Goal: Task Accomplishment & Management: Complete application form

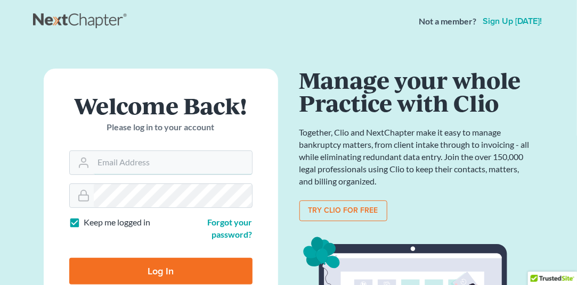
type input "[EMAIL_ADDRESS][DOMAIN_NAME]"
click at [161, 277] on input "Log In" at bounding box center [160, 271] width 183 height 27
type input "Thinking..."
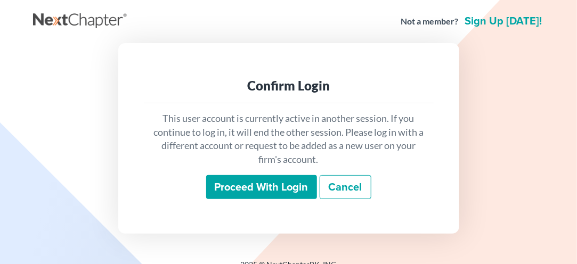
click at [249, 198] on input "Proceed with login" at bounding box center [261, 187] width 111 height 24
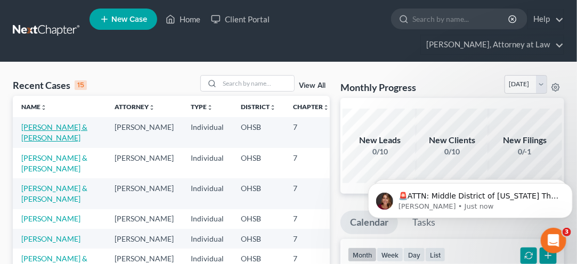
click at [42, 138] on link "Adams, John & Tori" at bounding box center [54, 132] width 66 height 20
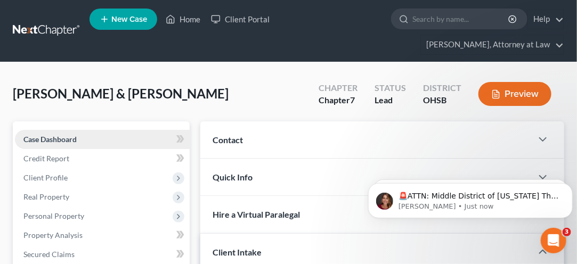
click at [45, 136] on span "Case Dashboard" at bounding box center [49, 139] width 53 height 9
click at [45, 137] on span "Case Dashboard" at bounding box center [49, 139] width 53 height 9
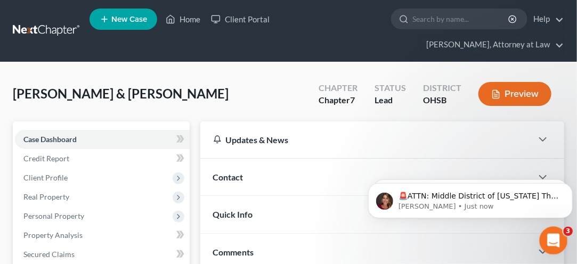
click at [551, 245] on icon "Open Intercom Messenger" at bounding box center [552, 240] width 18 height 18
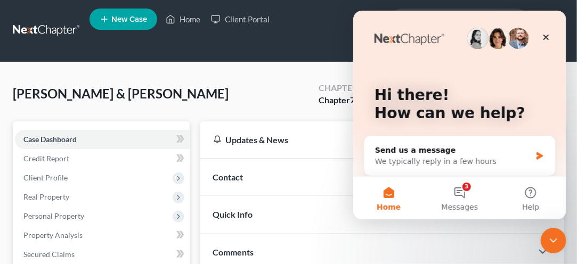
click at [326, 180] on div "Contact" at bounding box center [366, 177] width 332 height 37
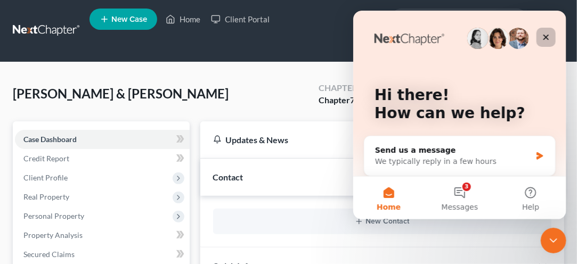
click at [551, 45] on div "Close" at bounding box center [545, 36] width 19 height 19
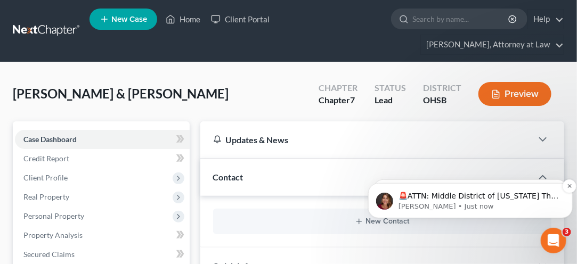
click at [474, 204] on p "Katie • Just now" at bounding box center [478, 206] width 161 height 10
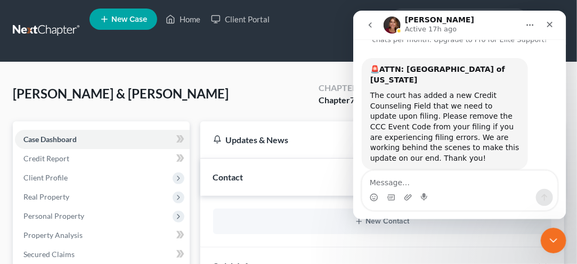
scroll to position [46, 0]
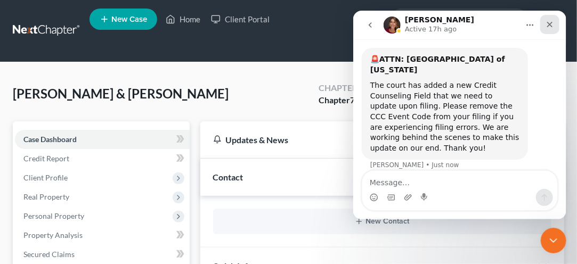
click at [539, 24] on div "Close" at bounding box center [548, 23] width 19 height 19
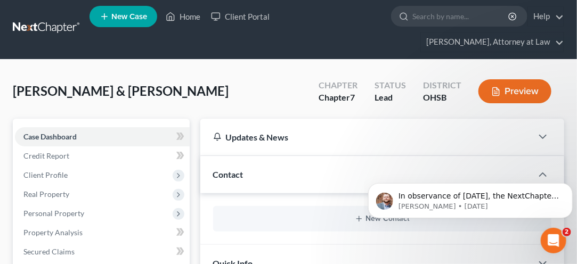
scroll to position [0, 0]
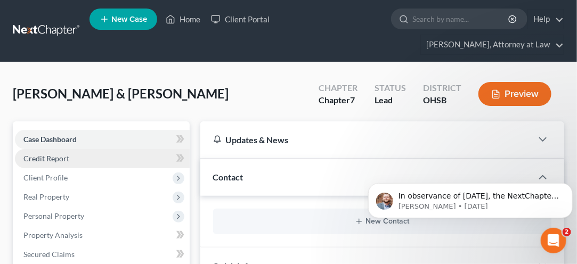
click at [38, 160] on span "Credit Report" at bounding box center [46, 158] width 46 height 9
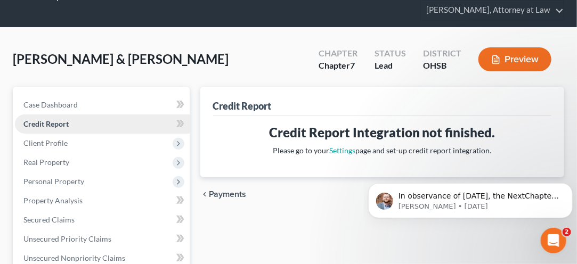
scroll to position [38, 0]
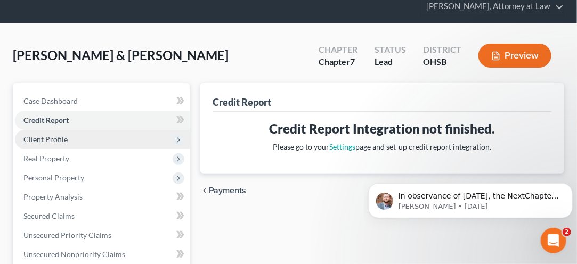
click at [35, 139] on span "Client Profile" at bounding box center [45, 139] width 44 height 9
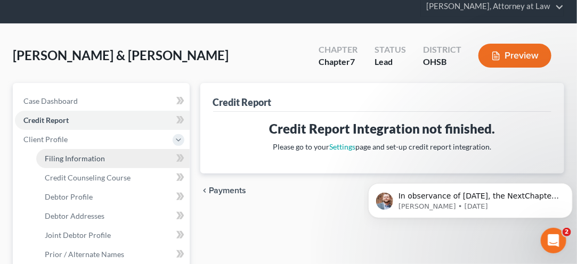
click at [59, 162] on link "Filing Information" at bounding box center [112, 158] width 153 height 19
select select "1"
select select "0"
select select "36"
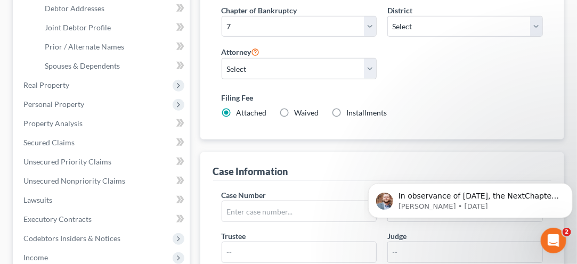
scroll to position [248, 0]
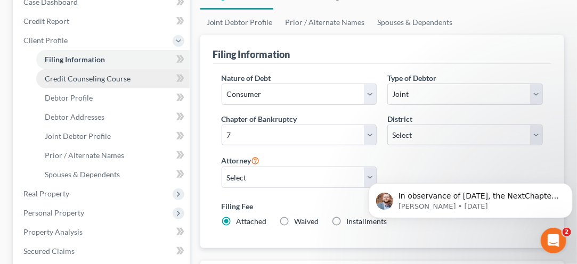
click at [61, 76] on span "Credit Counseling Course" at bounding box center [88, 78] width 86 height 9
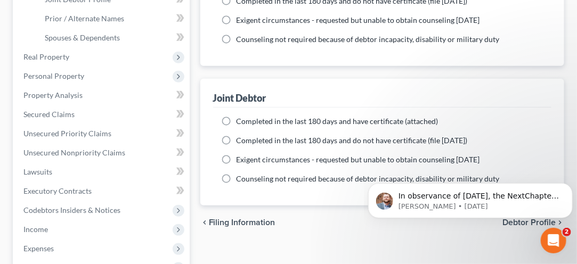
scroll to position [274, 0]
click at [236, 124] on label "Completed in the last 180 days and have certificate (attached)" at bounding box center [337, 122] width 202 height 11
click at [241, 124] on input "Completed in the last 180 days and have certificate (attached)" at bounding box center [244, 120] width 7 height 7
radio input "true"
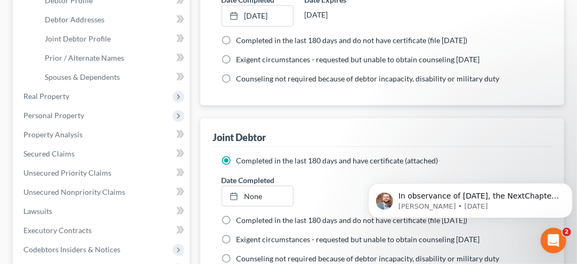
scroll to position [237, 0]
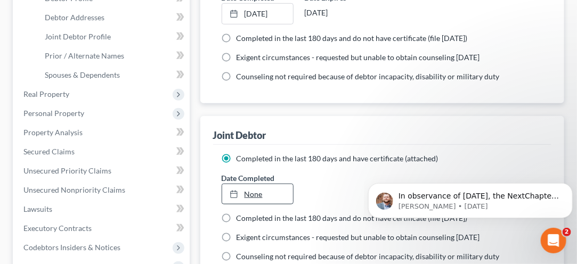
click at [233, 193] on icon at bounding box center [233, 194] width 9 height 9
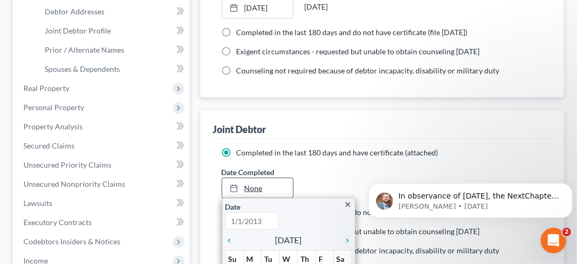
scroll to position [243, 0]
click at [237, 241] on icon "chevron_left" at bounding box center [232, 240] width 14 height 9
type input "9/16/2025"
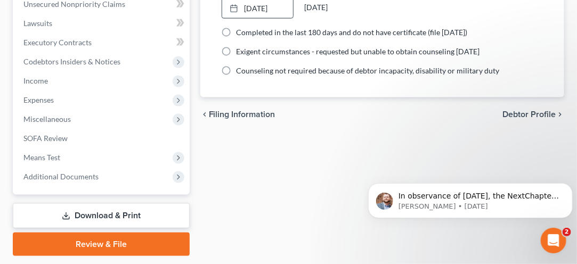
scroll to position [454, 0]
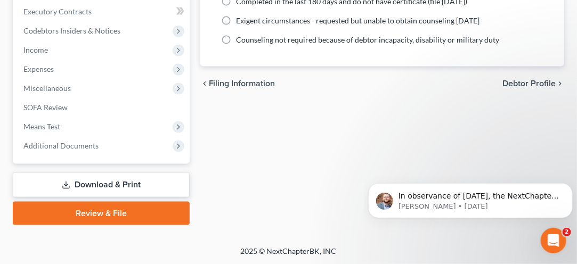
click at [529, 84] on span "Debtor Profile" at bounding box center [528, 83] width 53 height 9
select select "1"
select select "4"
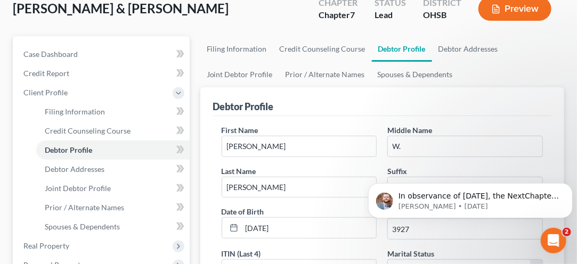
scroll to position [80, 0]
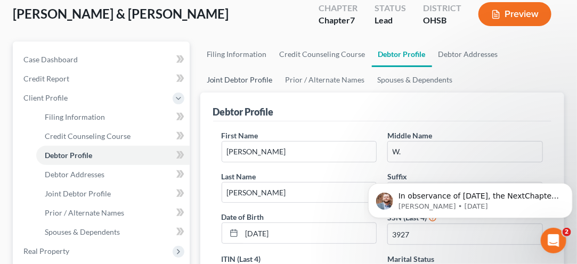
click at [234, 81] on link "Joint Debtor Profile" at bounding box center [239, 80] width 79 height 26
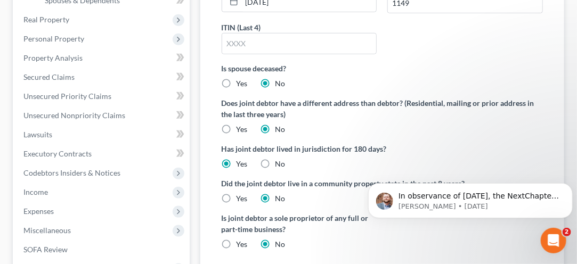
click at [236, 201] on label "Yes" at bounding box center [241, 198] width 11 height 11
click at [241, 200] on input "Yes" at bounding box center [244, 196] width 7 height 7
radio input "true"
radio input "false"
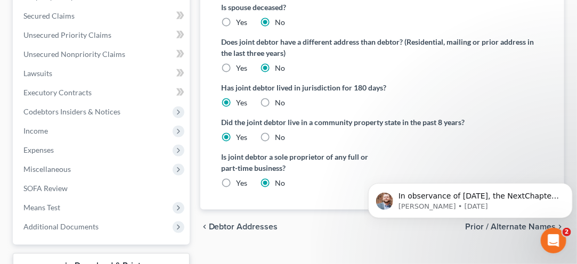
scroll to position [375, 0]
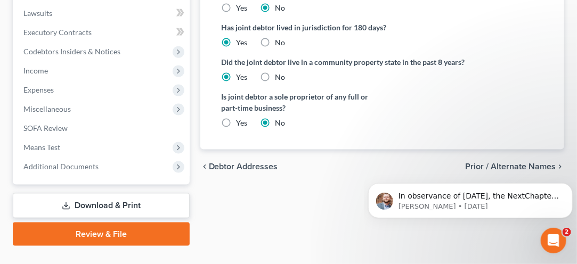
scroll to position [454, 0]
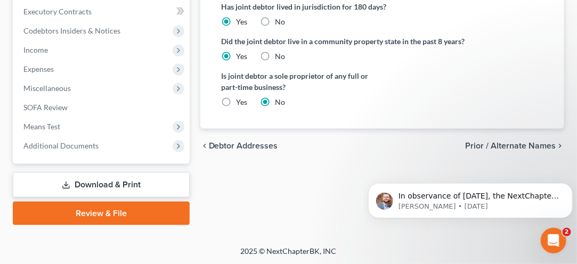
click at [487, 143] on span "Prior / Alternate Names" at bounding box center [510, 146] width 91 height 9
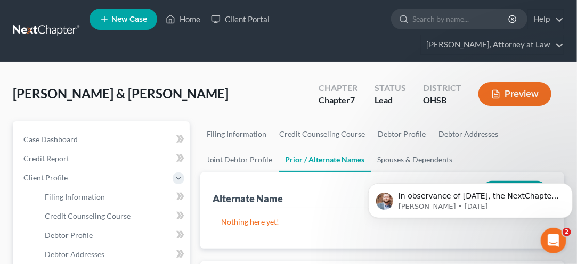
click at [33, 34] on link at bounding box center [47, 30] width 68 height 19
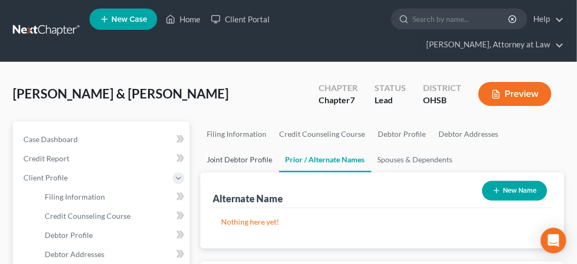
click at [240, 161] on link "Joint Debtor Profile" at bounding box center [239, 160] width 79 height 26
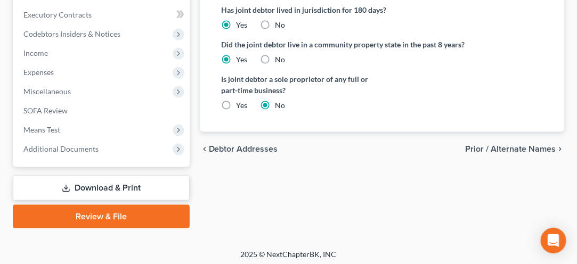
scroll to position [454, 0]
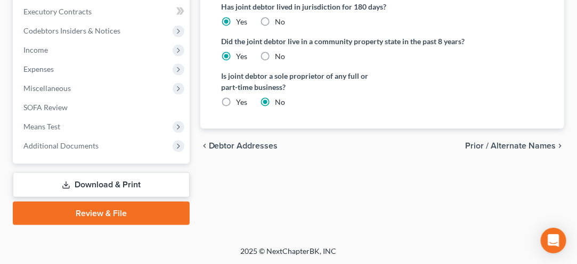
click at [493, 147] on span "Prior / Alternate Names" at bounding box center [510, 146] width 91 height 9
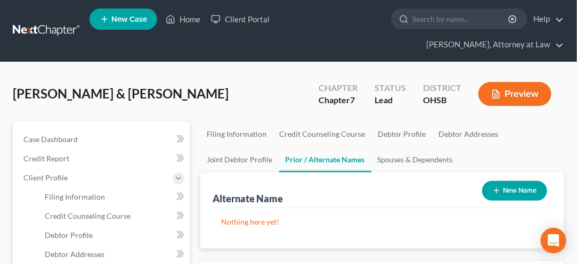
click at [516, 191] on button "New Name" at bounding box center [514, 191] width 65 height 20
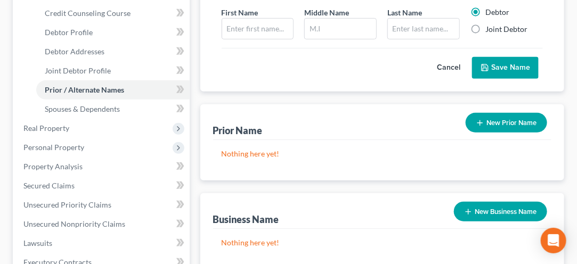
scroll to position [203, 0]
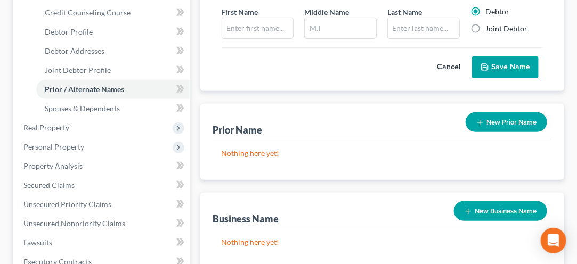
click at [503, 124] on button "New Prior Name" at bounding box center [505, 122] width 81 height 20
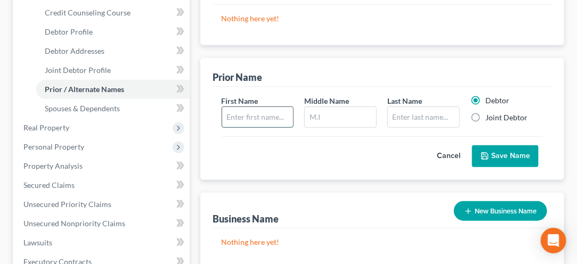
click at [247, 114] on input "text" at bounding box center [257, 117] width 71 height 20
type input "Tori"
click at [329, 119] on input "text" at bounding box center [340, 117] width 71 height 20
type input "L."
click at [404, 117] on input "text" at bounding box center [423, 117] width 71 height 20
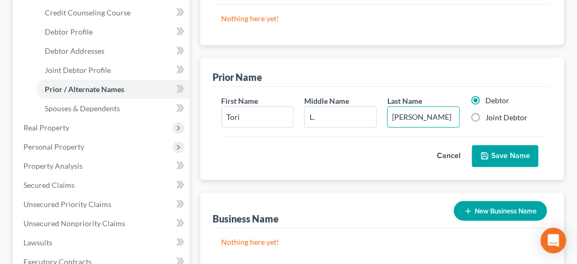
type input "Slygh"
click at [485, 118] on label "Joint Debtor" at bounding box center [506, 117] width 42 height 11
click at [489, 118] on input "Joint Debtor" at bounding box center [492, 115] width 7 height 7
radio input "true"
radio input "false"
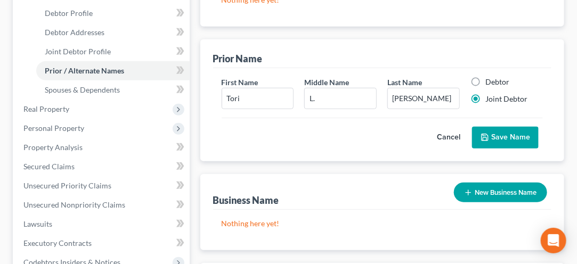
scroll to position [227, 0]
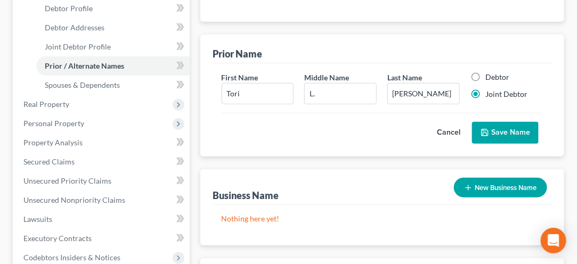
click at [497, 132] on button "Save Name" at bounding box center [505, 133] width 67 height 22
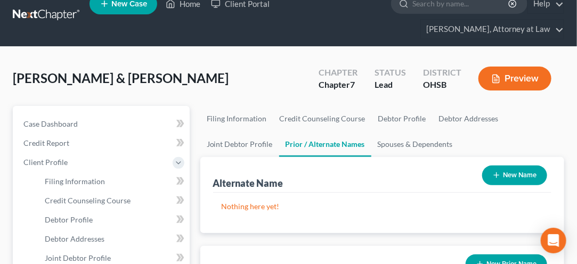
scroll to position [10, 0]
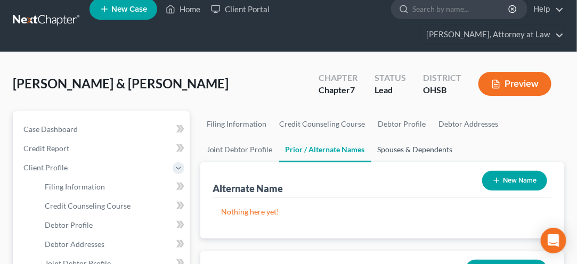
click at [410, 145] on link "Spouses & Dependents" at bounding box center [415, 150] width 88 height 26
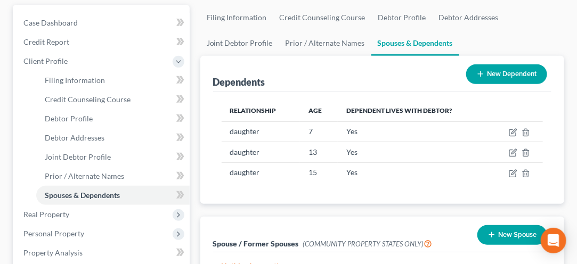
scroll to position [120, 0]
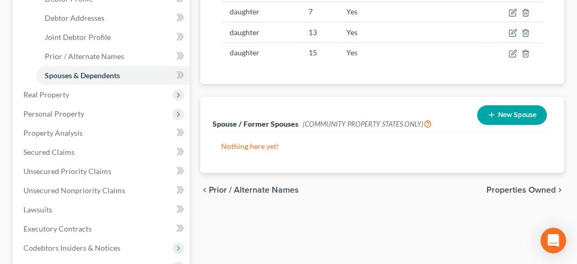
click at [217, 219] on div "Filing Information Credit Counseling Course Debtor Profile Debtor Addresses Joi…" at bounding box center [382, 163] width 374 height 557
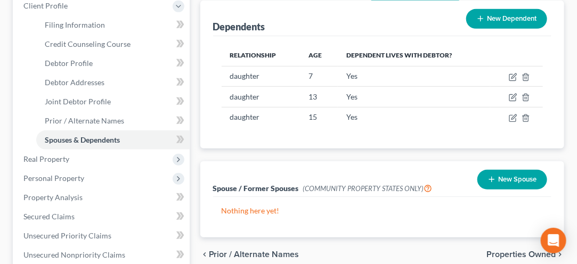
scroll to position [171, 0]
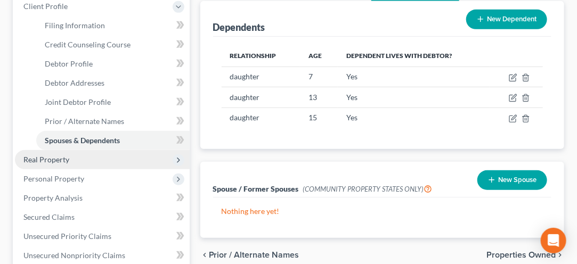
click at [42, 155] on span "Real Property" at bounding box center [46, 159] width 46 height 9
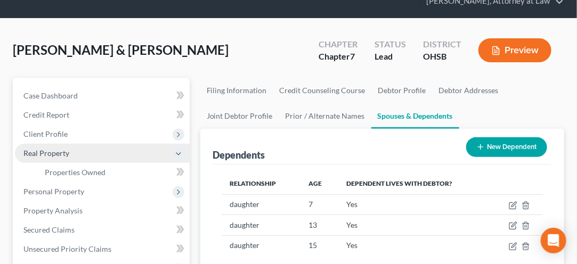
scroll to position [42, 0]
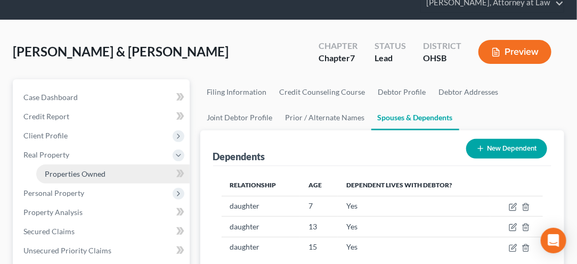
click at [64, 176] on span "Properties Owned" at bounding box center [75, 173] width 61 height 9
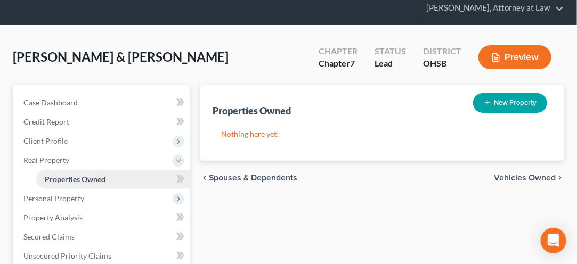
scroll to position [37, 0]
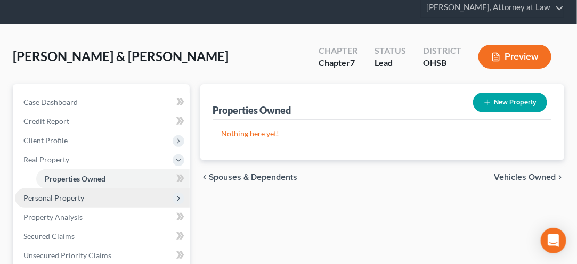
click at [52, 200] on span "Personal Property" at bounding box center [53, 197] width 61 height 9
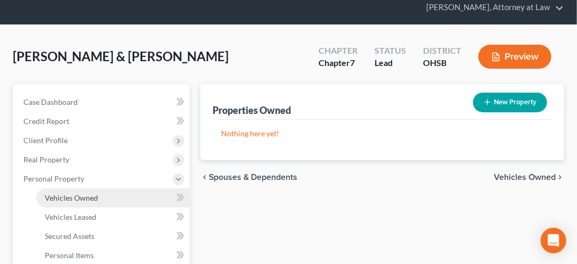
click at [77, 196] on span "Vehicles Owned" at bounding box center [71, 197] width 53 height 9
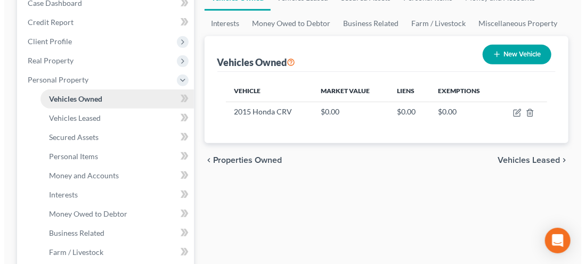
scroll to position [137, 0]
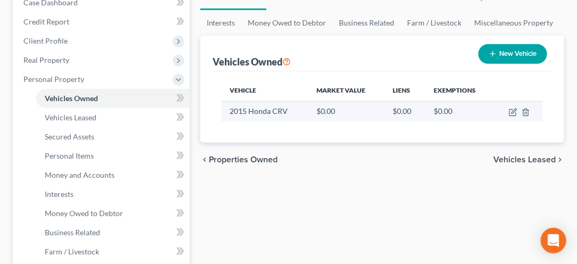
click at [336, 101] on td "$0.00" at bounding box center [346, 111] width 76 height 20
click at [327, 119] on td "$0.00" at bounding box center [346, 111] width 76 height 20
click at [241, 117] on td "2015 Honda CRV" at bounding box center [264, 111] width 87 height 20
click at [363, 119] on td "$0.00" at bounding box center [346, 111] width 76 height 20
click at [439, 118] on td "$0.00" at bounding box center [459, 111] width 68 height 20
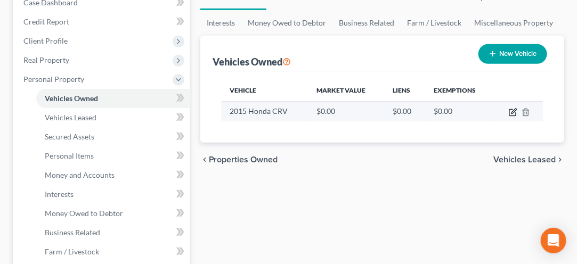
click at [512, 113] on icon "button" at bounding box center [512, 112] width 9 height 9
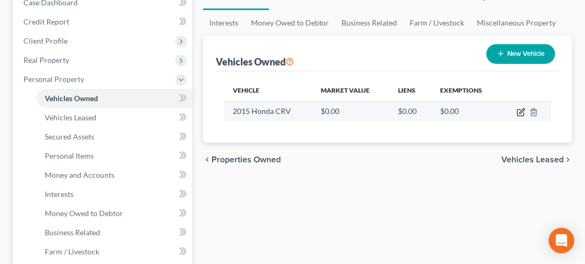
select select "0"
select select "11"
select select "2"
select select "1"
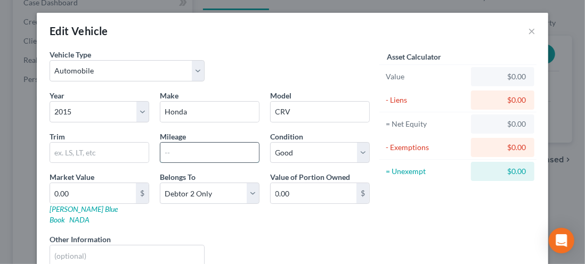
click at [173, 154] on input "text" at bounding box center [209, 153] width 98 height 20
type input "200302"
click at [357, 154] on select "Select Excellent Very Good Good Fair Poor" at bounding box center [320, 152] width 100 height 21
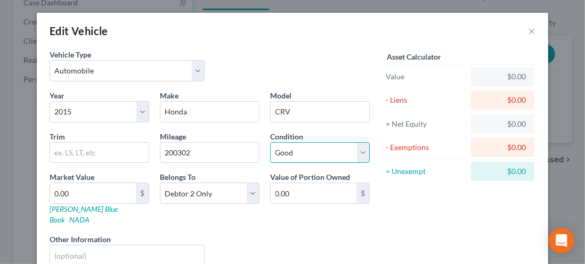
select select "3"
click at [270, 142] on select "Select Excellent Very Good Good Fair Poor" at bounding box center [320, 152] width 100 height 21
click at [80, 209] on link "Kelly Blue Book" at bounding box center [84, 214] width 68 height 20
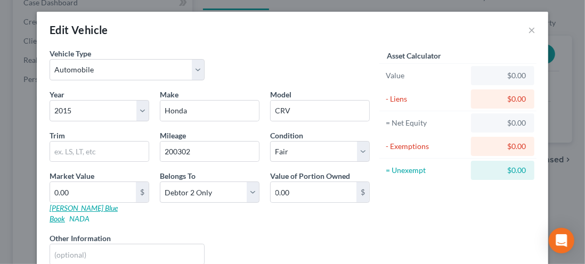
scroll to position [0, 0]
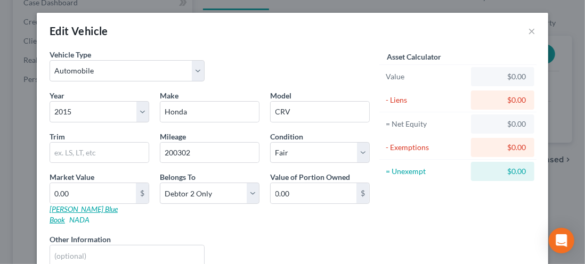
click at [60, 209] on link "Kelly Blue Book" at bounding box center [84, 214] width 68 height 20
click at [83, 204] on link "Kelly Blue Book" at bounding box center [84, 214] width 68 height 20
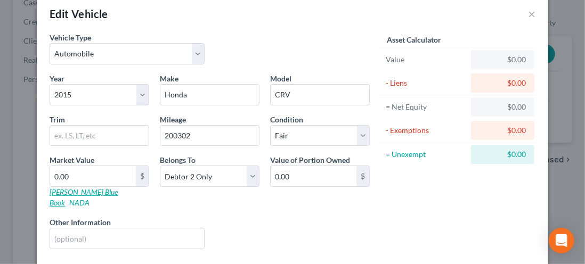
scroll to position [17, 0]
click at [79, 177] on input "0.00" at bounding box center [93, 176] width 86 height 20
type input "7"
type input "7.00"
type input "73"
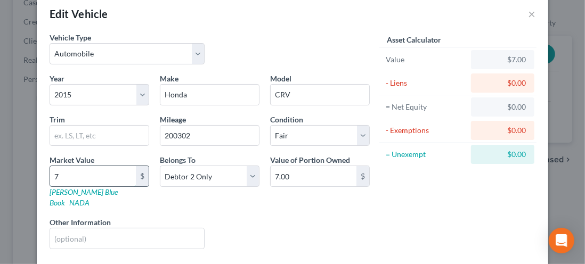
type input "73.00"
type input "733"
type input "733.00"
type input "7336"
type input "7,336.00"
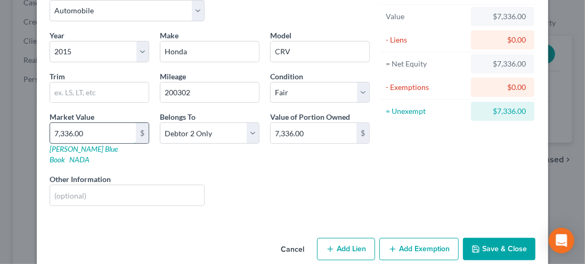
scroll to position [62, 0]
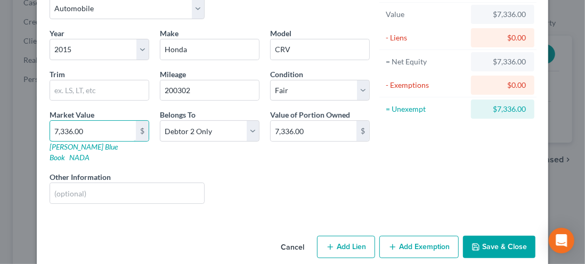
type input "7,336.00"
click at [336, 236] on button "Add Lien" at bounding box center [346, 247] width 58 height 22
select select "1"
select select "0"
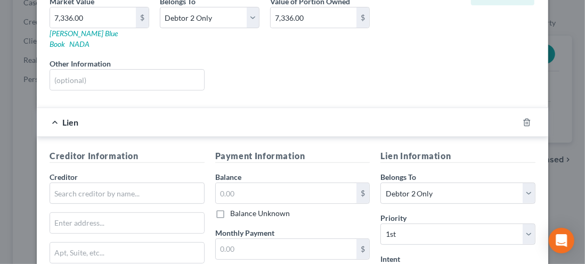
click at [127, 171] on div "Creditor *" at bounding box center [127, 187] width 155 height 32
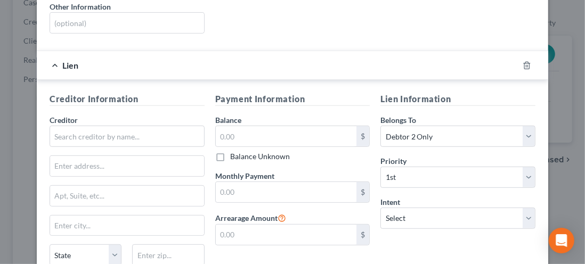
scroll to position [234, 0]
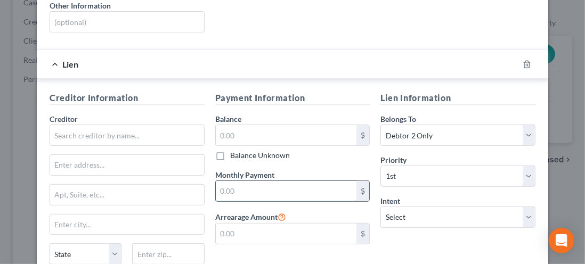
click at [232, 181] on input "text" at bounding box center [286, 191] width 141 height 20
type input "385.00"
click at [233, 125] on input "text" at bounding box center [286, 135] width 141 height 20
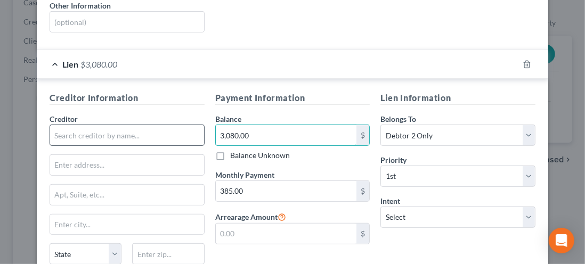
type input "3,080.00"
click at [75, 126] on input "text" at bounding box center [127, 135] width 155 height 21
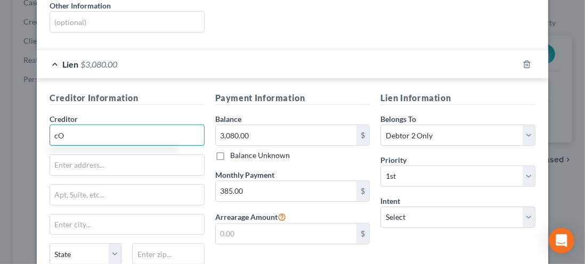
type input "c"
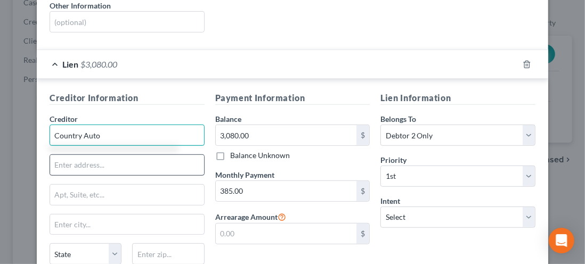
type input "Country Auto"
click at [76, 155] on input "text" at bounding box center [127, 165] width 154 height 20
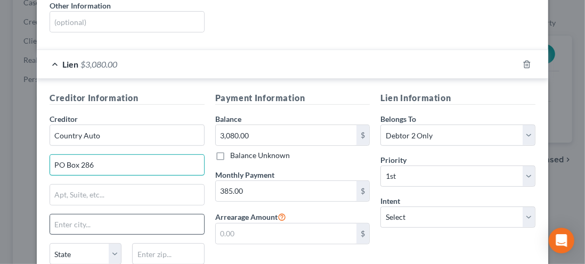
type input "PO Box 286"
click at [69, 215] on input "text" at bounding box center [127, 225] width 154 height 20
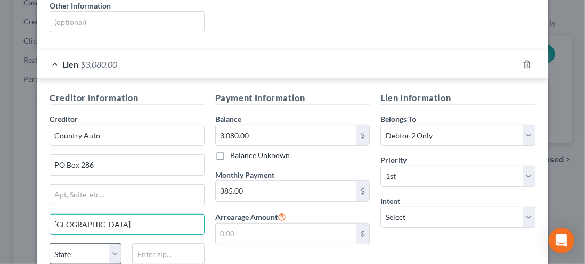
type input "Huntsville"
click at [109, 243] on select "State AL AK AR AZ CA CO CT DE DC FL GA GU HI ID IL IN IA KS KY LA ME MD MA MI M…" at bounding box center [86, 253] width 72 height 21
select select "36"
click at [50, 243] on select "State AL AK AR AZ CA CO CT DE DC FL GA GU HI ID IL IN IA KS KY LA ME MD MA MI M…" at bounding box center [86, 253] width 72 height 21
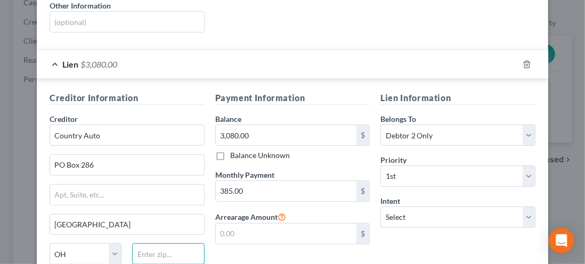
click at [148, 243] on input "text" at bounding box center [168, 253] width 72 height 21
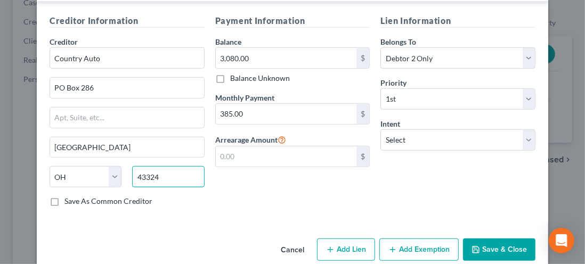
scroll to position [313, 0]
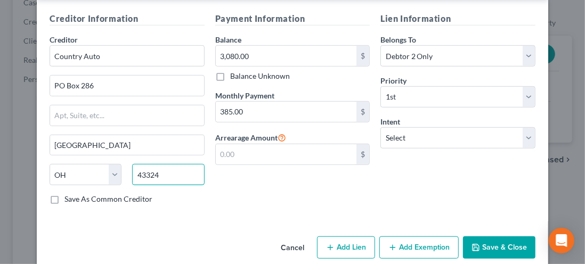
type input "43324"
click at [64, 194] on label "Save As Common Creditor" at bounding box center [108, 199] width 88 height 11
click at [69, 194] on input "Save As Common Creditor" at bounding box center [72, 197] width 7 height 7
checkbox input "true"
click at [338, 236] on button "Add Lien" at bounding box center [346, 247] width 58 height 22
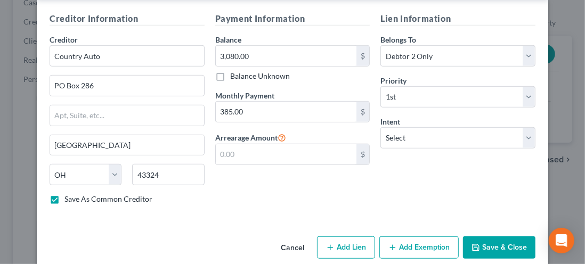
select select "1"
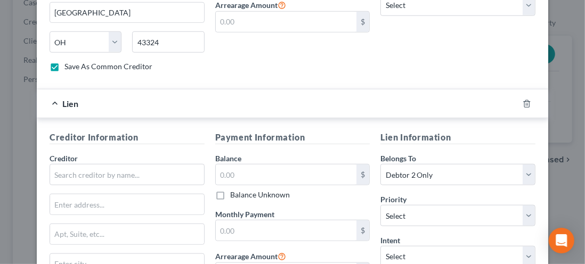
scroll to position [448, 0]
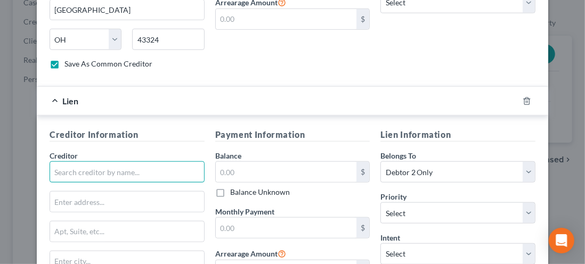
click at [71, 161] on input "text" at bounding box center [127, 171] width 155 height 21
click at [61, 161] on input "text" at bounding box center [127, 171] width 155 height 21
type input "Country Auto"
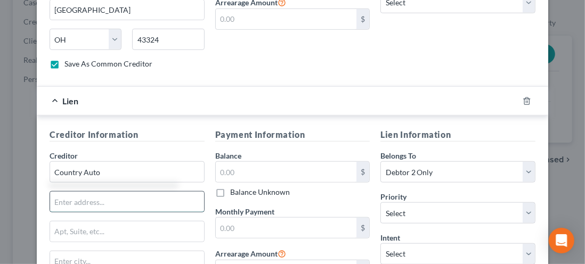
click at [67, 192] on input "text" at bounding box center [127, 202] width 154 height 20
type input "PO Box 286"
click at [62, 251] on input "text" at bounding box center [127, 261] width 154 height 20
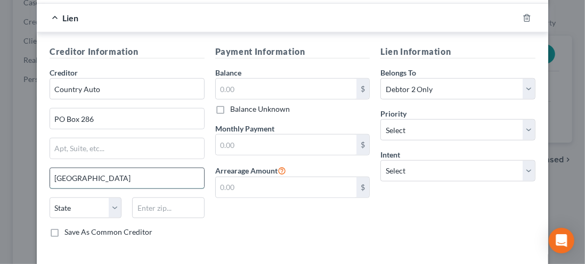
scroll to position [535, 0]
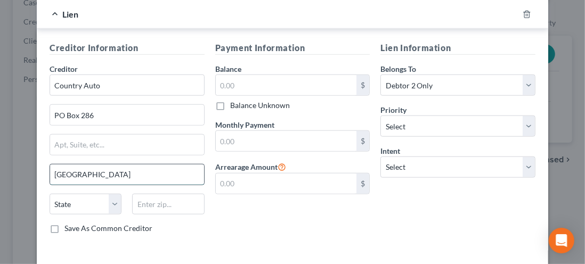
type input "Huntsville"
click at [108, 194] on select "State AL AK AR AZ CA CO CT DE DC FL GA GU HI ID IL IN IA KS KY LA ME MD MA MI M…" at bounding box center [86, 204] width 72 height 21
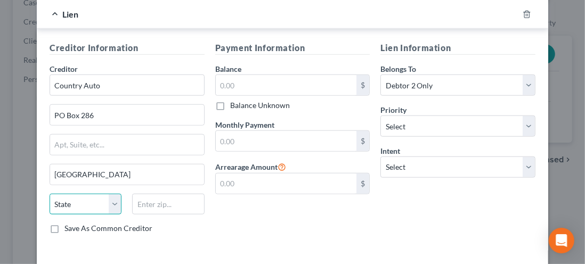
select select "36"
click at [50, 194] on select "State AL AK AR AZ CA CO CT DE DC FL GA GU HI ID IL IN IA KS KY LA ME MD MA MI M…" at bounding box center [86, 204] width 72 height 21
click at [145, 194] on input "text" at bounding box center [168, 204] width 72 height 21
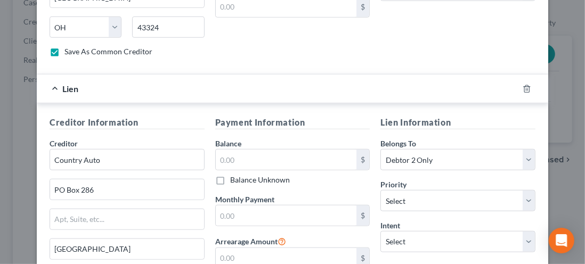
scroll to position [459, 0]
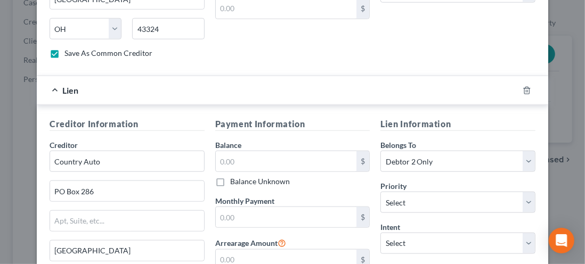
type input "43324"
click at [222, 158] on div "$ Balance Unknown" at bounding box center [292, 169] width 155 height 36
click at [223, 151] on input "text" at bounding box center [286, 161] width 141 height 20
type input "3,080.00"
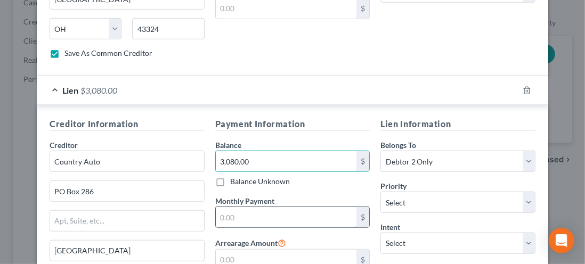
click at [229, 207] on input "text" at bounding box center [286, 217] width 141 height 20
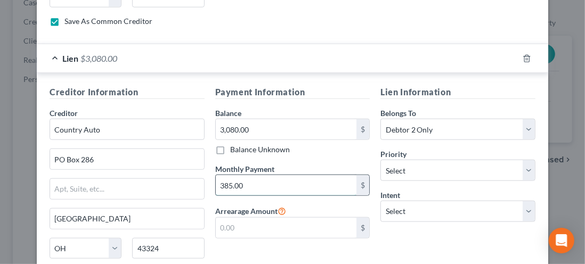
scroll to position [476, 0]
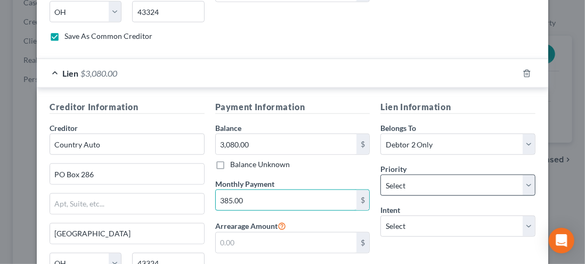
type input "385.00"
click at [521, 175] on select "Select 2nd 3rd 4th 5th 6th 7th 8th 9th 10th 11th 12th 13th 14th 15th 16th 17th …" at bounding box center [457, 185] width 155 height 21
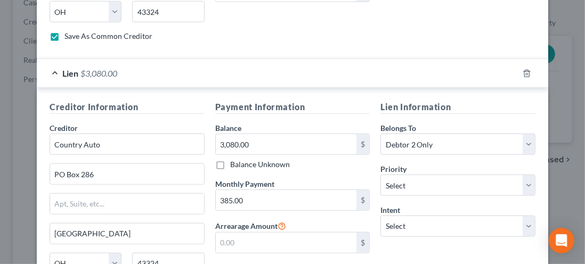
click at [551, 110] on div "Edit Vehicle × Vehicle Type Select Automobile Truck Trailer Watercraft Aircraft…" at bounding box center [292, 132] width 585 height 264
click at [520, 216] on select "Select Surrender Redeem Reaffirm Avoid Other" at bounding box center [457, 226] width 155 height 21
select select "2"
click at [380, 216] on select "Select Surrender Redeem Reaffirm Avoid Other" at bounding box center [457, 226] width 155 height 21
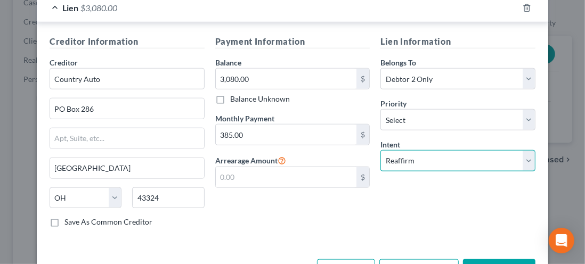
scroll to position [561, 0]
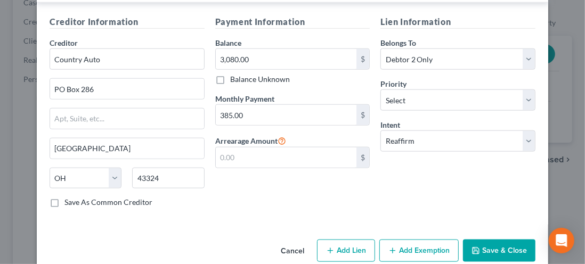
click at [413, 240] on button "Add Exemption" at bounding box center [418, 251] width 79 height 22
select select "2"
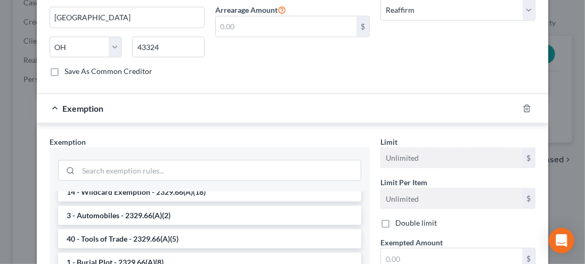
scroll to position [39, 0]
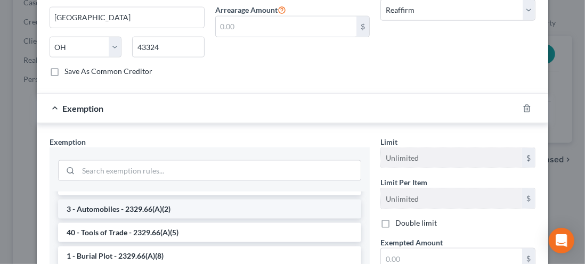
click at [79, 200] on li "3 - Automobiles - 2329.66(A)(2)" at bounding box center [209, 209] width 303 height 19
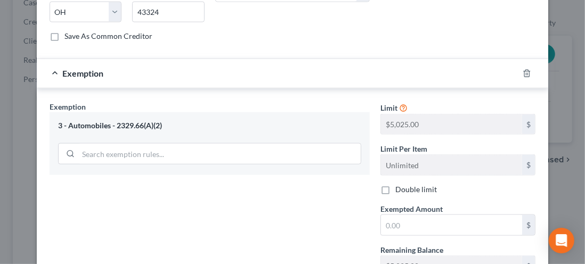
scroll to position [728, 0]
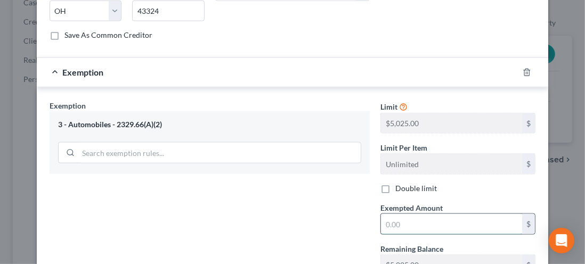
click at [399, 214] on input "text" at bounding box center [451, 224] width 141 height 20
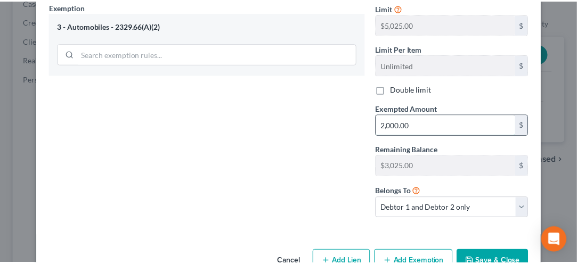
scroll to position [836, 0]
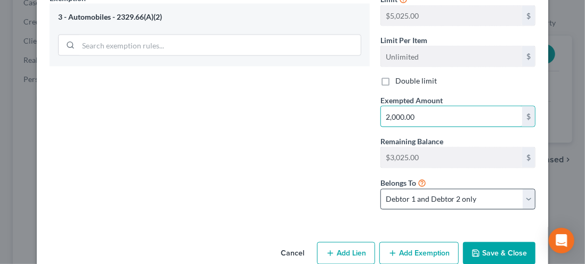
type input "2,000.00"
click at [518, 189] on select "Debtor 1 only Debtor 2 only Debtor 1 and Debtor 2 only" at bounding box center [457, 199] width 155 height 21
select select "1"
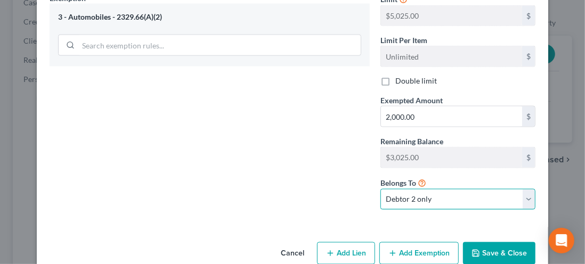
click at [380, 189] on select "Debtor 1 only Debtor 2 only Debtor 1 and Debtor 2 only" at bounding box center [457, 199] width 155 height 21
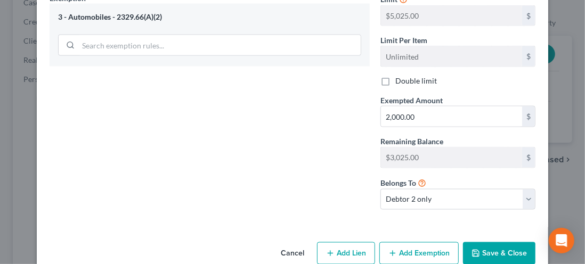
click at [486, 242] on button "Save & Close" at bounding box center [499, 253] width 72 height 22
checkbox input "false"
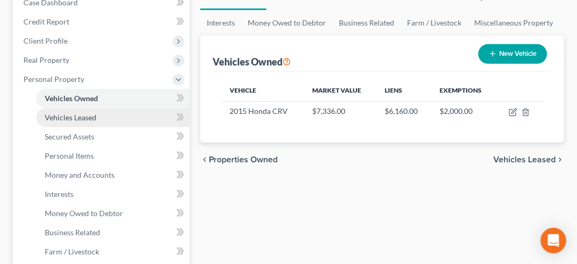
click at [65, 121] on link "Vehicles Leased" at bounding box center [112, 117] width 153 height 19
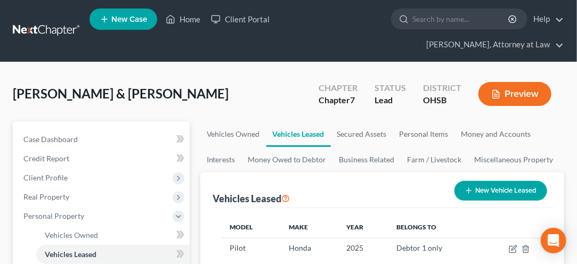
click at [499, 190] on button "New Vehicle Leased" at bounding box center [500, 191] width 93 height 20
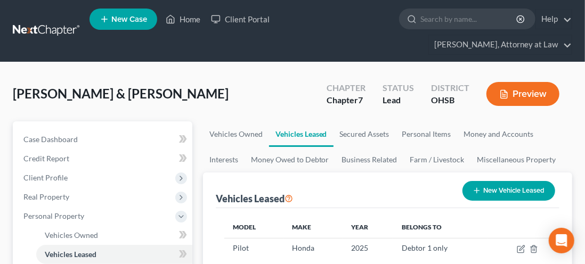
select select "2"
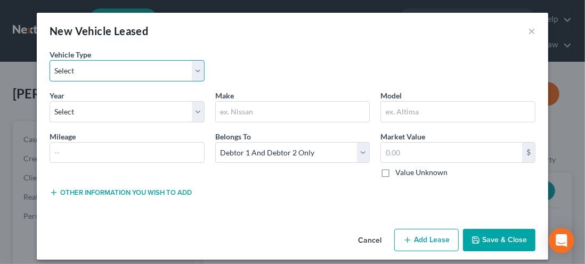
click at [113, 73] on select "Select Automobile Truck Trailer Watercraft Aircraft Motor Home Atv Other Vehicle" at bounding box center [127, 70] width 155 height 21
select select "0"
click at [50, 60] on select "Select Automobile Truck Trailer Watercraft Aircraft Motor Home Atv Other Vehicle" at bounding box center [127, 70] width 155 height 21
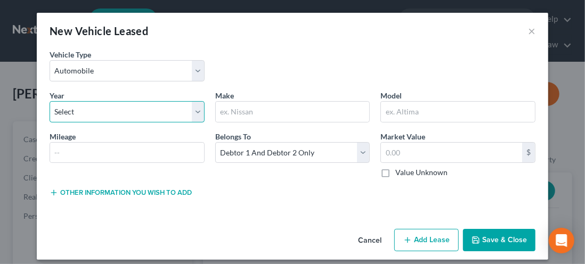
click at [117, 116] on select "Select 2026 2025 2024 2023 2022 2021 2020 2019 2018 2017 2016 2015 2014 2013 20…" at bounding box center [127, 111] width 155 height 21
select select "1"
click at [50, 101] on select "Select 2026 2025 2024 2023 2022 2021 2020 2019 2018 2017 2016 2015 2014 2013 20…" at bounding box center [127, 111] width 155 height 21
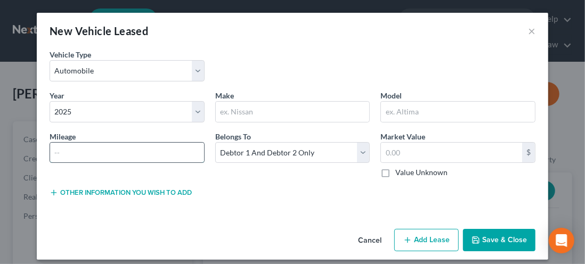
click at [71, 151] on input "text" at bounding box center [127, 153] width 154 height 20
type input "3"
type input "8361"
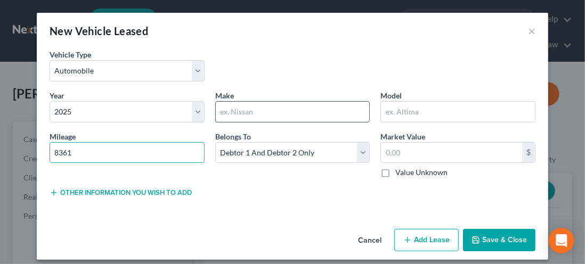
click at [246, 115] on input "text" at bounding box center [293, 112] width 154 height 20
type input "Honda"
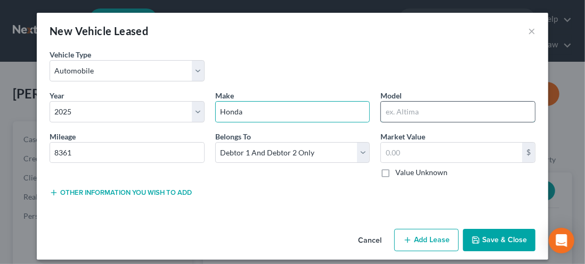
click at [405, 112] on input "text" at bounding box center [458, 112] width 154 height 20
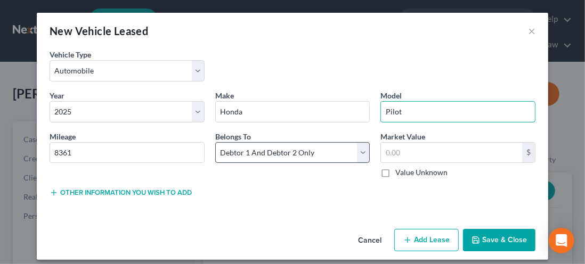
type input "Pilot"
click at [350, 154] on select "Select Debtor 1 Only Debtor 2 Only Debtor 1 And Debtor 2 Only At Least One Of T…" at bounding box center [292, 152] width 155 height 21
select select "0"
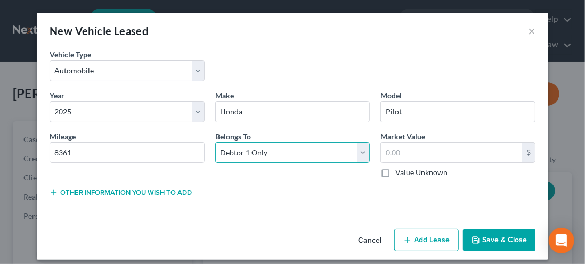
click at [215, 142] on select "Select Debtor 1 Only Debtor 2 Only Debtor 1 And Debtor 2 Only At Least One Of T…" at bounding box center [292, 152] width 155 height 21
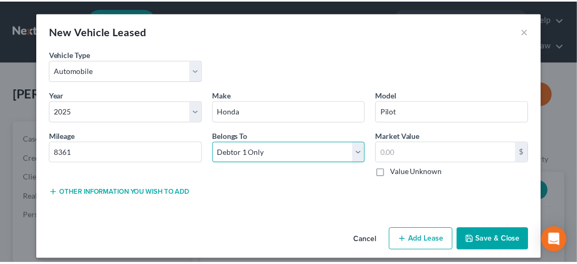
scroll to position [7, 0]
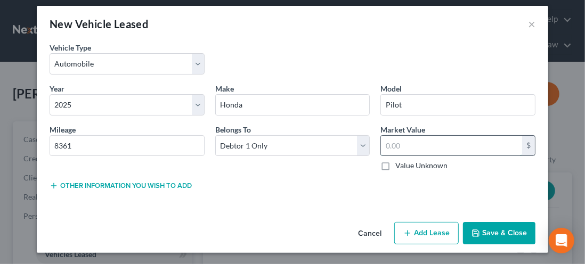
click at [393, 139] on input "text" at bounding box center [451, 146] width 141 height 20
type input "45,000.00"
click at [485, 235] on button "Save & Close" at bounding box center [499, 233] width 72 height 22
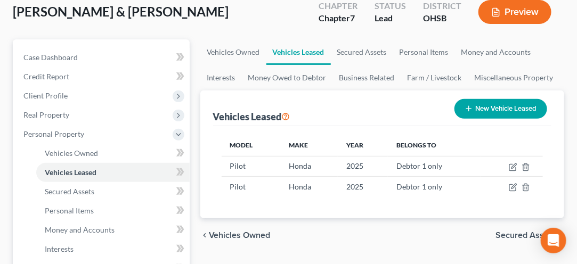
scroll to position [85, 0]
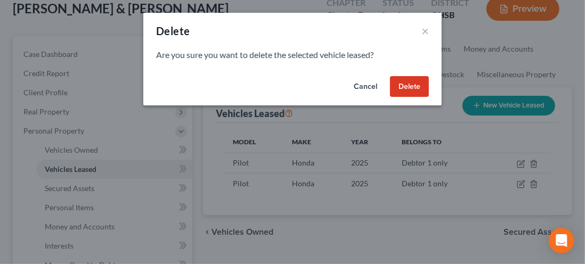
click at [404, 90] on button "Delete" at bounding box center [409, 86] width 39 height 21
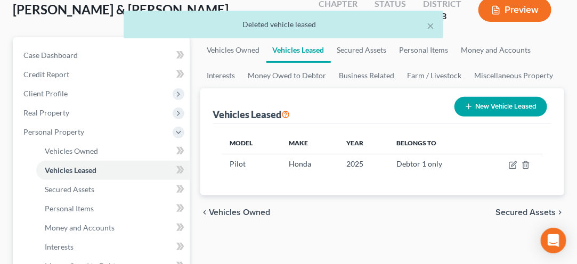
scroll to position [83, 0]
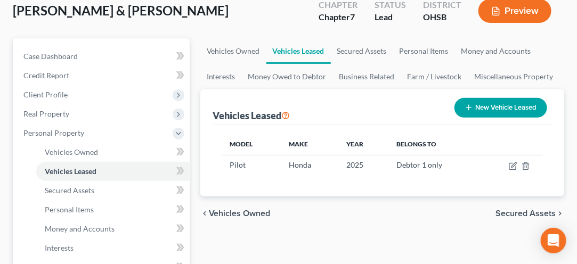
click at [499, 105] on button "New Vehicle Leased" at bounding box center [500, 108] width 93 height 20
select select "2"
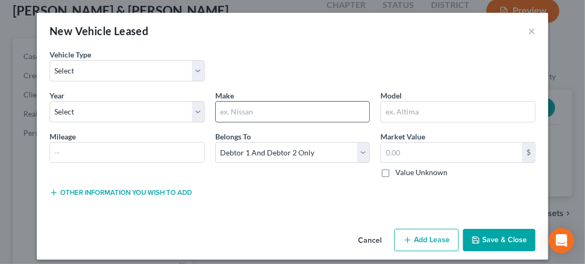
click at [236, 111] on input "text" at bounding box center [293, 112] width 154 height 20
click at [75, 115] on select "Select 2026 2025 2024 2023 2022 2021 2020 2019 2018 2017 2016 2015 2014 2013 20…" at bounding box center [127, 111] width 155 height 21
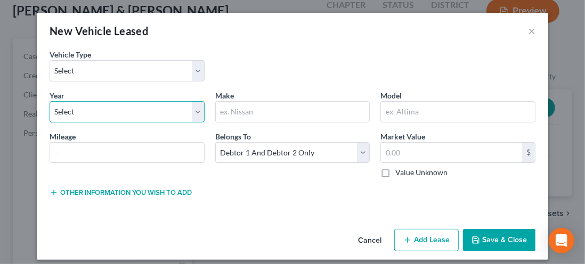
select select "1"
click at [50, 101] on select "Select 2026 2025 2024 2023 2022 2021 2020 2019 2018 2017 2016 2015 2014 2013 20…" at bounding box center [127, 111] width 155 height 21
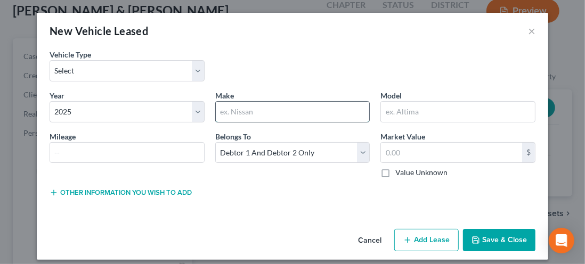
click at [232, 115] on input "text" at bounding box center [293, 112] width 154 height 20
click at [223, 114] on input "Ho" at bounding box center [293, 112] width 154 height 20
type input "Honda"
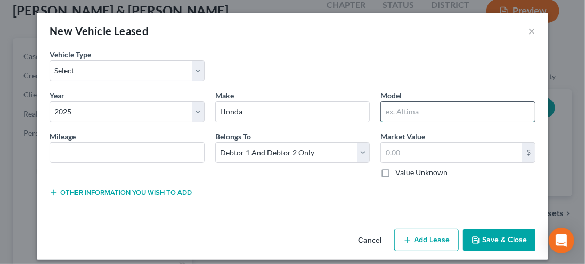
click at [400, 110] on input "text" at bounding box center [458, 112] width 154 height 20
type input "Civic"
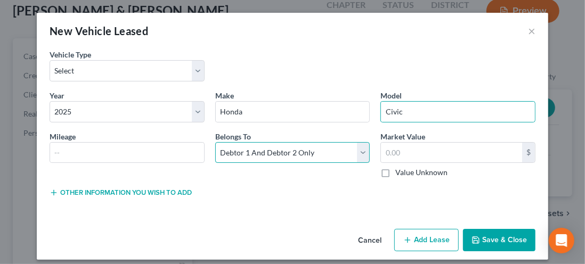
click at [358, 154] on select "Select Debtor 1 Only Debtor 2 Only Debtor 1 And Debtor 2 Only At Least One Of T…" at bounding box center [292, 152] width 155 height 21
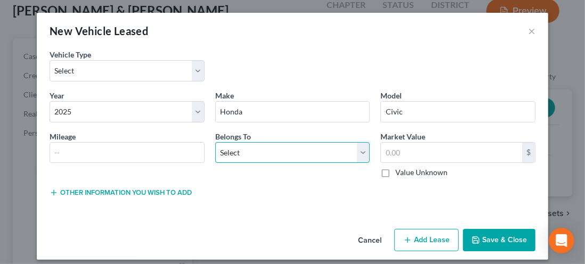
click at [215, 142] on select "Select Debtor 1 Only Debtor 2 Only Debtor 1 And Debtor 2 Only At Least One Of T…" at bounding box center [292, 152] width 155 height 21
click at [350, 154] on select "Select Debtor 1 Only Debtor 2 Only Debtor 1 And Debtor 2 Only At Least One Of T…" at bounding box center [292, 152] width 155 height 21
select select "0"
click at [215, 142] on select "Select Debtor 1 Only Debtor 2 Only Debtor 1 And Debtor 2 Only At Least One Of T…" at bounding box center [292, 152] width 155 height 21
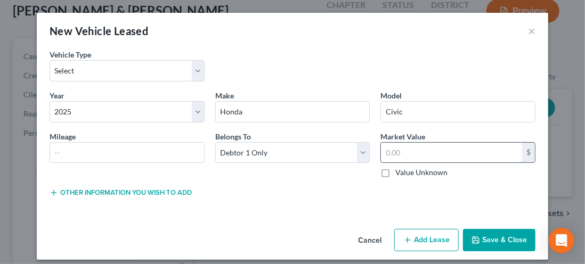
click at [397, 156] on input "text" at bounding box center [451, 153] width 141 height 20
type input "25,000.00"
click at [505, 233] on button "Save & Close" at bounding box center [499, 240] width 72 height 22
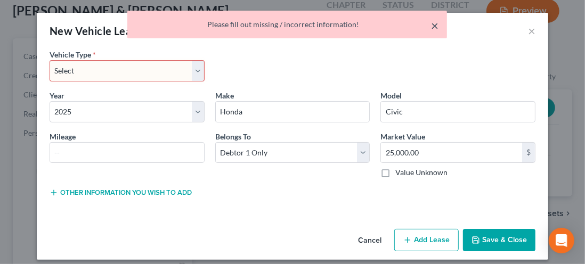
click at [434, 30] on button "×" at bounding box center [434, 25] width 7 height 13
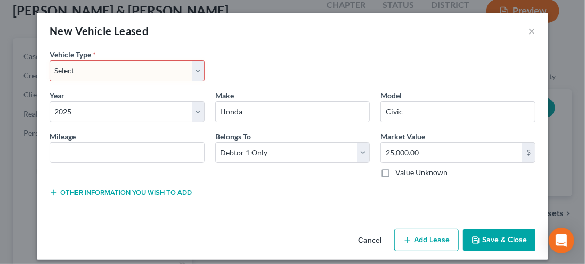
click at [200, 77] on select "Select Automobile Truck Trailer Watercraft Aircraft Motor Home Atv Other Vehicle" at bounding box center [127, 70] width 155 height 21
select select "0"
click at [50, 60] on select "Select Automobile Truck Trailer Watercraft Aircraft Motor Home Atv Other Vehicle" at bounding box center [127, 70] width 155 height 21
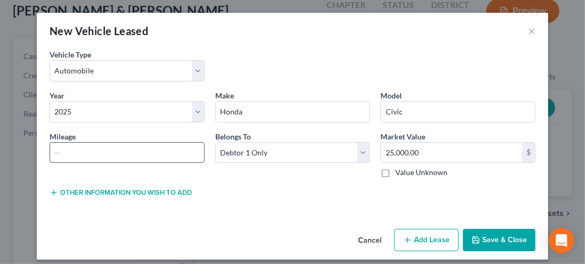
click at [66, 151] on input "text" at bounding box center [127, 153] width 154 height 20
click at [90, 154] on input "200302" at bounding box center [127, 153] width 154 height 20
type input "200"
click at [498, 240] on button "Save & Close" at bounding box center [499, 240] width 72 height 22
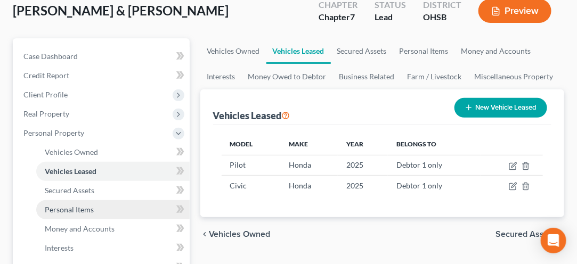
click at [65, 215] on link "Personal Items" at bounding box center [112, 209] width 153 height 19
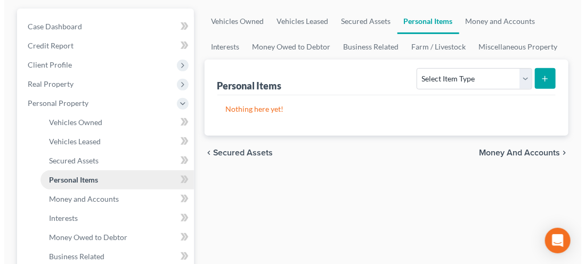
scroll to position [125, 0]
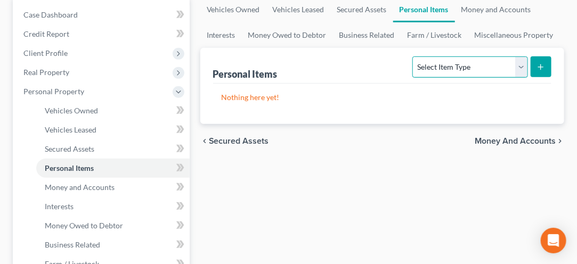
click at [519, 73] on select "Select Item Type Clothing Collectibles Of Value Electronics Firearms Household …" at bounding box center [469, 66] width 115 height 21
select select "clothing"
click at [414, 56] on select "Select Item Type Clothing Collectibles Of Value Electronics Firearms Household …" at bounding box center [469, 66] width 115 height 21
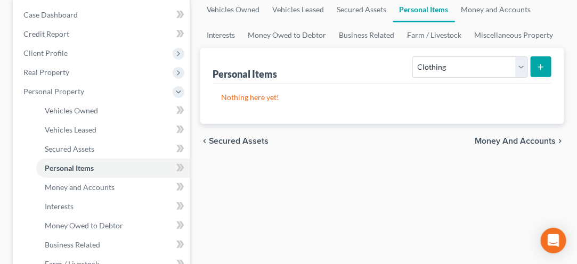
click at [540, 67] on line "submit" at bounding box center [540, 67] width 5 height 0
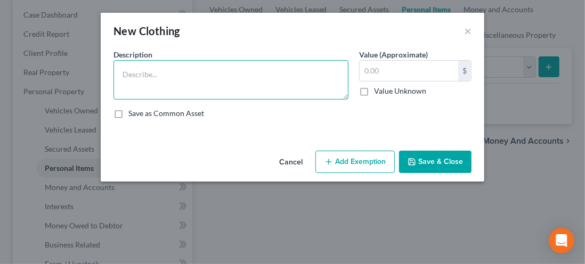
click at [154, 77] on textarea at bounding box center [230, 79] width 235 height 39
type textarea "clothes"
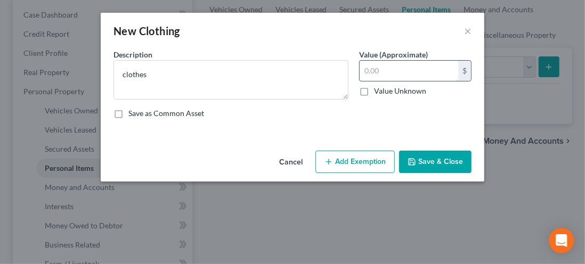
click at [399, 73] on input "text" at bounding box center [408, 71] width 98 height 20
type input "200.00"
click at [349, 159] on button "Add Exemption" at bounding box center [354, 162] width 79 height 22
select select "2"
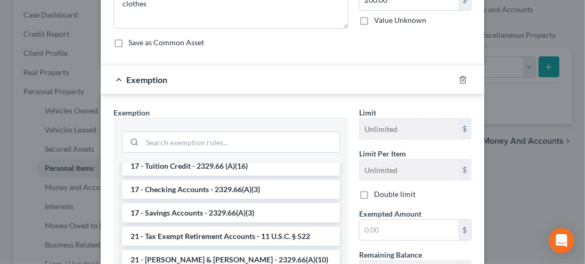
scroll to position [248, 0]
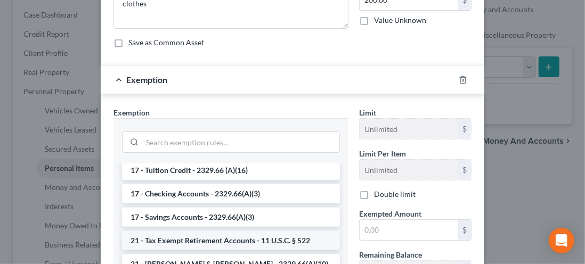
click at [136, 231] on li "21 - Tax Exempt Retirement Accounts - 11 U.S.C. § 522" at bounding box center [231, 240] width 218 height 19
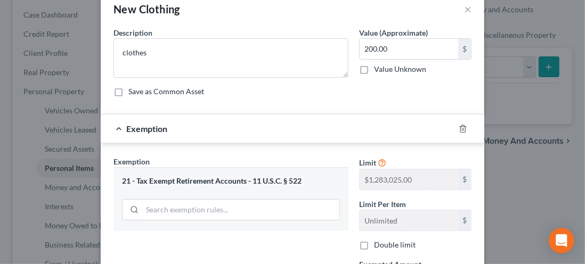
scroll to position [21, 0]
click at [132, 191] on div "21 - Tax Exempt Retirement Accounts - 11 U.S.C. § 522" at bounding box center [230, 199] width 235 height 63
click at [147, 183] on div "21 - Tax Exempt Retirement Accounts - 11 U.S.C. § 522" at bounding box center [231, 182] width 218 height 10
click at [152, 212] on input "search" at bounding box center [240, 210] width 197 height 20
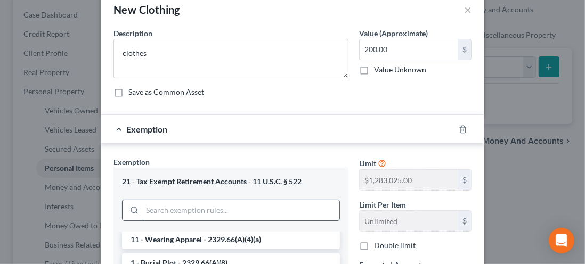
scroll to position [23, 0]
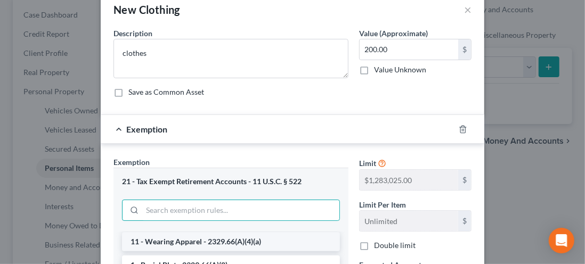
click at [150, 245] on li "11 - Wearing Apparel - 2329.66(A)(4)(a)" at bounding box center [231, 241] width 218 height 19
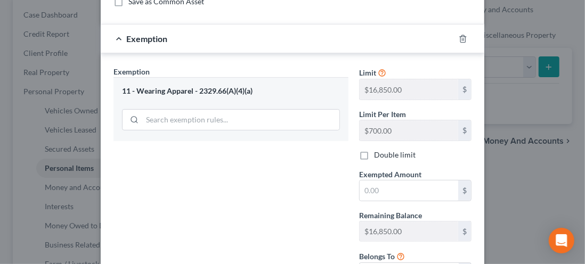
scroll to position [114, 0]
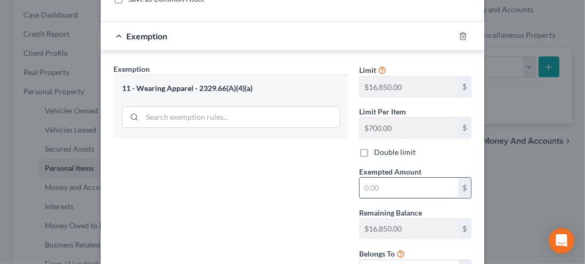
click at [367, 188] on input "text" at bounding box center [408, 188] width 98 height 20
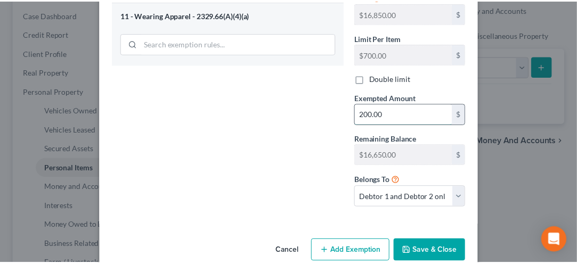
scroll to position [204, 0]
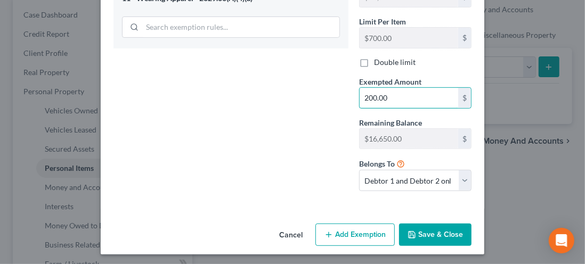
type input "200.00"
click at [429, 231] on button "Save & Close" at bounding box center [435, 235] width 72 height 22
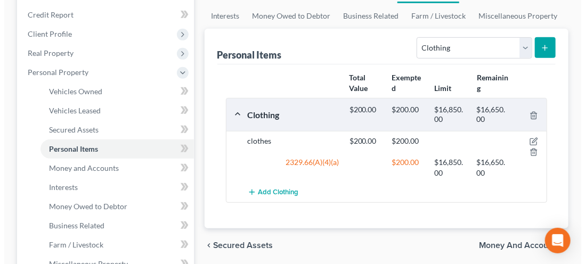
scroll to position [133, 0]
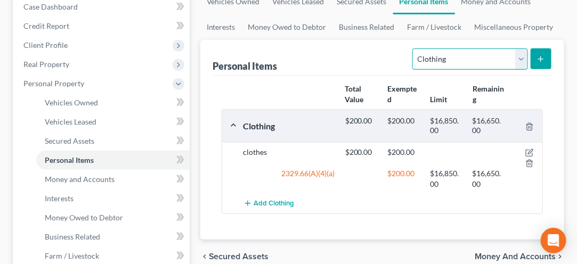
click at [525, 60] on select "Select Item Type Clothing Collectibles Of Value Electronics Firearms Household …" at bounding box center [469, 58] width 115 height 21
select select "electronics"
click at [414, 48] on select "Select Item Type Clothing Collectibles Of Value Electronics Firearms Household …" at bounding box center [469, 58] width 115 height 21
click at [539, 60] on icon "submit" at bounding box center [540, 59] width 9 height 9
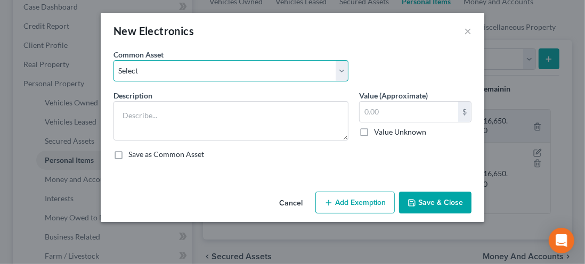
click at [151, 71] on select "Select Computer, 2 laptops Houshold furnishings" at bounding box center [230, 70] width 235 height 21
click at [163, 69] on select "Select Computer, 2 laptops Houshold furnishings" at bounding box center [230, 70] width 235 height 21
click at [340, 78] on select "Select Computer, 2 laptops Houshold furnishings" at bounding box center [230, 70] width 235 height 21
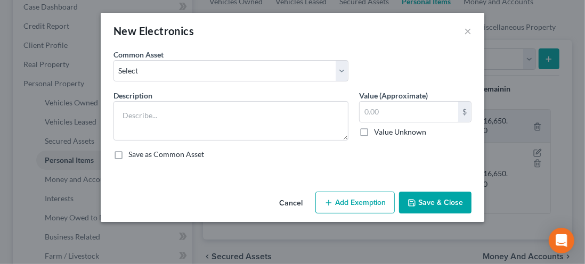
click at [390, 70] on div "Common Asset Select Computer, 2 laptops Houshold furnishings" at bounding box center [292, 69] width 368 height 41
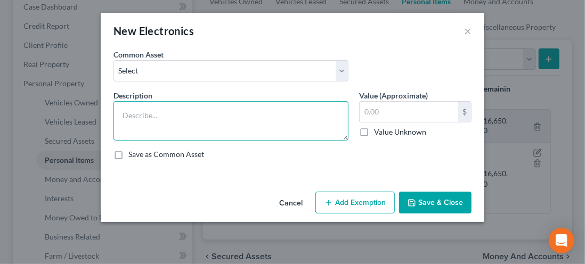
click at [133, 114] on textarea at bounding box center [230, 120] width 235 height 39
type textarea "4 televisions, computer, laptop, 2 cell phones"
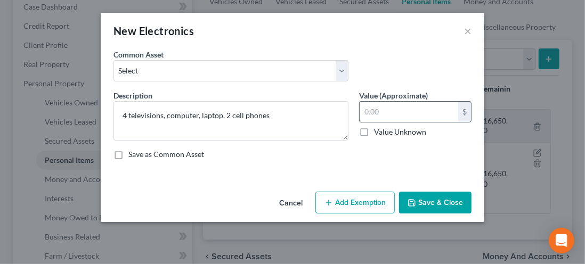
click at [467, 116] on div "$" at bounding box center [464, 112] width 13 height 20
click at [388, 116] on input "text" at bounding box center [408, 112] width 98 height 20
type input "800.00"
click at [351, 203] on button "Add Exemption" at bounding box center [354, 203] width 79 height 22
select select "2"
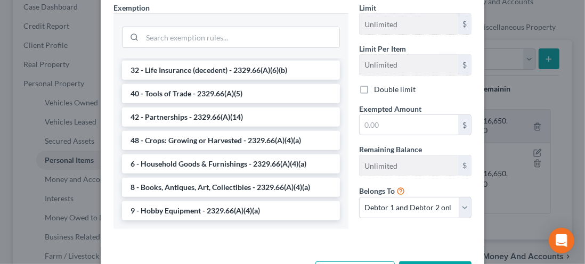
scroll to position [220, 0]
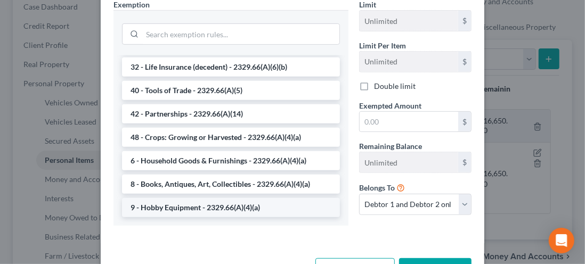
click at [139, 200] on li "9 - Hobby Equipment - 2329.66(A)(4)(a)" at bounding box center [231, 207] width 218 height 19
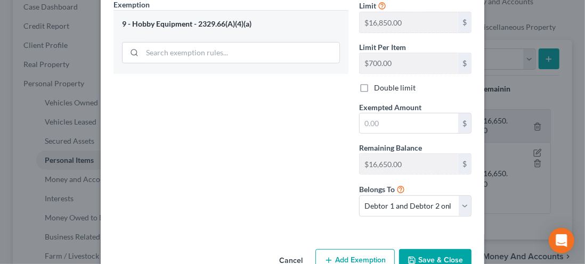
click at [150, 23] on div "9 - Hobby Equipment - 2329.66(A)(4)(a)" at bounding box center [231, 24] width 218 height 10
click at [122, 22] on div "9 - Hobby Equipment - 2329.66(A)(4)(a)" at bounding box center [231, 24] width 218 height 10
click at [122, 26] on div "9 - Hobby Equipment - 2329.66(A)(4)(a)" at bounding box center [231, 24] width 218 height 10
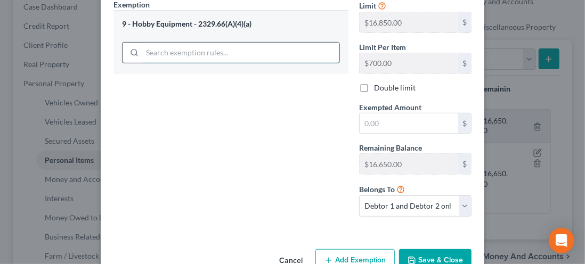
click at [173, 53] on input "search" at bounding box center [240, 53] width 197 height 20
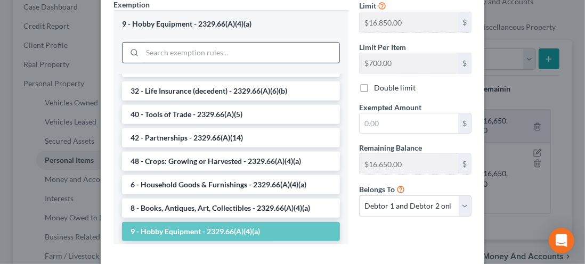
scroll to position [1323, 0]
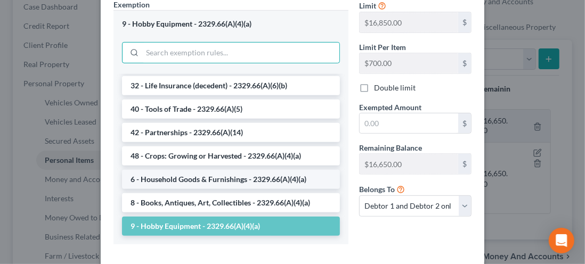
click at [152, 174] on li "6 - Household Goods & Furnishings - 2329.66(A)(4)(a)" at bounding box center [231, 179] width 218 height 19
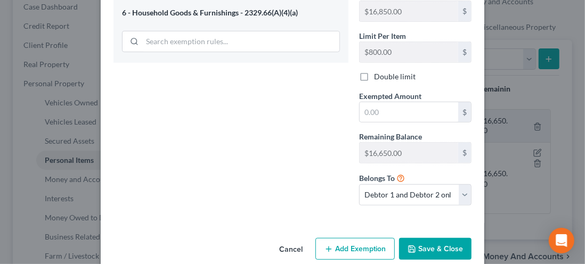
scroll to position [245, 0]
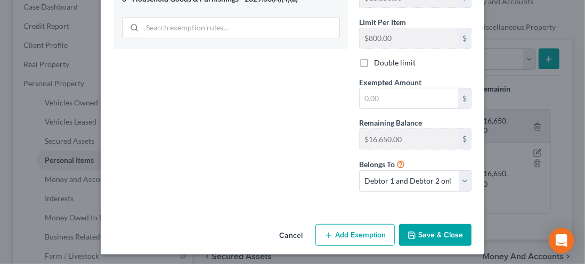
click at [352, 233] on button "Add Exemption" at bounding box center [354, 235] width 79 height 22
select select "2"
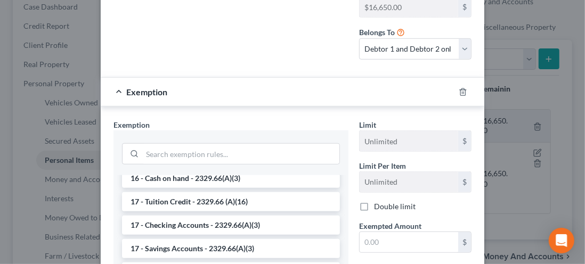
scroll to position [231, 0]
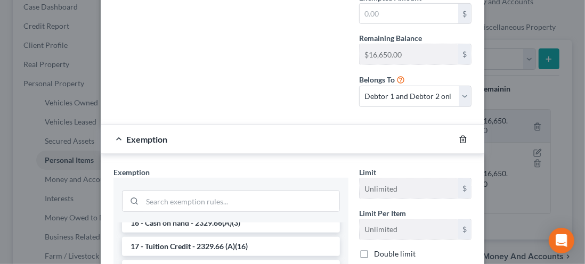
click at [458, 137] on icon "button" at bounding box center [462, 139] width 9 height 9
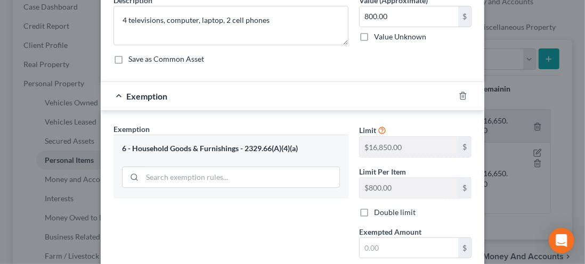
scroll to position [104, 0]
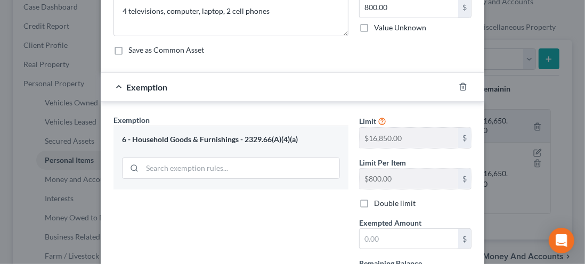
click at [202, 212] on div "Exemption Set must be selected for CA. Exemption * 6 - Household Goods & Furnis…" at bounding box center [230, 227] width 245 height 226
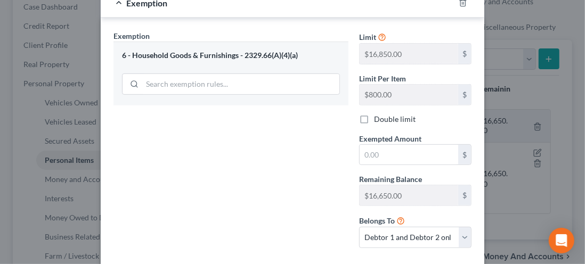
scroll to position [192, 0]
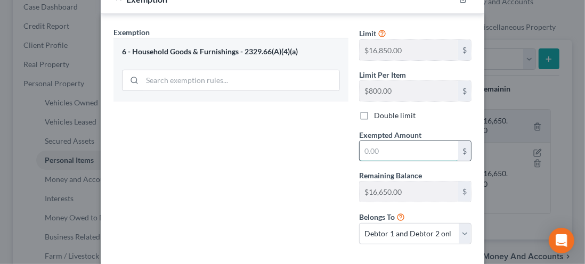
click at [369, 147] on input "text" at bounding box center [408, 151] width 98 height 20
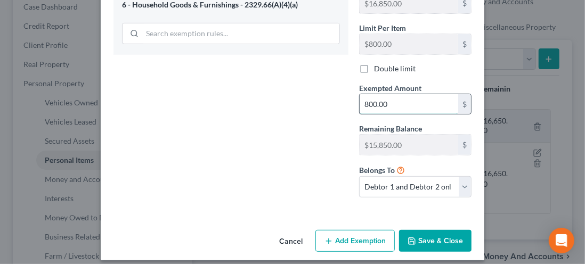
scroll to position [245, 0]
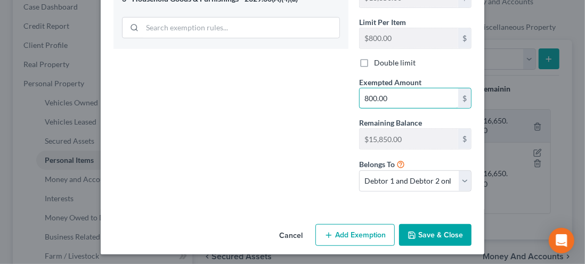
type input "800.00"
click at [430, 240] on button "Save & Close" at bounding box center [435, 235] width 72 height 22
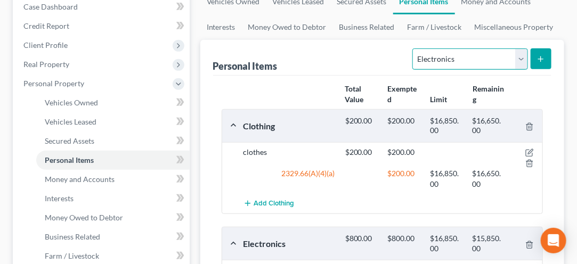
click at [521, 64] on select "Select Item Type Clothing Collectibles Of Value Electronics Firearms Household …" at bounding box center [469, 58] width 115 height 21
select select "household_goods"
click at [414, 48] on select "Select Item Type Clothing Collectibles Of Value Electronics Firearms Household …" at bounding box center [469, 58] width 115 height 21
click at [546, 65] on button "submit" at bounding box center [540, 58] width 21 height 21
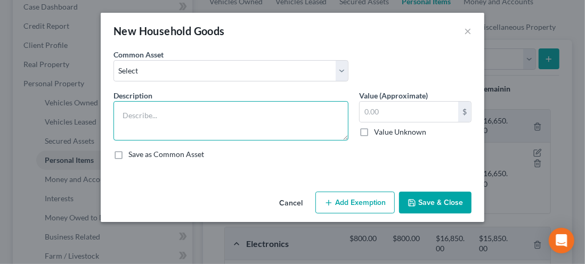
click at [141, 114] on textarea at bounding box center [230, 120] width 235 height 39
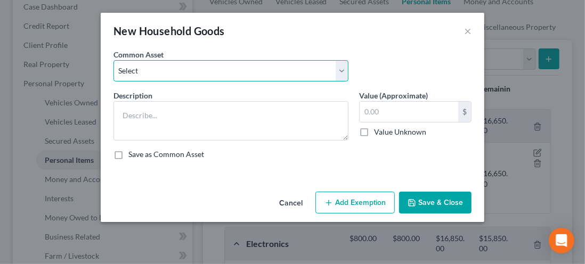
click at [165, 69] on select "Select household goods" at bounding box center [230, 70] width 235 height 21
select select "0"
click at [113, 60] on select "Select household goods" at bounding box center [230, 70] width 235 height 21
type textarea "household goods"
type input "1,500.00"
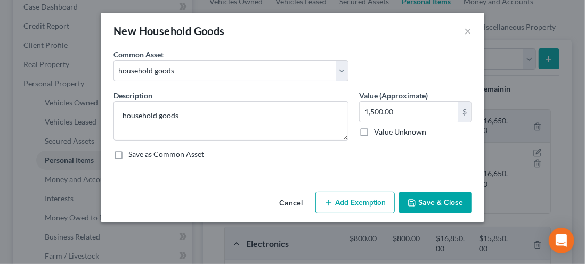
click at [355, 201] on button "Add Exemption" at bounding box center [354, 203] width 79 height 22
select select "2"
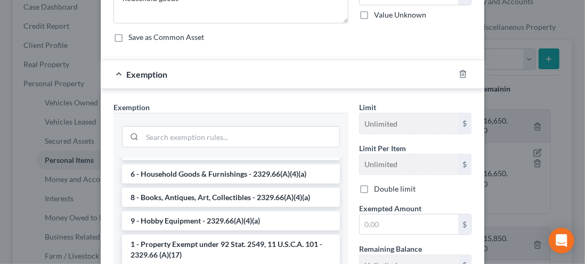
scroll to position [271, 0]
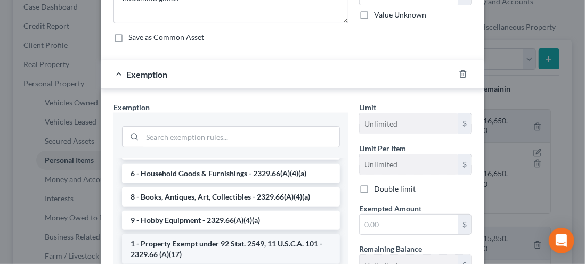
click at [130, 241] on li "1 - Property Exempt under 92 Stat. 2549, 11 U.S.C.A. 101 - 2329.66 (A)(17)" at bounding box center [231, 249] width 218 height 30
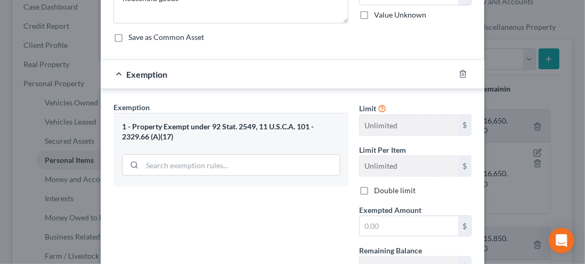
click at [133, 76] on span "Exemption" at bounding box center [146, 74] width 41 height 10
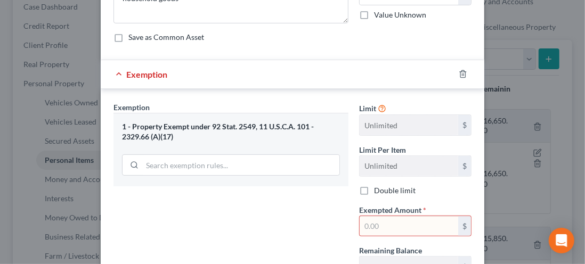
click at [140, 130] on div "1 - Property Exempt under 92 Stat. 2549, 11 U.S.C.A. 101 - 2329.66 (A)(17)" at bounding box center [231, 132] width 218 height 20
click at [141, 134] on div "1 - Property Exempt under 92 Stat. 2549, 11 U.S.C.A. 101 - 2329.66 (A)(17)" at bounding box center [231, 132] width 218 height 20
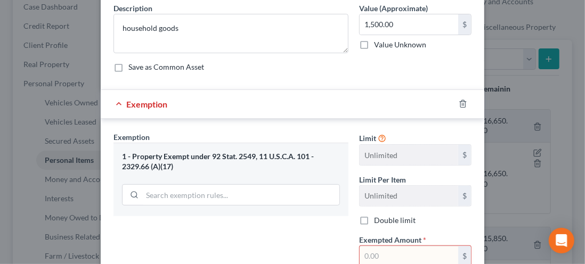
scroll to position [75, 0]
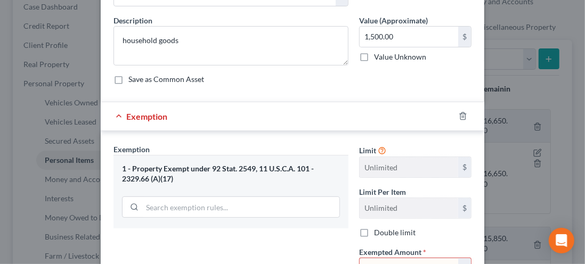
click at [128, 164] on div "1 - Property Exempt under 92 Stat. 2549, 11 U.S.C.A. 101 - 2329.66 (A)(17)" at bounding box center [231, 174] width 218 height 20
click at [135, 173] on div "1 - Property Exempt under 92 Stat. 2549, 11 U.S.C.A. 101 - 2329.66 (A)(17)" at bounding box center [231, 174] width 218 height 20
click at [134, 117] on span "Exemption" at bounding box center [146, 116] width 41 height 10
click at [158, 171] on div "1 - Property Exempt under 92 Stat. 2549, 11 U.S.C.A. 101 - 2329.66 (A)(17)" at bounding box center [231, 174] width 218 height 20
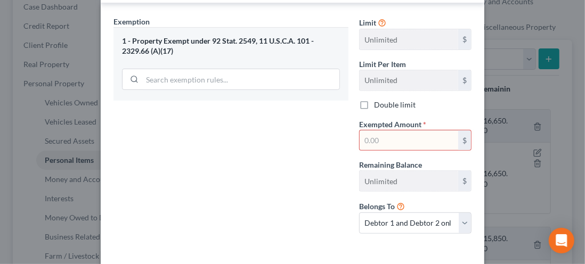
scroll to position [202, 0]
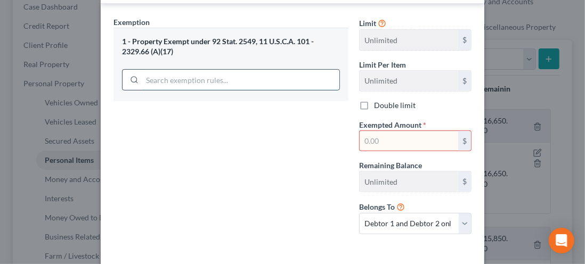
click at [154, 75] on input "search" at bounding box center [240, 80] width 197 height 20
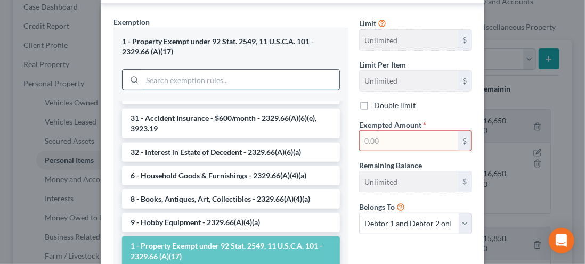
scroll to position [212, 0]
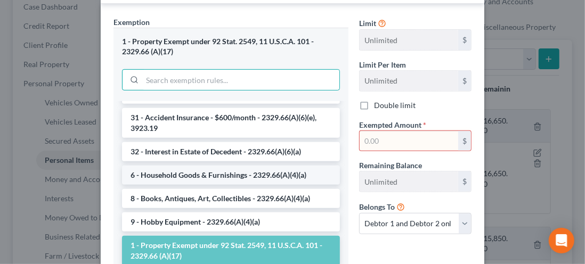
click at [153, 166] on li "6 - Household Goods & Furnishings - 2329.66(A)(4)(a)" at bounding box center [231, 175] width 218 height 19
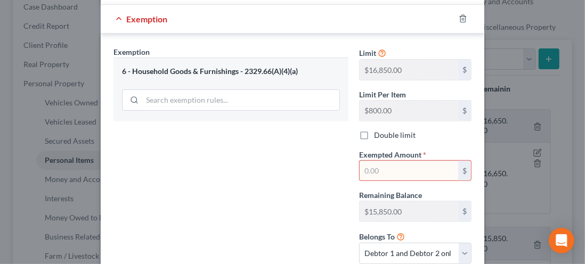
scroll to position [170, 0]
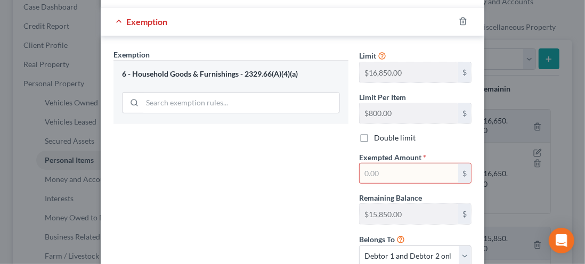
click at [369, 167] on input "text" at bounding box center [408, 173] width 98 height 20
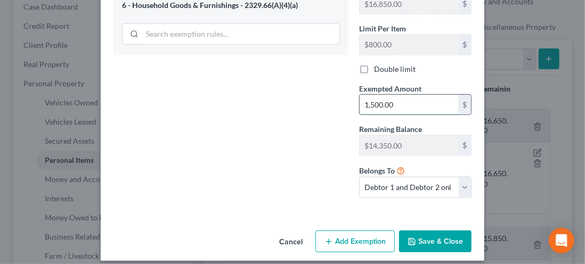
scroll to position [245, 0]
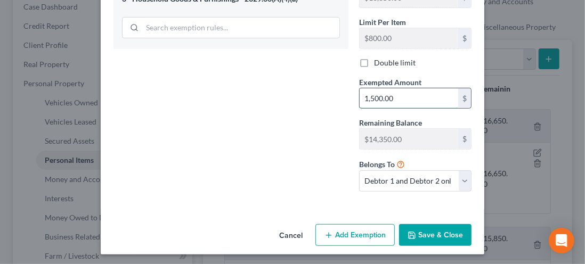
type input "1,500.00"
click at [290, 194] on div "Exemption Set must be selected for CA. Exemption * 6 - Household Goods & Furnis…" at bounding box center [230, 87] width 245 height 226
click at [438, 239] on button "Save & Close" at bounding box center [435, 235] width 72 height 22
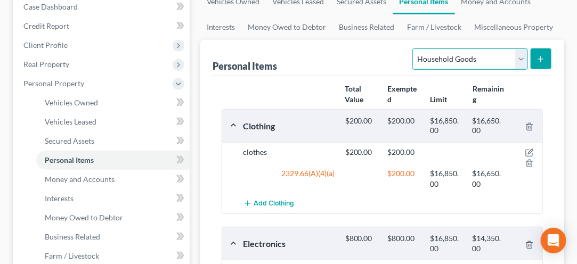
click at [523, 60] on select "Select Item Type Clothing Collectibles Of Value Electronics Firearms Household …" at bounding box center [469, 58] width 115 height 21
select select "jewelry"
click at [414, 48] on select "Select Item Type Clothing Collectibles Of Value Electronics Firearms Household …" at bounding box center [469, 58] width 115 height 21
click at [545, 60] on icon "submit" at bounding box center [540, 59] width 9 height 9
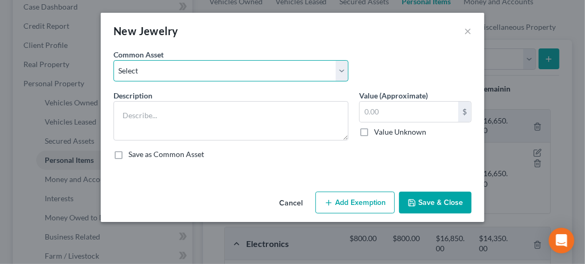
click at [152, 71] on select "Select rings, earrings, necklaces" at bounding box center [230, 70] width 235 height 21
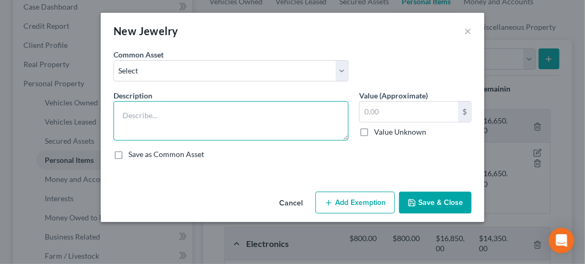
click at [135, 116] on textarea at bounding box center [230, 120] width 235 height 39
type textarea "wedding ring"
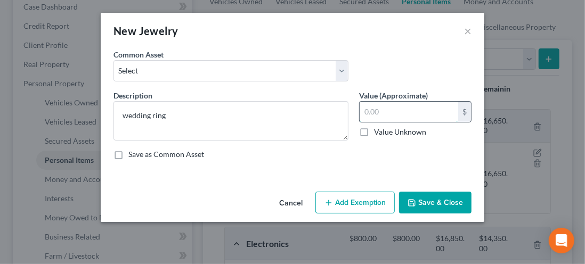
click at [381, 109] on input "text" at bounding box center [408, 112] width 98 height 20
type input "150.00"
click at [365, 206] on button "Add Exemption" at bounding box center [354, 203] width 79 height 22
select select "2"
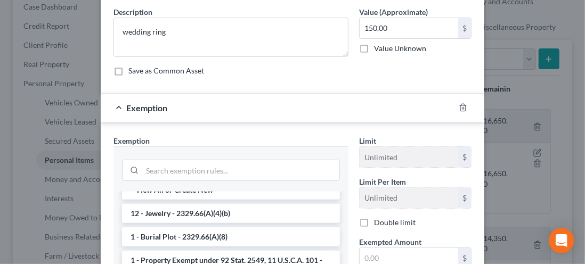
scroll to position [0, 0]
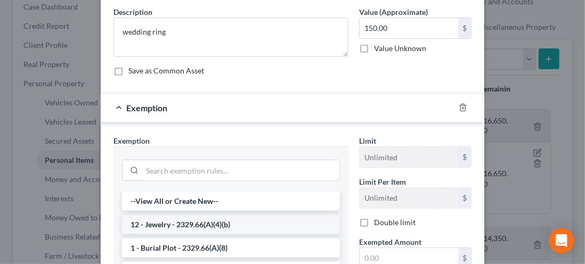
click at [151, 224] on li "12 - Jewelry - 2329.66(A)(4)(b)" at bounding box center [231, 224] width 218 height 19
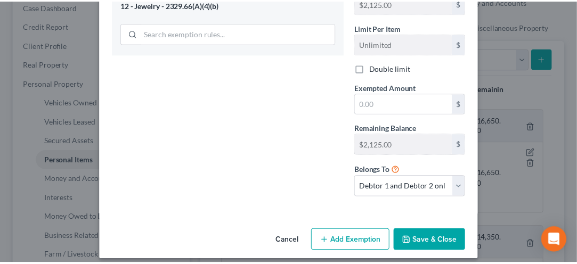
scroll to position [242, 0]
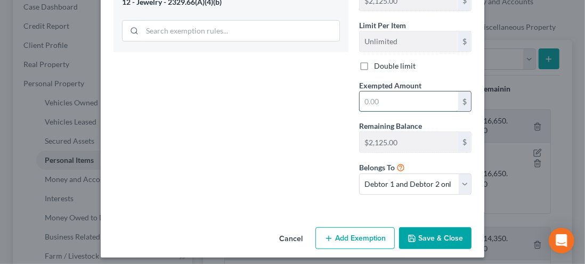
click at [370, 95] on input "text" at bounding box center [408, 102] width 98 height 20
type input "150.00"
click at [436, 236] on button "Save & Close" at bounding box center [435, 238] width 72 height 22
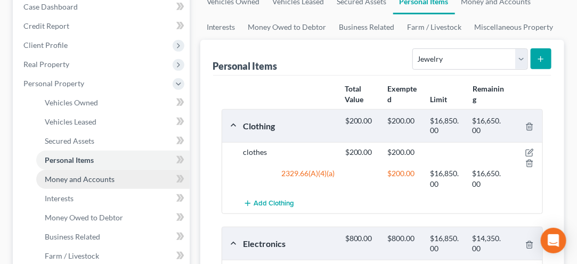
click at [84, 186] on link "Money and Accounts" at bounding box center [112, 179] width 153 height 19
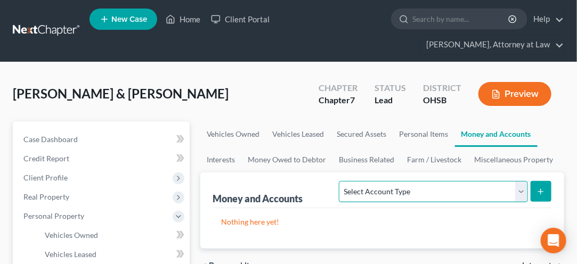
click at [525, 194] on select "Select Account Type Brokerage Cash on Hand Certificates of Deposit Checking Acc…" at bounding box center [433, 191] width 188 height 21
select select "cash_on_hand"
click at [342, 181] on select "Select Account Type Brokerage Cash on Hand Certificates of Deposit Checking Acc…" at bounding box center [433, 191] width 188 height 21
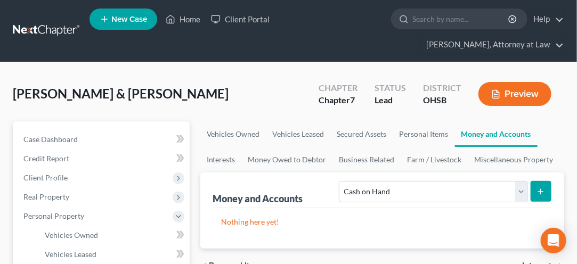
click at [545, 192] on button "submit" at bounding box center [540, 191] width 21 height 21
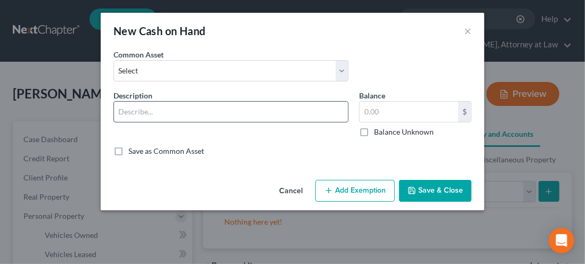
click at [144, 114] on input "text" at bounding box center [231, 112] width 234 height 20
type input "cash"
click at [380, 113] on input "text" at bounding box center [408, 112] width 98 height 20
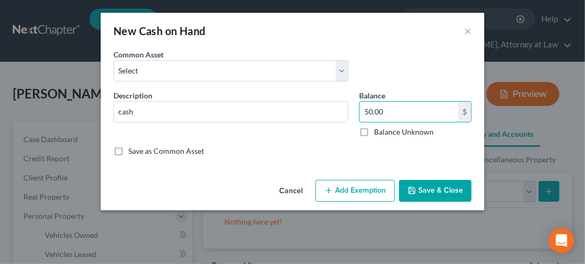
type input "50.00"
click at [351, 192] on button "Add Exemption" at bounding box center [354, 191] width 79 height 22
select select "2"
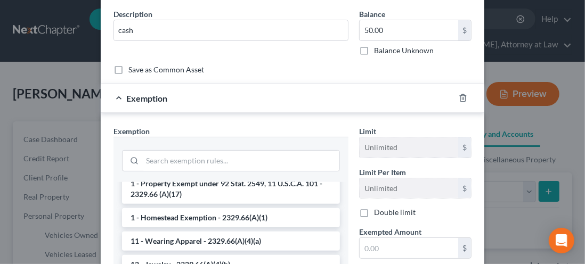
scroll to position [81, 0]
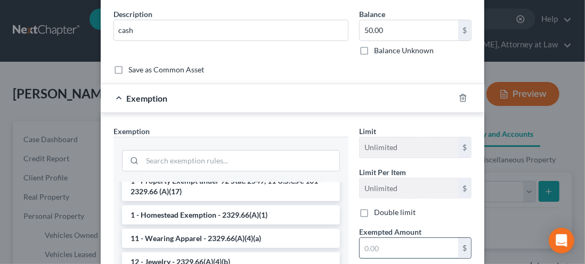
click at [426, 244] on input "text" at bounding box center [408, 248] width 98 height 20
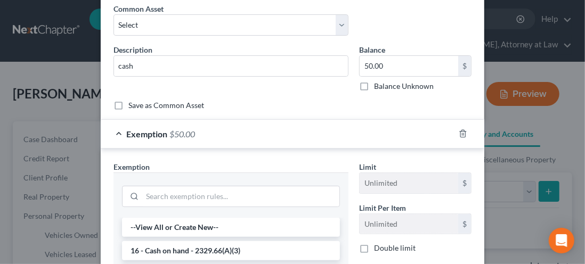
scroll to position [45, 0]
type input "50.00"
click at [149, 251] on li "16 - Cash on hand - 2329.66(A)(3)" at bounding box center [231, 251] width 218 height 19
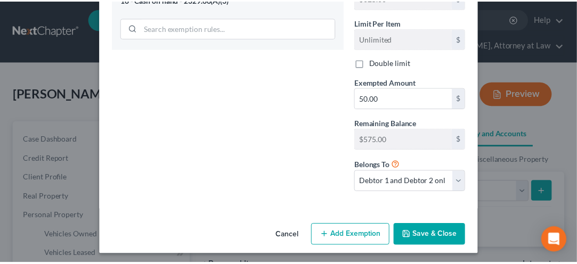
scroll to position [233, 0]
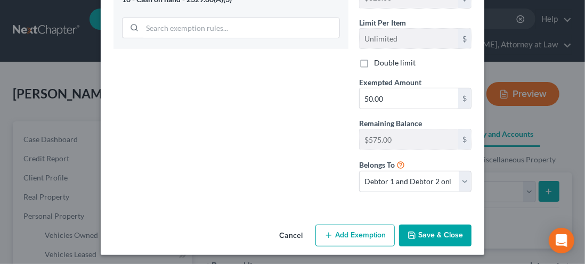
click at [431, 235] on button "Save & Close" at bounding box center [435, 236] width 72 height 22
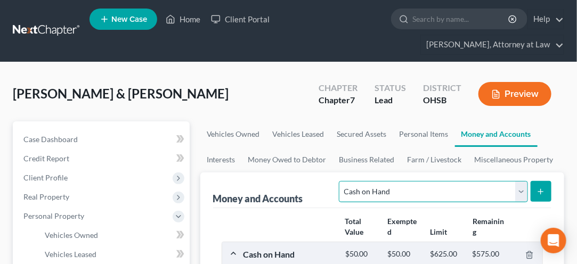
click at [523, 198] on select "Select Account Type Brokerage Cash on Hand Certificates of Deposit Checking Acc…" at bounding box center [433, 191] width 188 height 21
select select "checking"
click at [342, 181] on select "Select Account Type Brokerage Cash on Hand Certificates of Deposit Checking Acc…" at bounding box center [433, 191] width 188 height 21
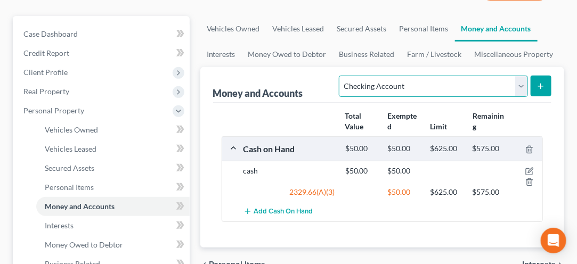
scroll to position [106, 0]
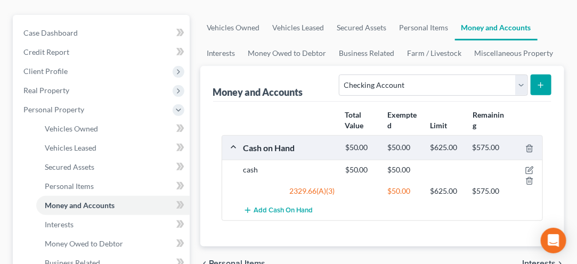
click at [541, 83] on icon "submit" at bounding box center [540, 85] width 9 height 9
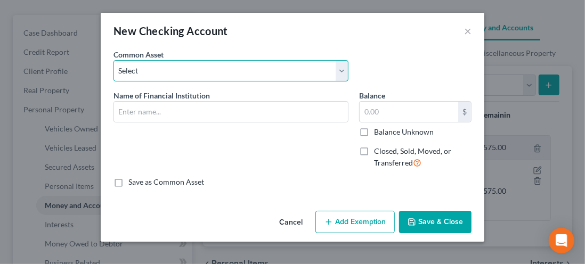
click at [132, 69] on select "Select US Bank US Bank checking account #9321 PNC Bank Chase Bank Park National…" at bounding box center [230, 70] width 235 height 21
select select "1"
click at [113, 60] on select "Select US Bank US Bank checking account #9321 PNC Bank Chase Bank Park National…" at bounding box center [230, 70] width 235 height 21
type input "US Bank checking account #9321"
type input "78.53"
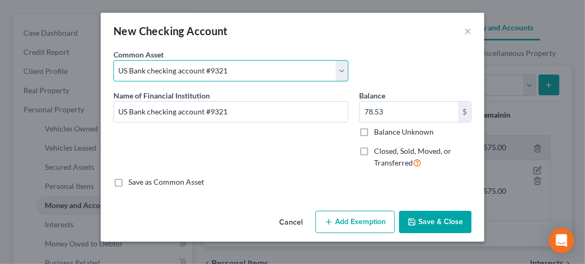
click at [131, 71] on select "Select US Bank US Bank checking account #9321 PNC Bank Chase Bank Park National…" at bounding box center [230, 70] width 235 height 21
click at [233, 69] on select "Select US Bank US Bank checking account #9321 PNC Bank Chase Bank Park National…" at bounding box center [230, 70] width 235 height 21
click at [343, 76] on select "Select US Bank US Bank checking account #9321 PNC Bank Chase Bank Park National…" at bounding box center [230, 70] width 235 height 21
click at [126, 73] on select "Select US Bank US Bank checking account #9321 PNC Bank Chase Bank Park National…" at bounding box center [230, 70] width 235 height 21
click at [338, 78] on select "Select US Bank US Bank checking account #9321 PNC Bank Chase Bank Park National…" at bounding box center [230, 70] width 235 height 21
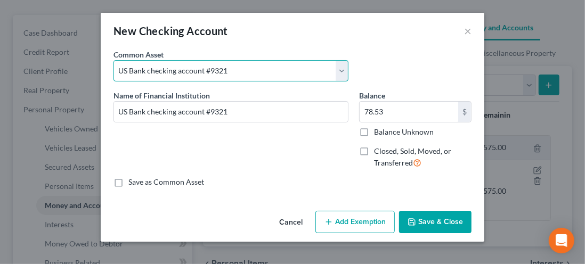
click at [142, 77] on select "Select US Bank US Bank checking account #9321 PNC Bank Chase Bank Park National…" at bounding box center [230, 70] width 235 height 21
click at [185, 78] on select "Select US Bank US Bank checking account #9321 PNC Bank Chase Bank Park National…" at bounding box center [230, 70] width 235 height 21
click at [344, 72] on select "Select US Bank US Bank checking account #9321 PNC Bank Chase Bank Park National…" at bounding box center [230, 70] width 235 height 21
select select "4"
click at [113, 60] on select "Select US Bank US Bank checking account #9321 PNC Bank Chase Bank Park National…" at bounding box center [230, 70] width 235 height 21
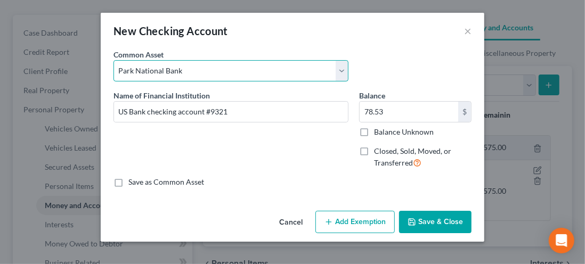
type input "Park National Bank"
type input "0"
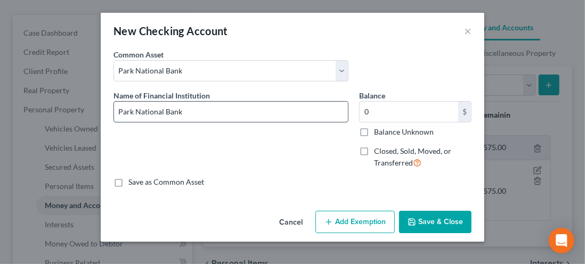
click at [192, 115] on input "Park National Bank" at bounding box center [231, 112] width 234 height 20
type input "P"
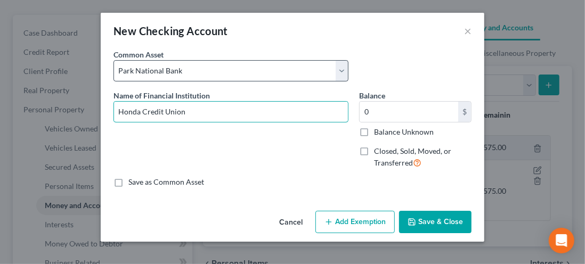
type input "Honda Credit Union"
click at [187, 67] on select "Select US Bank US Bank checking account #9321 PNC Bank Chase Bank Park National…" at bounding box center [230, 70] width 235 height 21
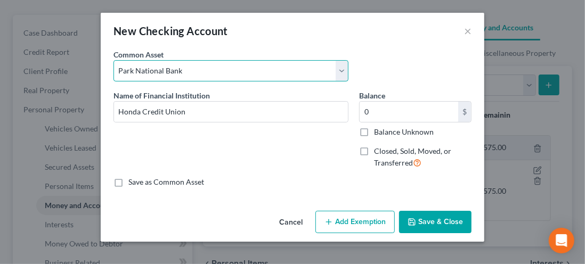
click at [345, 68] on select "Select US Bank US Bank checking account #9321 PNC Bank Chase Bank Park National…" at bounding box center [230, 70] width 235 height 21
click at [336, 70] on select "Select US Bank US Bank checking account #9321 PNC Bank Chase Bank Park National…" at bounding box center [230, 70] width 235 height 21
click at [333, 75] on select "Select US Bank US Bank checking account #9321 PNC Bank Chase Bank Park National…" at bounding box center [230, 70] width 235 height 21
click at [286, 75] on select "Select US Bank US Bank checking account #9321 PNC Bank Chase Bank Park National…" at bounding box center [230, 70] width 235 height 21
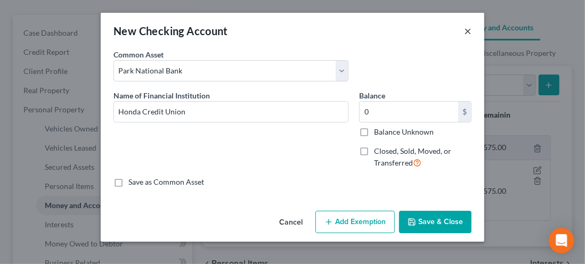
click at [469, 29] on button "×" at bounding box center [467, 30] width 7 height 13
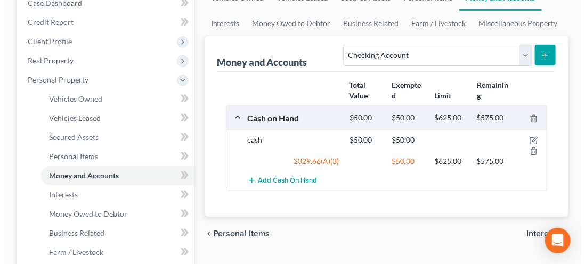
scroll to position [141, 0]
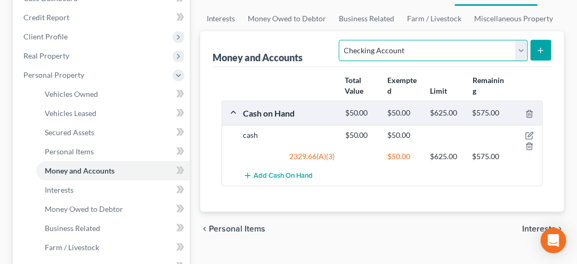
click at [518, 55] on select "Select Account Type Brokerage Cash on Hand Certificates of Deposit Checking Acc…" at bounding box center [433, 50] width 188 height 21
click at [342, 40] on select "Select Account Type Brokerage Cash on Hand Certificates of Deposit Checking Acc…" at bounding box center [433, 50] width 188 height 21
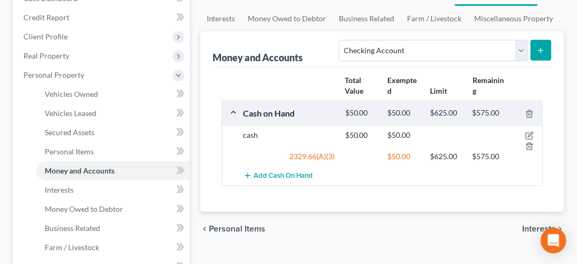
click at [543, 54] on button "submit" at bounding box center [540, 50] width 21 height 21
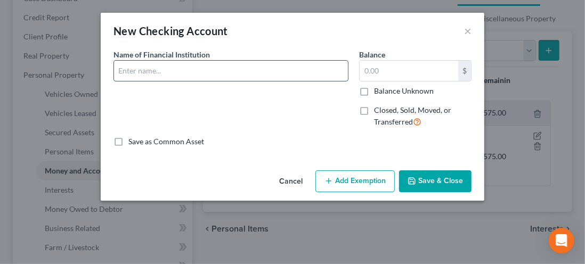
click at [138, 70] on input "text" at bounding box center [231, 71] width 234 height 20
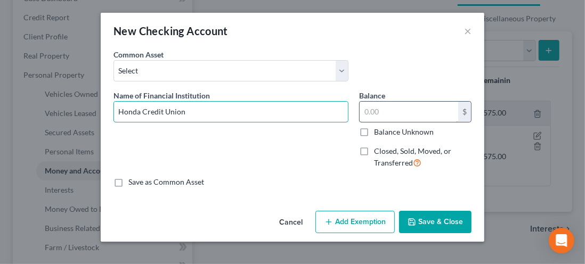
type input "Honda Credit Union"
click at [377, 113] on input "text" at bounding box center [408, 112] width 98 height 20
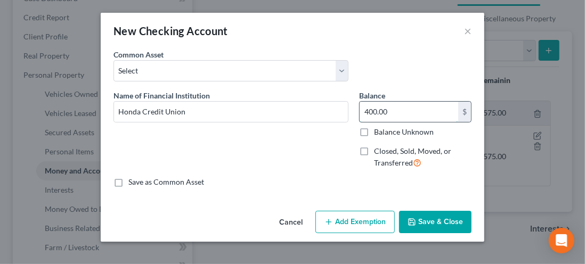
type input "400.00"
click at [351, 223] on button "Add Exemption" at bounding box center [354, 222] width 79 height 22
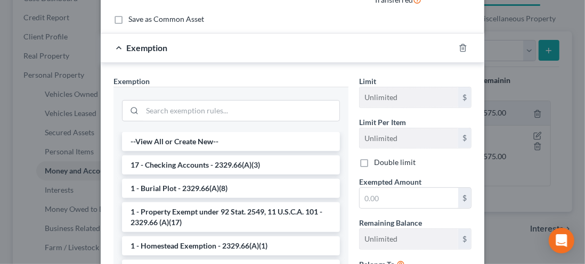
scroll to position [166, 0]
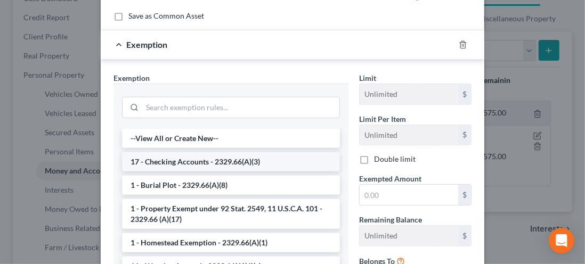
click at [166, 162] on li "17 - Checking Accounts - 2329.66(A)(3)" at bounding box center [231, 161] width 218 height 19
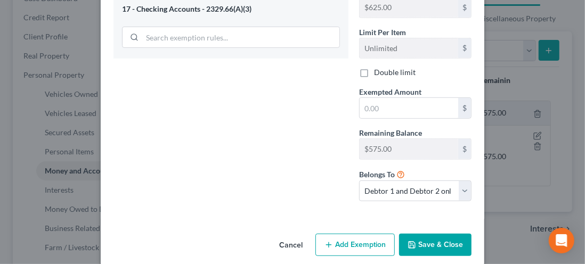
scroll to position [264, 0]
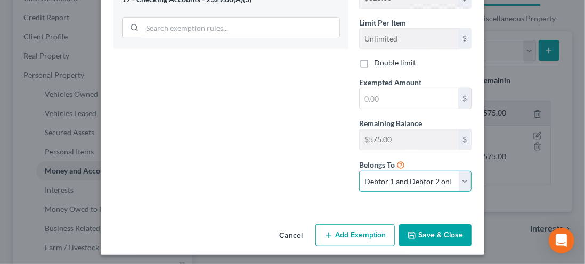
click at [461, 179] on select "Debtor 1 only Debtor 2 only Debtor 1 and Debtor 2 only" at bounding box center [415, 181] width 112 height 21
select select "0"
click at [359, 171] on select "Debtor 1 only Debtor 2 only Debtor 1 and Debtor 2 only" at bounding box center [415, 181] width 112 height 21
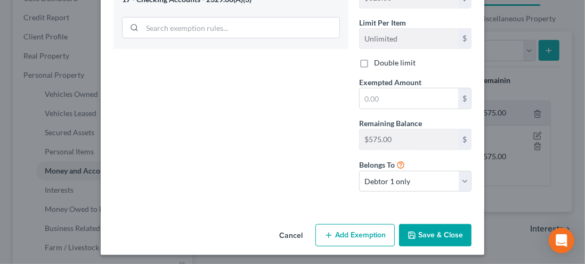
click at [347, 233] on button "Add Exemption" at bounding box center [354, 235] width 79 height 22
select select "2"
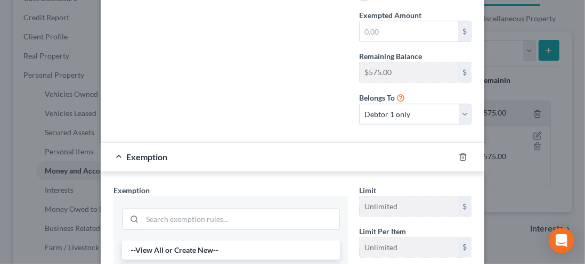
scroll to position [329, 0]
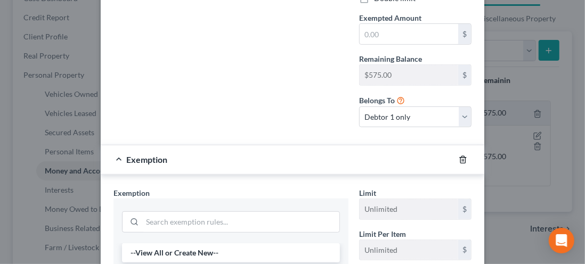
click at [461, 158] on icon "button" at bounding box center [462, 159] width 5 height 7
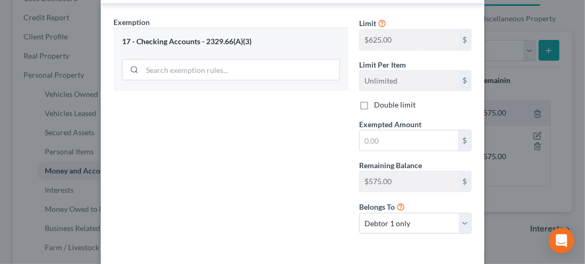
scroll to position [224, 0]
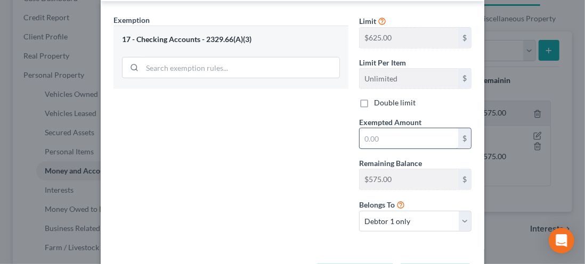
click at [371, 135] on input "text" at bounding box center [408, 138] width 98 height 20
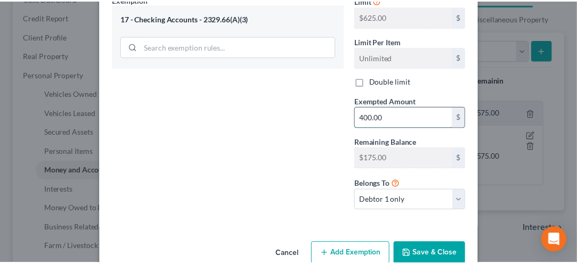
scroll to position [264, 0]
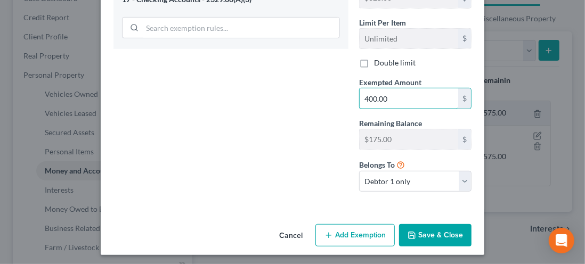
type input "400.00"
click at [424, 228] on button "Save & Close" at bounding box center [435, 235] width 72 height 22
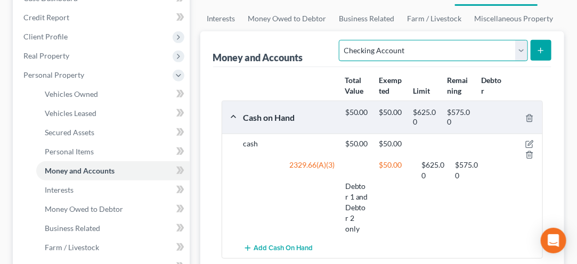
click at [520, 47] on select "Select Account Type Brokerage Cash on Hand Certificates of Deposit Checking Acc…" at bounding box center [433, 50] width 188 height 21
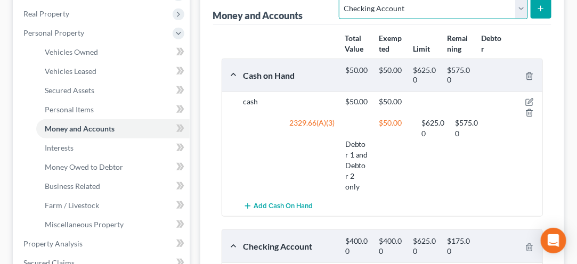
scroll to position [175, 0]
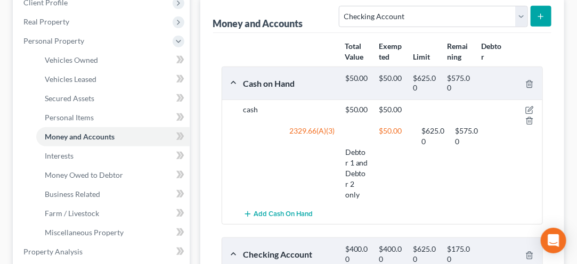
click at [546, 13] on button "submit" at bounding box center [540, 16] width 21 height 21
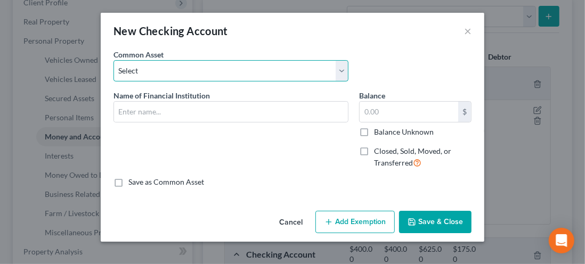
click at [154, 70] on select "Select US Bank US Bank checking account #9321 PNC Bank Chase Bank Park National…" at bounding box center [230, 70] width 235 height 21
select select "0"
type input "US Bank"
type input "2,432.00"
click at [162, 74] on select "Select US Bank US Bank checking account #9321 PNC Bank Chase Bank Park National…" at bounding box center [230, 70] width 235 height 21
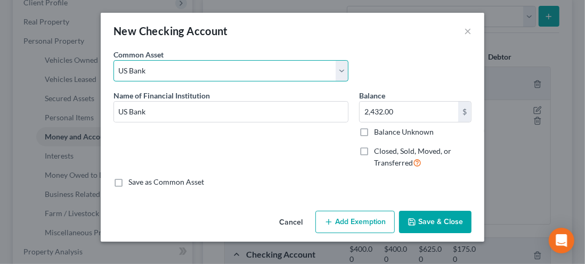
click at [192, 78] on select "Select US Bank US Bank checking account #9321 PNC Bank Chase Bank Park National…" at bounding box center [230, 70] width 235 height 21
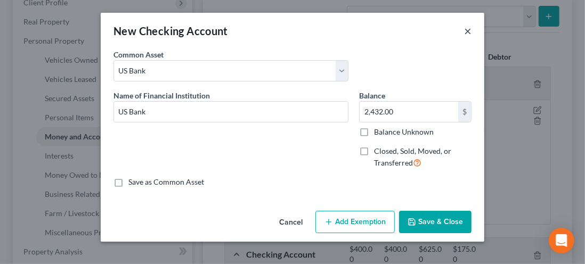
click at [470, 31] on button "×" at bounding box center [467, 30] width 7 height 13
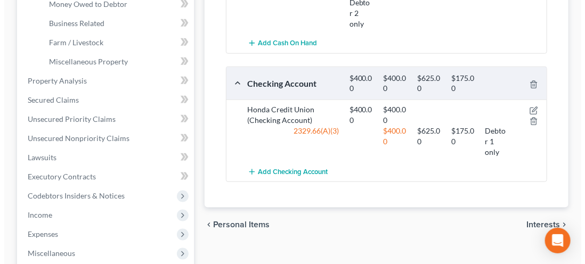
scroll to position [347, 0]
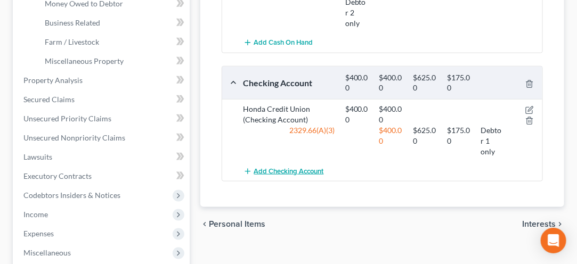
click at [269, 167] on span "Add Checking Account" at bounding box center [289, 171] width 70 height 9
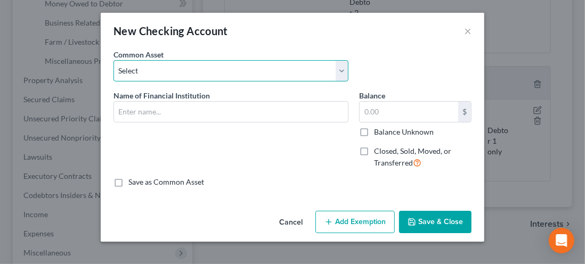
click at [145, 70] on select "Select US Bank US Bank checking account #9321 PNC Bank Chase Bank Park National…" at bounding box center [230, 70] width 235 height 21
click at [150, 75] on select "Select US Bank US Bank checking account #9321 PNC Bank Chase Bank Park National…" at bounding box center [230, 70] width 235 height 21
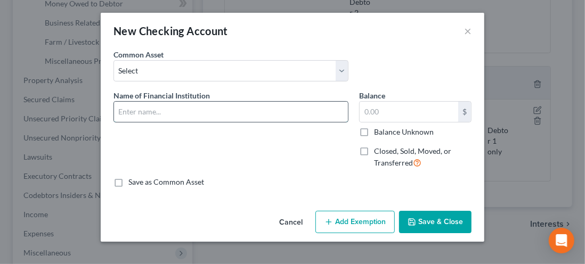
click at [124, 113] on input "text" at bounding box center [231, 112] width 234 height 20
type input "Kemba Credit Union"
click at [383, 114] on input "text" at bounding box center [408, 112] width 98 height 20
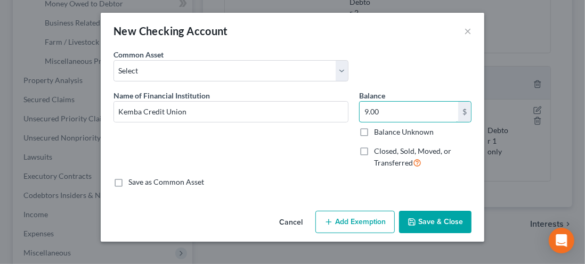
type input "9.00"
click at [357, 227] on button "Add Exemption" at bounding box center [354, 222] width 79 height 22
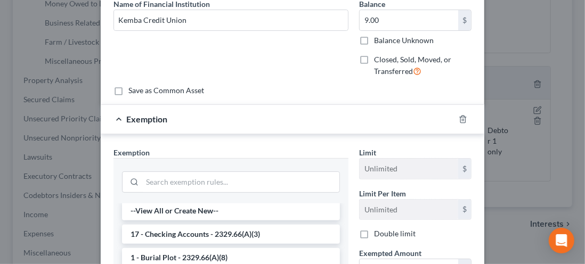
scroll to position [1, 0]
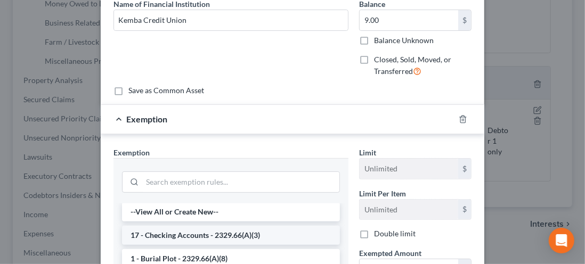
click at [165, 238] on li "17 - Checking Accounts - 2329.66(A)(3)" at bounding box center [231, 235] width 218 height 19
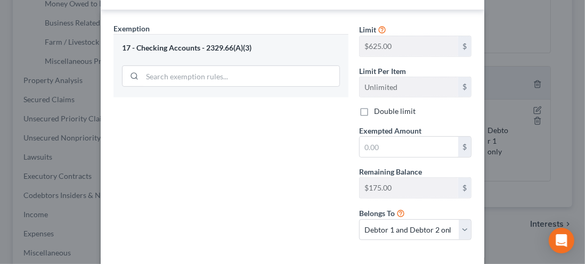
scroll to position [216, 0]
click at [461, 224] on select "Debtor 1 only Debtor 2 only Debtor 1 and Debtor 2 only" at bounding box center [415, 229] width 112 height 21
select select "1"
click at [359, 219] on select "Debtor 1 only Debtor 2 only Debtor 1 and Debtor 2 only" at bounding box center [415, 229] width 112 height 21
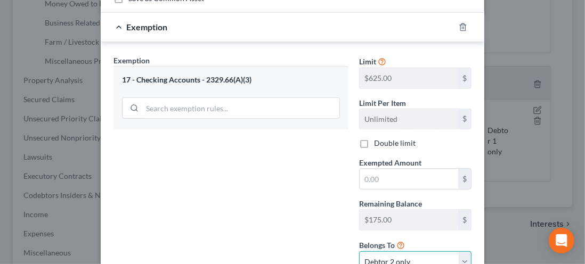
scroll to position [182, 0]
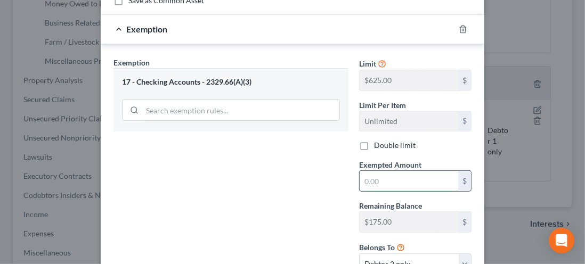
click at [362, 177] on input "text" at bounding box center [408, 181] width 98 height 20
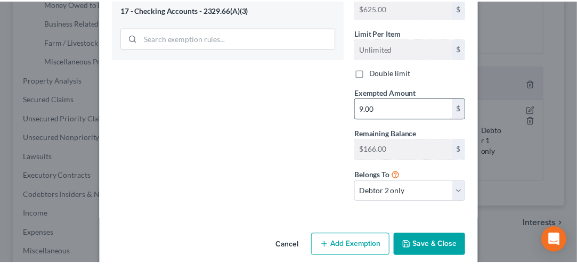
scroll to position [264, 0]
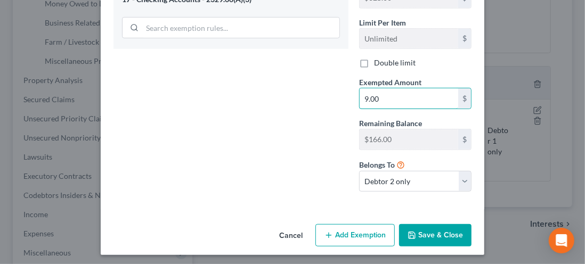
type input "9.00"
click at [436, 234] on button "Save & Close" at bounding box center [435, 235] width 72 height 22
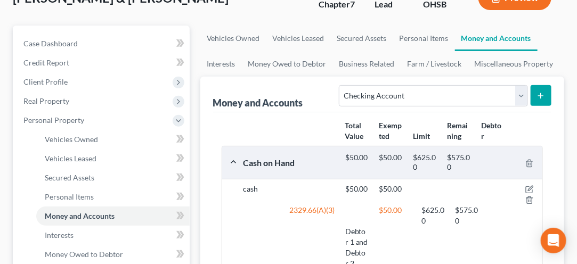
scroll to position [92, 0]
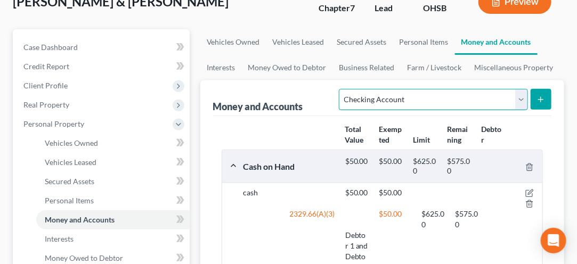
click at [525, 102] on select "Select Account Type Brokerage Cash on Hand Certificates of Deposit Checking Acc…" at bounding box center [433, 99] width 188 height 21
click at [342, 89] on select "Select Account Type Brokerage Cash on Hand Certificates of Deposit Checking Acc…" at bounding box center [433, 99] width 188 height 21
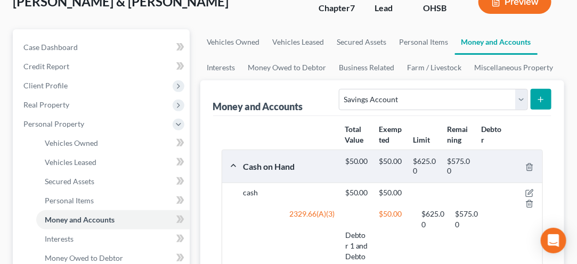
click at [546, 103] on button "submit" at bounding box center [540, 99] width 21 height 21
click at [535, 101] on button "submit" at bounding box center [540, 99] width 21 height 21
click at [536, 105] on button "submit" at bounding box center [540, 99] width 21 height 21
click at [541, 107] on button "submit" at bounding box center [540, 99] width 21 height 21
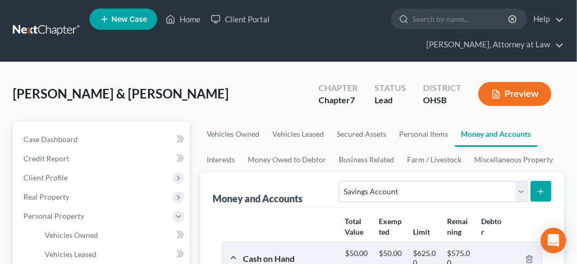
scroll to position [0, 0]
click at [544, 192] on icon "submit" at bounding box center [540, 191] width 9 height 9
click at [543, 199] on button "submit" at bounding box center [540, 191] width 21 height 21
click at [539, 195] on button "submit" at bounding box center [540, 191] width 21 height 21
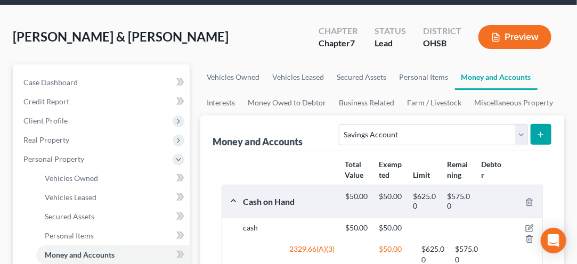
scroll to position [59, 0]
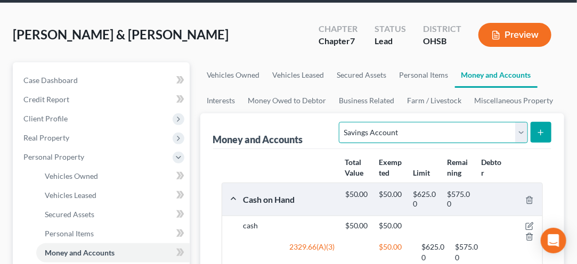
click at [384, 138] on select "Select Account Type Brokerage Cash on Hand Certificates of Deposit Checking Acc…" at bounding box center [433, 132] width 188 height 21
click at [342, 122] on select "Select Account Type Brokerage Cash on Hand Certificates of Deposit Checking Acc…" at bounding box center [433, 132] width 188 height 21
click at [518, 134] on select "Select Account Type Brokerage Cash on Hand Certificates of Deposit Checking Acc…" at bounding box center [433, 132] width 188 height 21
select select "savings"
click at [342, 122] on select "Select Account Type Brokerage Cash on Hand Certificates of Deposit Checking Acc…" at bounding box center [433, 132] width 188 height 21
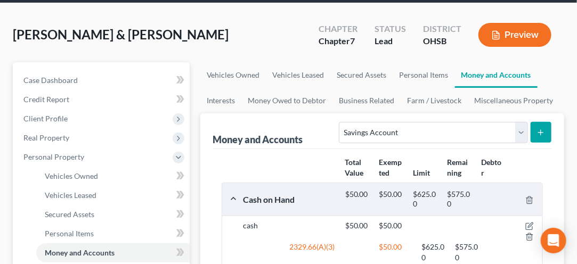
click at [536, 133] on button "submit" at bounding box center [540, 132] width 21 height 21
click at [539, 138] on button "submit" at bounding box center [540, 132] width 21 height 21
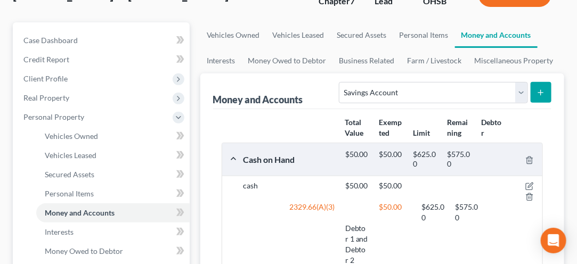
scroll to position [93, 0]
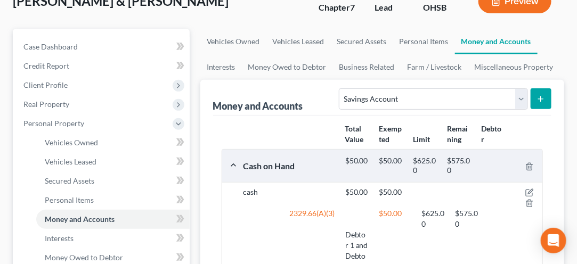
click at [547, 96] on button "submit" at bounding box center [540, 98] width 21 height 21
click at [540, 103] on button "submit" at bounding box center [540, 98] width 21 height 21
click at [539, 106] on button "submit" at bounding box center [540, 98] width 21 height 21
click at [539, 98] on icon "submit" at bounding box center [540, 99] width 9 height 9
click at [546, 96] on button "submit" at bounding box center [540, 98] width 21 height 21
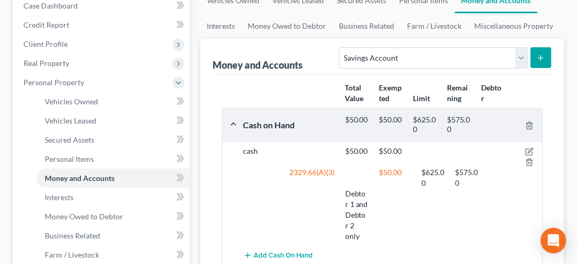
scroll to position [139, 0]
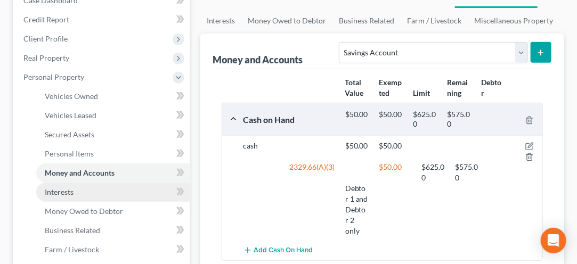
click at [50, 193] on span "Interests" at bounding box center [59, 191] width 29 height 9
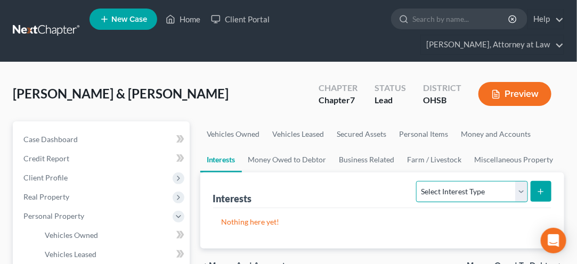
click at [521, 188] on select "Select Interest Type 401K Annuity Bond Education IRA Government Bond Government…" at bounding box center [471, 191] width 111 height 21
click at [223, 94] on div "Adams, John & Tori Upgraded Chapter Chapter 7 Status Lead District OHSB Preview" at bounding box center [288, 98] width 551 height 46
click at [536, 193] on icon "submit" at bounding box center [540, 191] width 9 height 9
click at [516, 195] on select "Select Interest Type 401K Annuity Bond Education IRA Government Bond Government…" at bounding box center [471, 191] width 111 height 21
select select "401k"
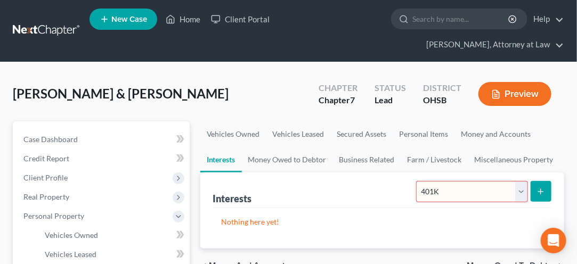
click at [418, 181] on select "Select Interest Type 401K Annuity Bond Education IRA Government Bond Government…" at bounding box center [471, 191] width 111 height 21
click at [539, 194] on icon "submit" at bounding box center [540, 191] width 9 height 9
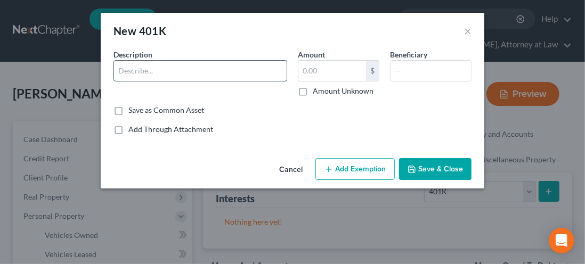
click at [136, 74] on input "text" at bounding box center [200, 71] width 173 height 20
click at [141, 71] on input "Fidelity401" at bounding box center [200, 71] width 173 height 20
click at [162, 68] on input "Fidelity 401" at bounding box center [200, 71] width 173 height 20
type input "Fidelity 401k"
click at [333, 70] on input "text" at bounding box center [332, 71] width 68 height 20
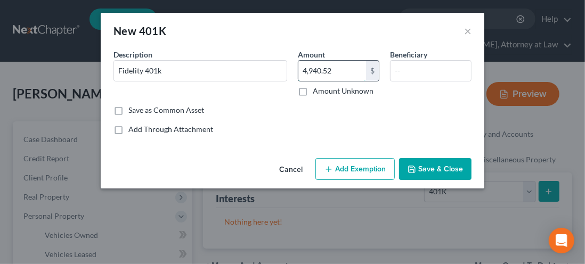
type input "4,940.52"
click at [398, 70] on input "text" at bounding box center [430, 71] width 80 height 20
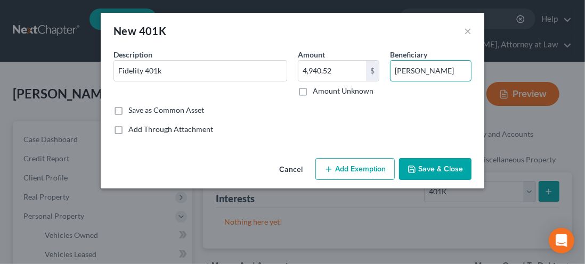
type input "Tori Adams"
click at [355, 174] on button "Add Exemption" at bounding box center [354, 169] width 79 height 22
select select "2"
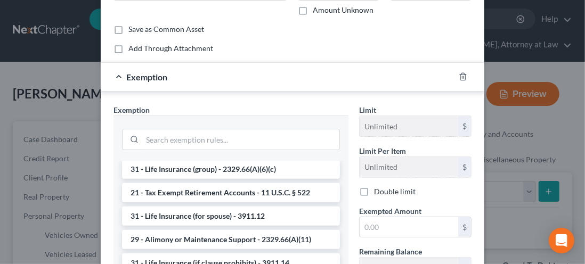
scroll to position [223, 0]
click at [145, 188] on li "21 - Tax Exempt Retirement Accounts - 11 U.S.C. § 522" at bounding box center [231, 192] width 218 height 19
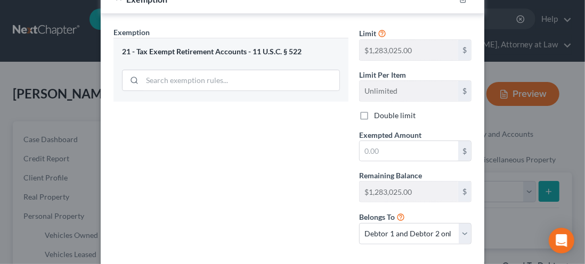
scroll to position [156, 0]
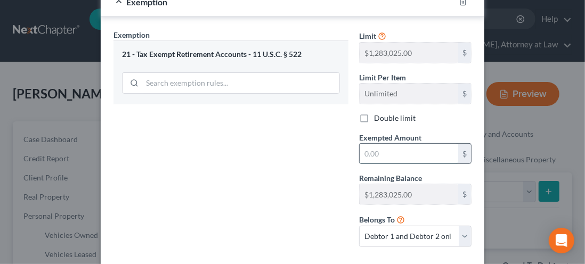
click at [369, 154] on input "text" at bounding box center [408, 154] width 98 height 20
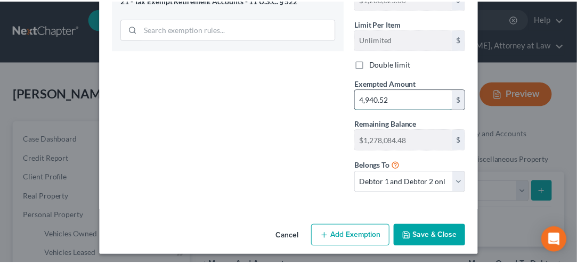
scroll to position [211, 0]
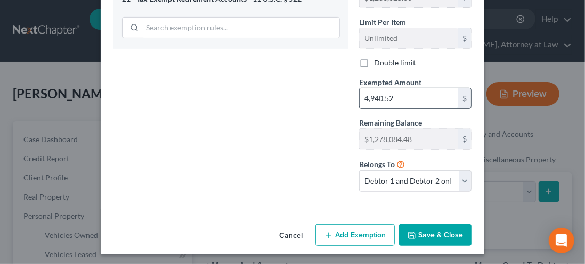
type input "4,940.52"
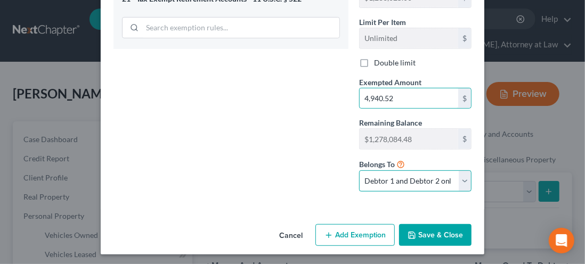
click at [460, 184] on select "Debtor 1 only Debtor 2 only Debtor 1 and Debtor 2 only" at bounding box center [415, 180] width 112 height 21
select select "0"
click at [359, 170] on select "Debtor 1 only Debtor 2 only Debtor 1 and Debtor 2 only" at bounding box center [415, 180] width 112 height 21
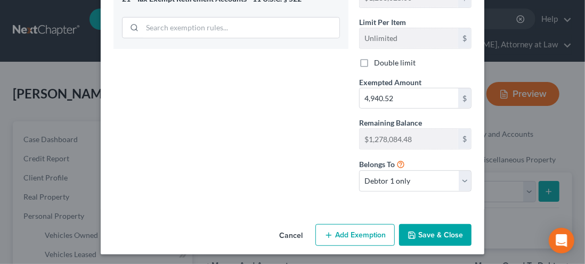
click at [424, 232] on button "Save & Close" at bounding box center [435, 235] width 72 height 22
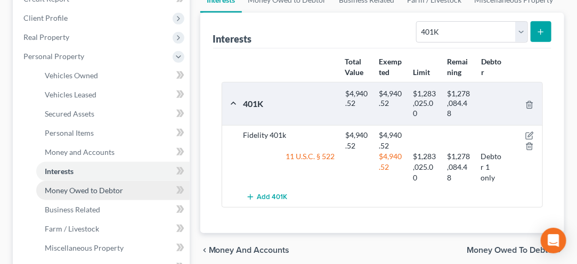
click at [64, 186] on span "Money Owed to Debtor" at bounding box center [84, 190] width 78 height 9
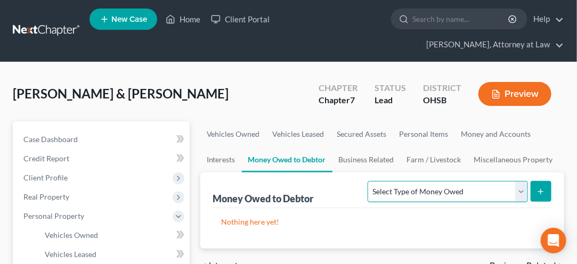
click at [516, 193] on select "Select Type of Money Owed Accounts Receivable Alimony Child Support Claims Agai…" at bounding box center [447, 191] width 160 height 21
select select "child_support"
click at [371, 181] on select "Select Type of Money Owed Accounts Receivable Alimony Child Support Claims Agai…" at bounding box center [447, 191] width 160 height 21
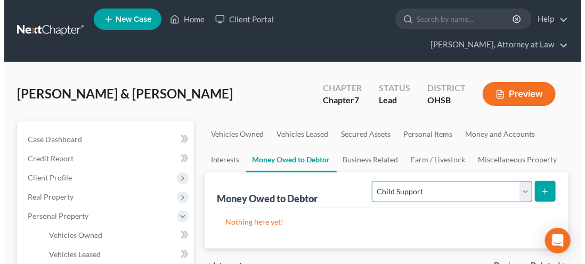
scroll to position [5, 0]
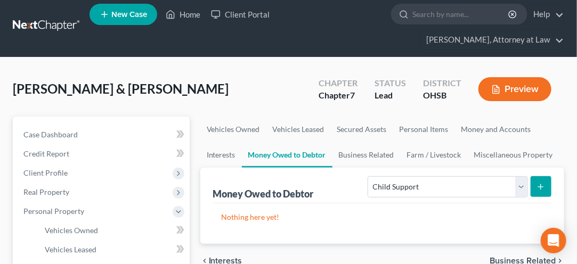
click at [541, 190] on button "submit" at bounding box center [540, 186] width 21 height 21
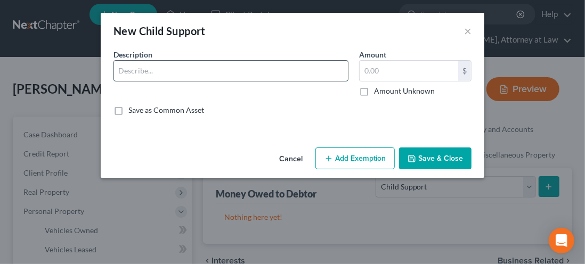
click at [137, 74] on input "text" at bounding box center [231, 71] width 234 height 20
type input "child support"
click at [375, 75] on input "text" at bounding box center [408, 71] width 98 height 20
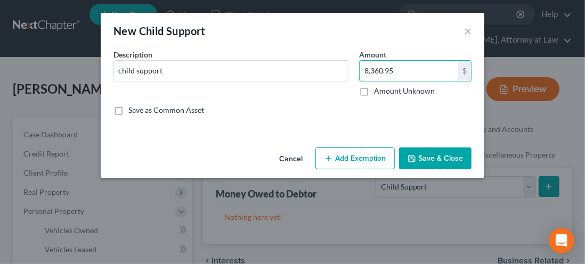
type input "8,360.95"
click at [350, 162] on button "Add Exemption" at bounding box center [354, 158] width 79 height 22
select select "2"
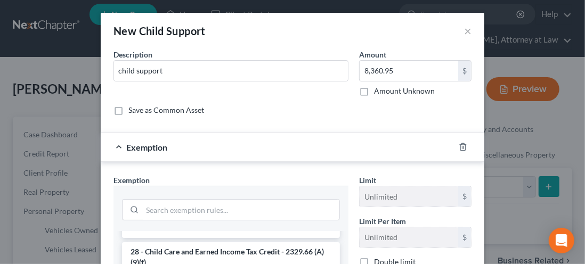
scroll to position [13, 0]
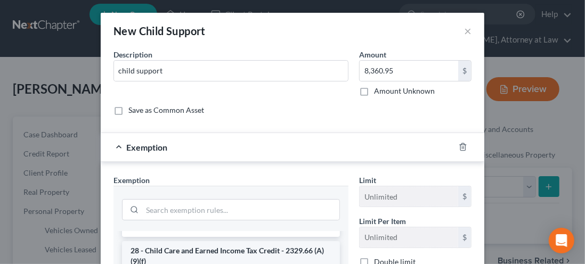
click at [147, 249] on li "28 - Child Care and Earned Income Tax Credit - 2329.66 (A)(9)(f)" at bounding box center [231, 256] width 218 height 30
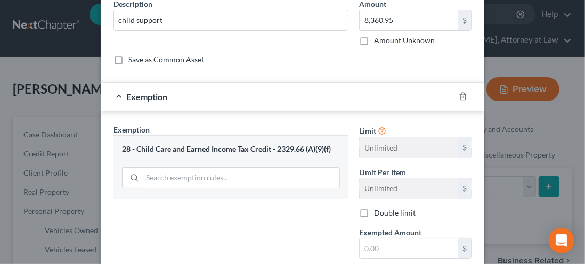
scroll to position [52, 0]
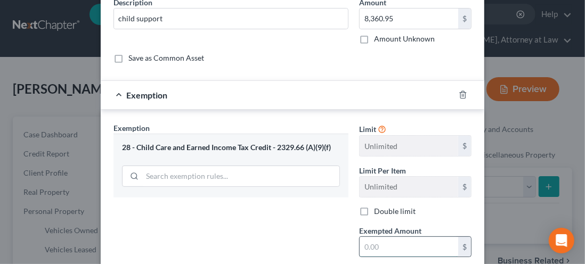
click at [366, 242] on input "text" at bounding box center [408, 247] width 98 height 20
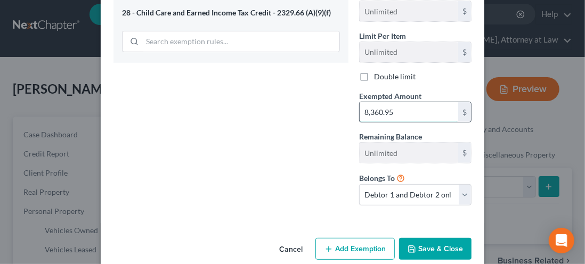
scroll to position [201, 0]
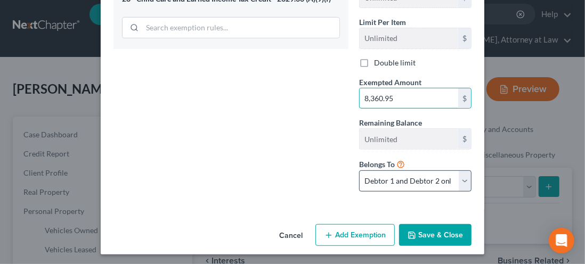
type input "8,360.95"
click at [463, 183] on select "Debtor 1 only Debtor 2 only Debtor 1 and Debtor 2 only" at bounding box center [415, 180] width 112 height 21
click at [359, 170] on select "Debtor 1 only Debtor 2 only Debtor 1 and Debtor 2 only" at bounding box center [415, 180] width 112 height 21
click at [457, 183] on select "Debtor 1 only Debtor 2 only Debtor 1 and Debtor 2 only" at bounding box center [415, 180] width 112 height 21
select select "1"
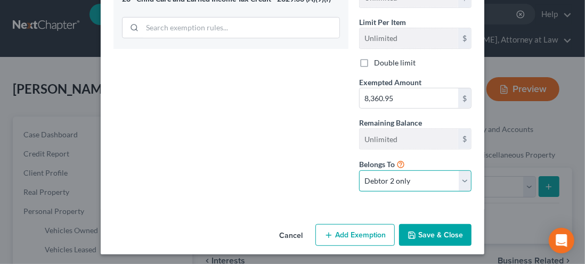
click at [359, 170] on select "Debtor 1 only Debtor 2 only Debtor 1 and Debtor 2 only" at bounding box center [415, 180] width 112 height 21
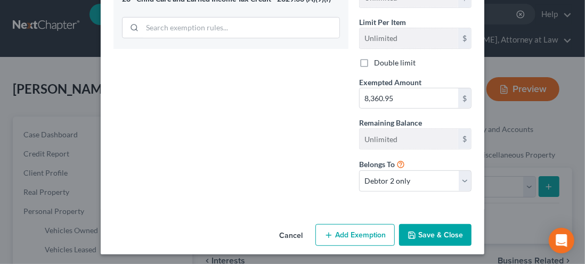
click at [431, 233] on button "Save & Close" at bounding box center [435, 235] width 72 height 22
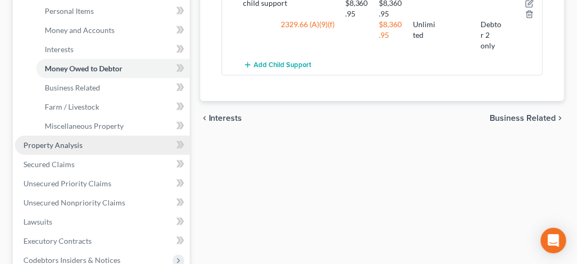
click at [38, 149] on link "Property Analysis" at bounding box center [102, 145] width 175 height 19
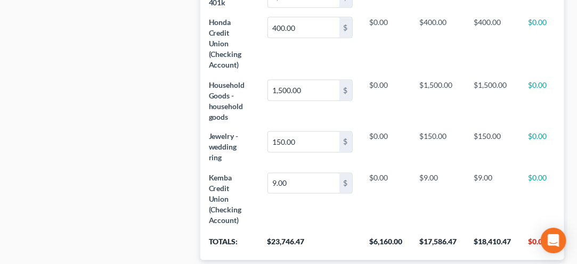
scroll to position [555, 0]
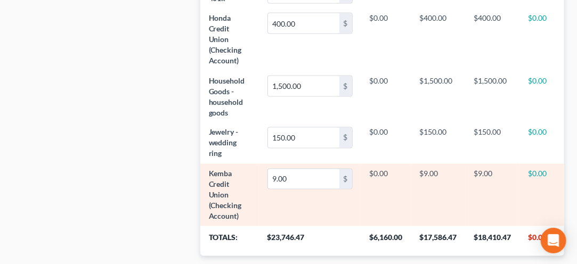
click at [245, 223] on td "Kemba Credit Union (Checking Account)" at bounding box center [229, 195] width 59 height 62
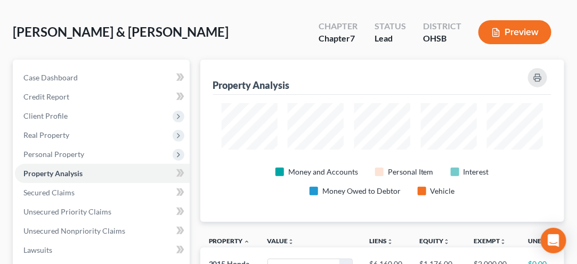
scroll to position [60, 0]
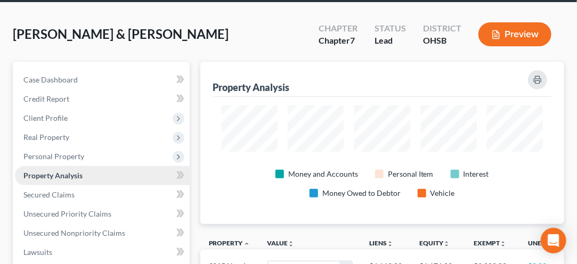
click at [32, 182] on link "Property Analysis" at bounding box center [102, 175] width 175 height 19
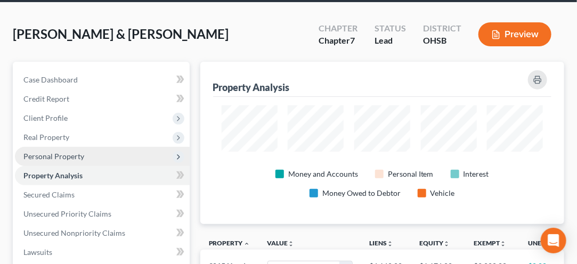
click at [35, 155] on span "Personal Property" at bounding box center [53, 156] width 61 height 9
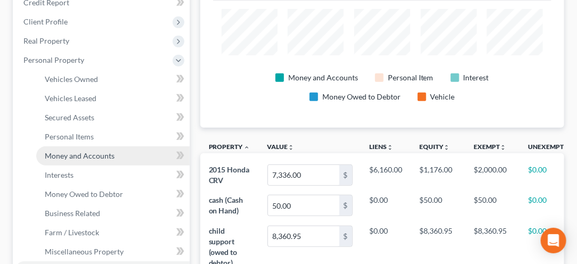
click at [56, 159] on link "Money and Accounts" at bounding box center [112, 155] width 153 height 19
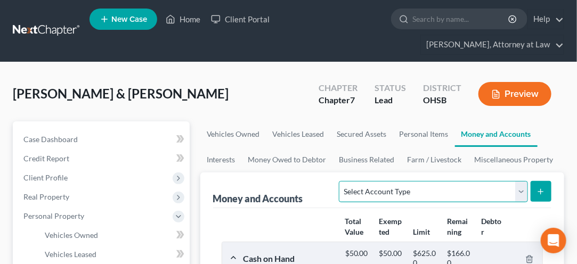
click at [518, 197] on select "Select Account Type Brokerage Cash on Hand Certificates of Deposit Checking Acc…" at bounding box center [433, 191] width 188 height 21
select select "savings"
click at [342, 181] on select "Select Account Type Brokerage Cash on Hand Certificates of Deposit Checking Acc…" at bounding box center [433, 191] width 188 height 21
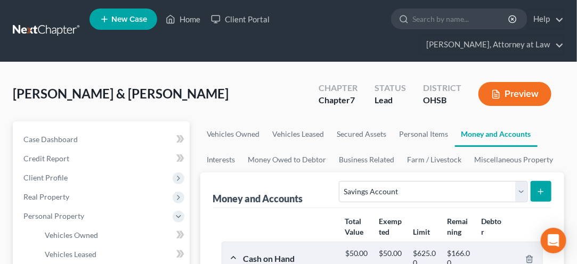
click at [537, 192] on icon "submit" at bounding box center [540, 191] width 9 height 9
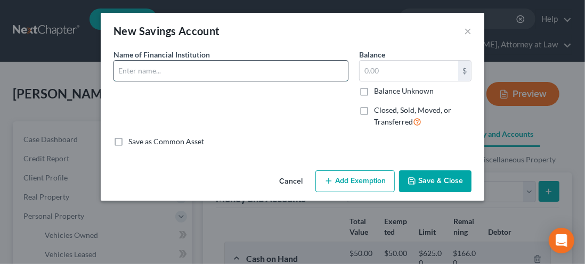
click at [120, 70] on input "text" at bounding box center [231, 71] width 234 height 20
type input "Honda Credit Union"
click at [385, 71] on input "text" at bounding box center [408, 71] width 98 height 20
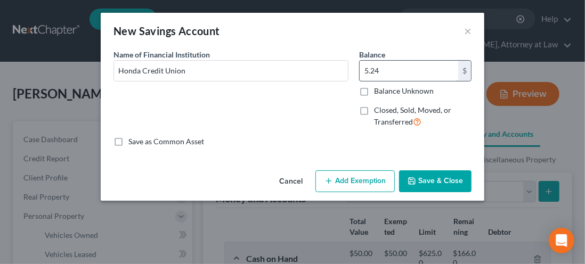
type input "5.24"
click at [348, 185] on button "Add Exemption" at bounding box center [354, 181] width 79 height 22
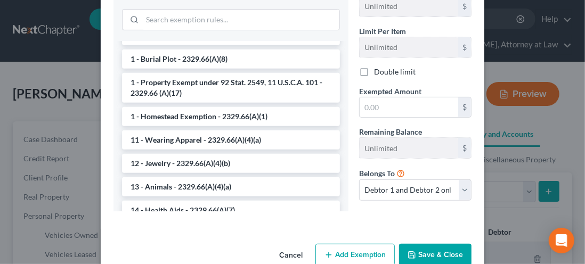
scroll to position [214, 0]
click at [454, 184] on select "Debtor 1 only Debtor 2 only Debtor 1 and Debtor 2 only" at bounding box center [415, 189] width 112 height 21
select select "1"
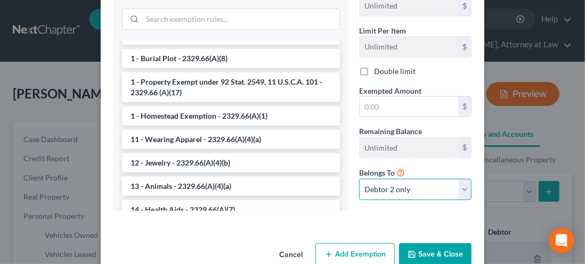
click at [359, 179] on select "Debtor 1 only Debtor 2 only Debtor 1 and Debtor 2 only" at bounding box center [415, 189] width 112 height 21
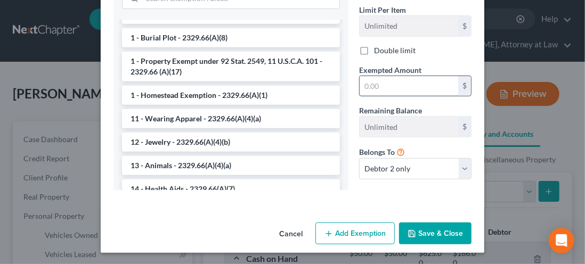
click at [370, 80] on input "text" at bounding box center [408, 86] width 98 height 20
type input "5.24"
click at [429, 231] on button "Save & Close" at bounding box center [435, 234] width 72 height 22
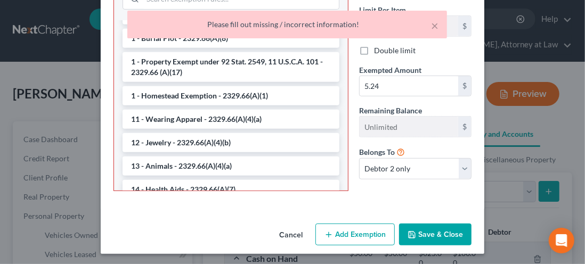
scroll to position [235, 0]
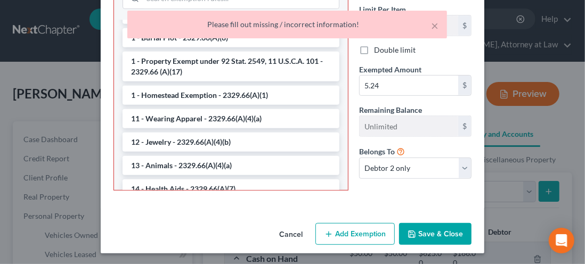
click at [541, 128] on div "New Savings Account × An exemption set must first be selected from the Filing I…" at bounding box center [292, 132] width 585 height 264
click at [432, 26] on button "×" at bounding box center [434, 25] width 7 height 13
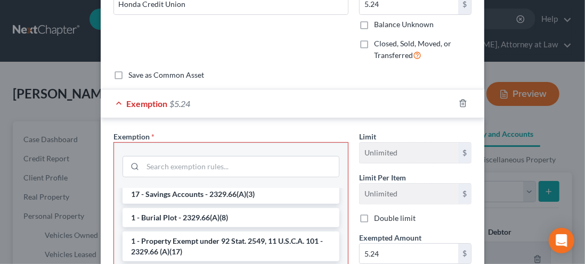
scroll to position [35, 0]
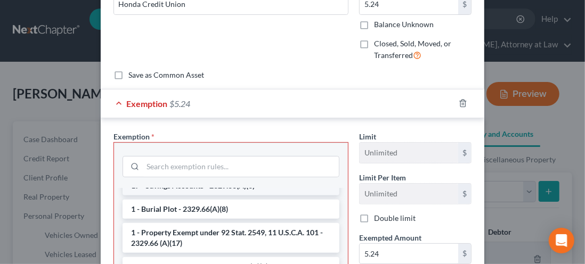
click at [147, 192] on li "17 - Savings Accounts - 2329.66(A)(3)" at bounding box center [230, 185] width 217 height 19
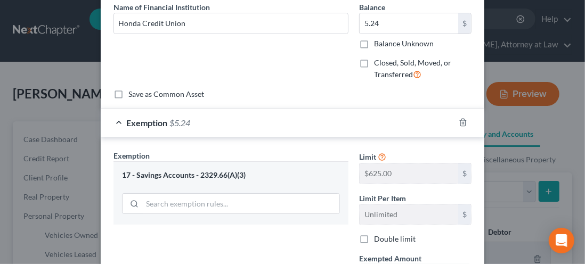
scroll to position [42, 0]
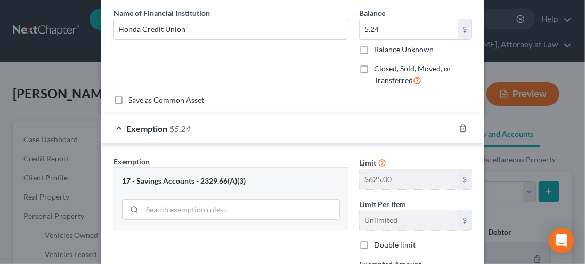
click at [146, 181] on div "17 - Savings Accounts - 2329.66(A)(3)" at bounding box center [231, 181] width 218 height 10
click at [163, 182] on div "17 - Savings Accounts - 2329.66(A)(3)" at bounding box center [231, 181] width 218 height 10
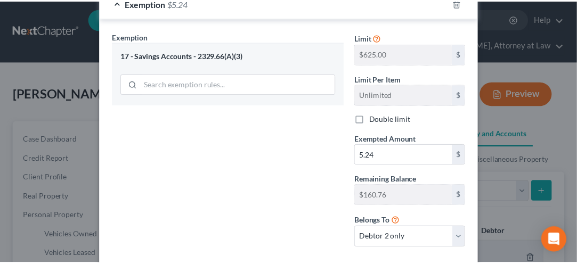
scroll to position [224, 0]
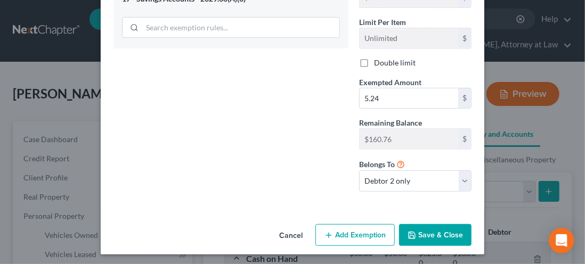
click at [422, 232] on button "Save & Close" at bounding box center [435, 235] width 72 height 22
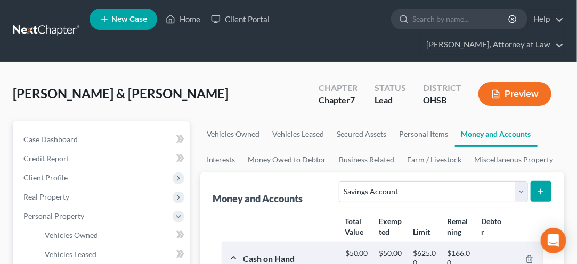
click at [478, 139] on link "Money and Accounts" at bounding box center [496, 134] width 83 height 26
click at [481, 136] on link "Money and Accounts" at bounding box center [496, 134] width 83 height 26
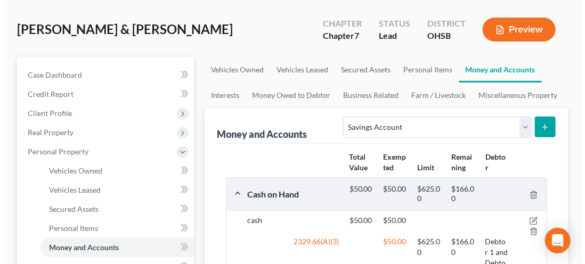
scroll to position [69, 0]
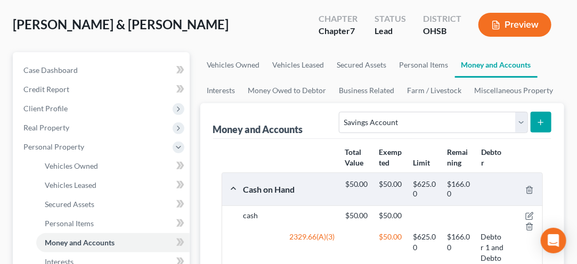
click at [537, 124] on icon "submit" at bounding box center [540, 122] width 9 height 9
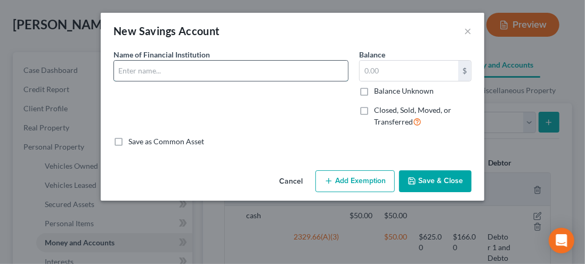
click at [126, 70] on input "text" at bounding box center [231, 71] width 234 height 20
type input "Kemba Credit Union"
click at [372, 73] on input "text" at bounding box center [408, 71] width 98 height 20
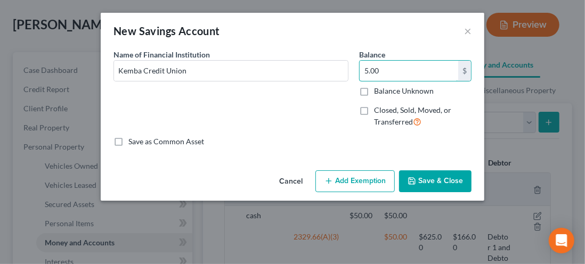
type input "5.00"
click at [352, 182] on button "Add Exemption" at bounding box center [354, 181] width 79 height 22
select select "2"
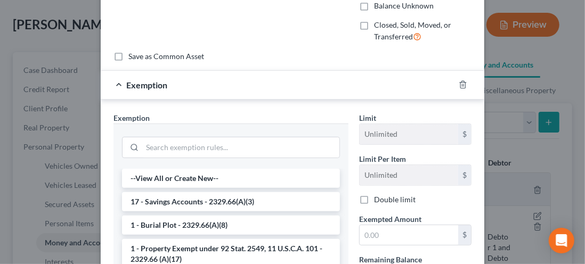
scroll to position [89, 0]
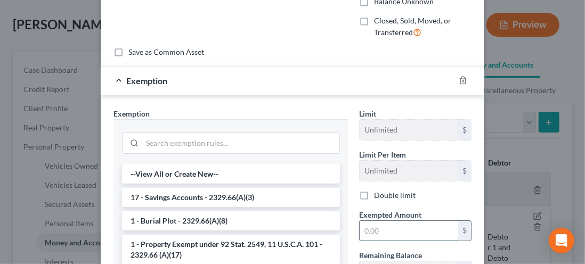
click at [372, 227] on input "text" at bounding box center [408, 231] width 98 height 20
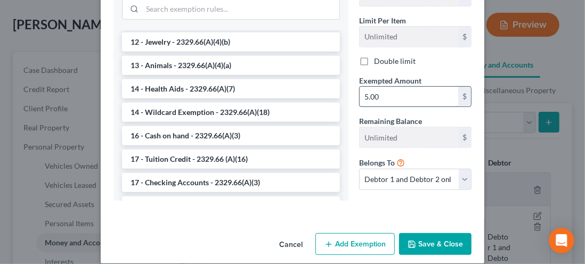
scroll to position [226, 0]
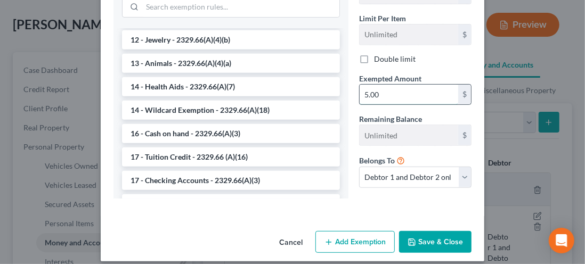
type input "5.00"
click at [455, 171] on select "Debtor 1 only Debtor 2 only Debtor 1 and Debtor 2 only" at bounding box center [415, 177] width 112 height 21
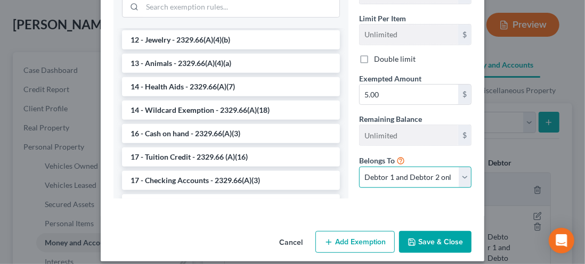
select select "1"
click at [359, 167] on select "Debtor 1 only Debtor 2 only Debtor 1 and Debtor 2 only" at bounding box center [415, 177] width 112 height 21
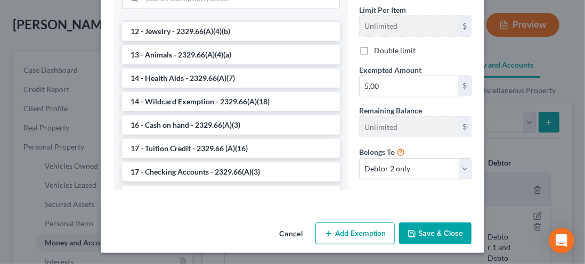
click at [432, 229] on button "Save & Close" at bounding box center [435, 234] width 72 height 22
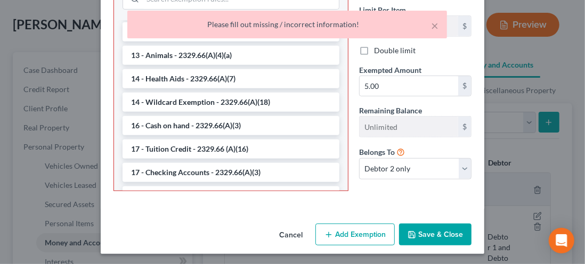
scroll to position [235, 0]
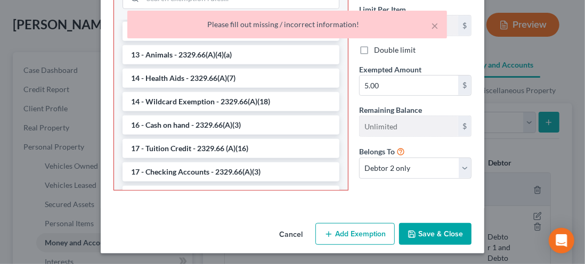
click at [505, 118] on div "New Savings Account × An exemption set must first be selected from the Filing I…" at bounding box center [292, 132] width 585 height 264
click at [436, 32] on button "×" at bounding box center [434, 25] width 7 height 13
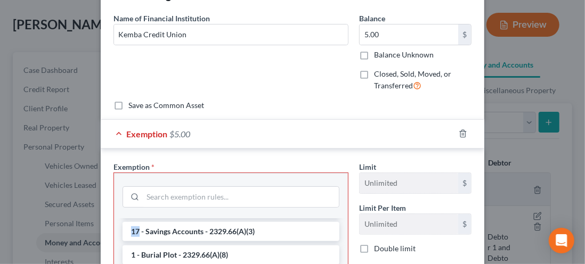
scroll to position [19, 0]
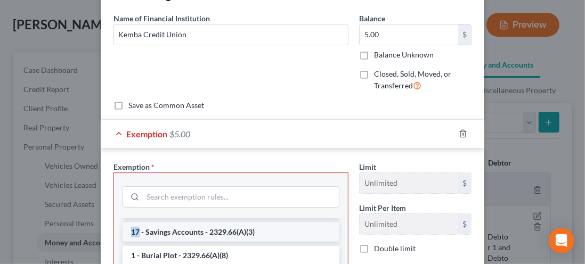
click at [158, 232] on li "17 - Savings Accounts - 2329.66(A)(3)" at bounding box center [230, 232] width 217 height 19
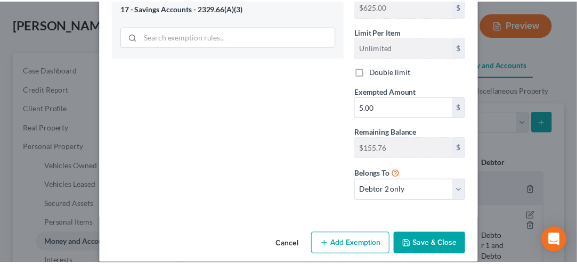
scroll to position [218, 0]
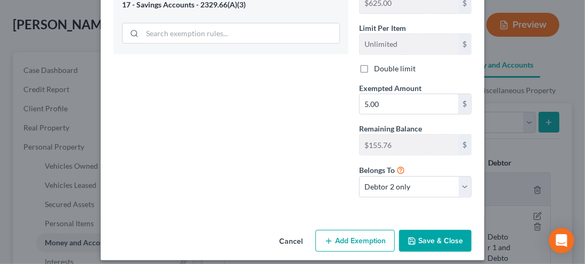
click at [433, 241] on button "Save & Close" at bounding box center [435, 241] width 72 height 22
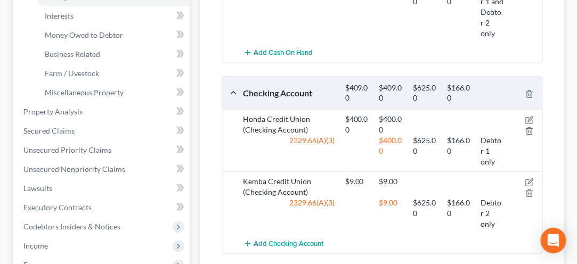
scroll to position [317, 0]
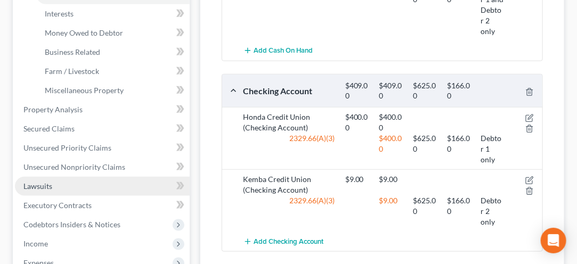
click at [44, 193] on link "Lawsuits" at bounding box center [102, 186] width 175 height 19
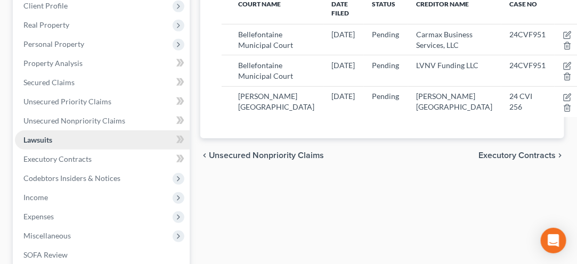
scroll to position [167, 0]
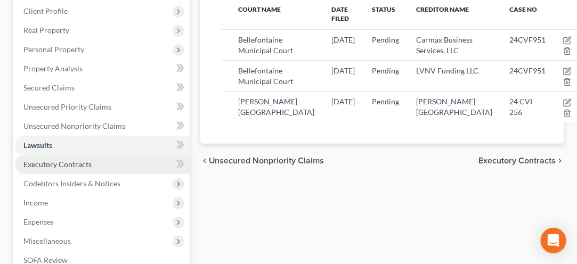
click at [54, 167] on span "Executory Contracts" at bounding box center [57, 164] width 68 height 9
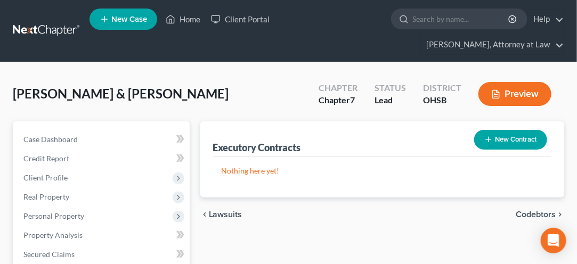
click at [503, 142] on button "New Contract" at bounding box center [510, 140] width 73 height 20
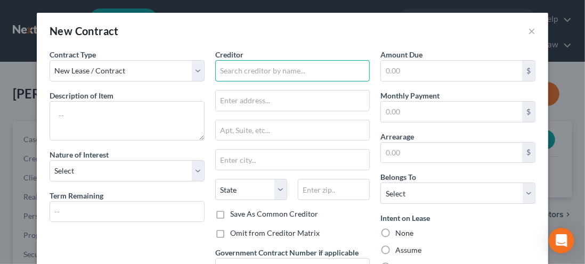
click at [241, 70] on input "text" at bounding box center [292, 70] width 155 height 21
type input "Lockwood Management"
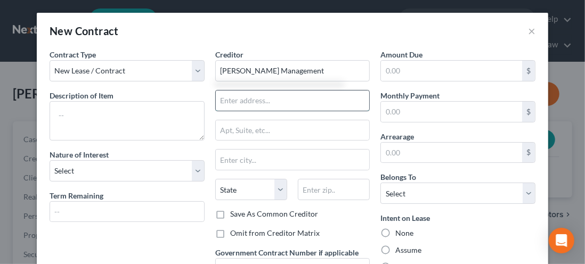
click at [237, 94] on input "text" at bounding box center [293, 101] width 154 height 20
type input "27777 Franklin Road"
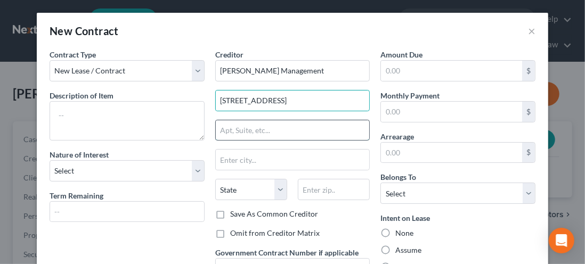
click at [228, 130] on input "text" at bounding box center [293, 130] width 154 height 20
type input "Ste. 1410"
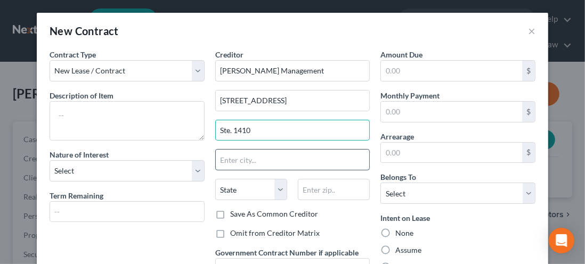
click at [233, 161] on input "text" at bounding box center [293, 160] width 154 height 20
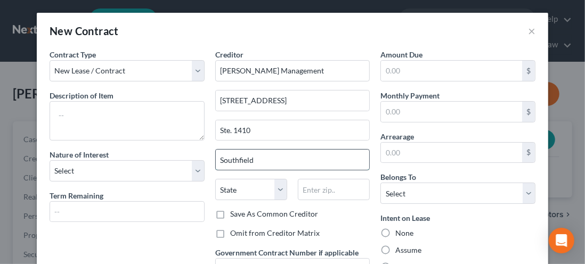
type input "Southfield"
click at [275, 196] on select "State AL AK AR AZ CA CO CT DE DC FL GA GU HI ID IL IN IA KS KY LA ME MD MA MI M…" at bounding box center [251, 189] width 72 height 21
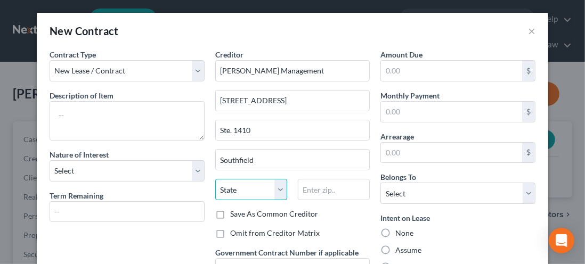
select select "23"
click at [215, 179] on select "State AL AK AR AZ CA CO CT DE DC FL GA GU HI ID IL IN IA KS KY LA ME MD MA MI M…" at bounding box center [251, 189] width 72 height 21
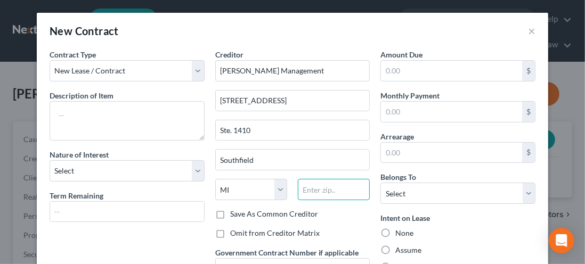
click at [326, 190] on input "text" at bounding box center [334, 189] width 72 height 21
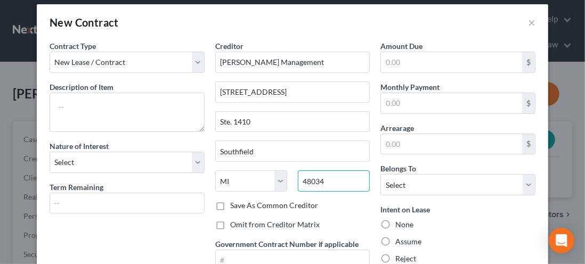
scroll to position [14, 0]
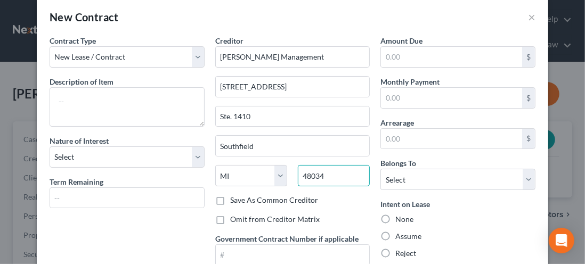
type input "48034"
click at [230, 197] on label "Save As Common Creditor" at bounding box center [274, 200] width 88 height 11
click at [234, 197] on input "Save As Common Creditor" at bounding box center [237, 198] width 7 height 7
checkbox input "true"
click at [230, 225] on label "Omit from Creditor Matrix" at bounding box center [274, 219] width 89 height 11
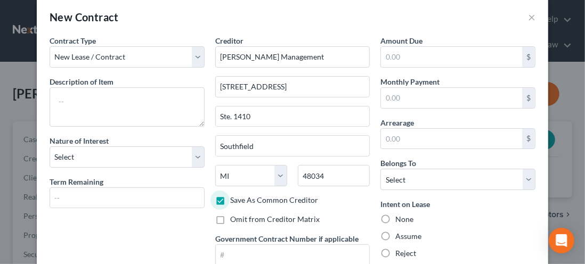
click at [234, 221] on input "Omit from Creditor Matrix" at bounding box center [237, 217] width 7 height 7
checkbox input "true"
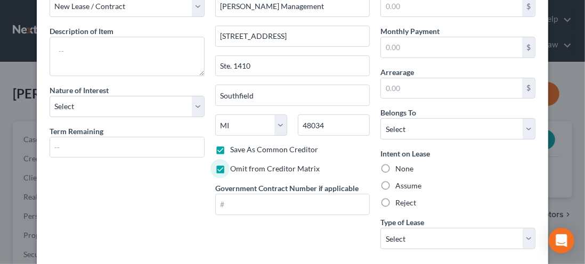
scroll to position [0, 0]
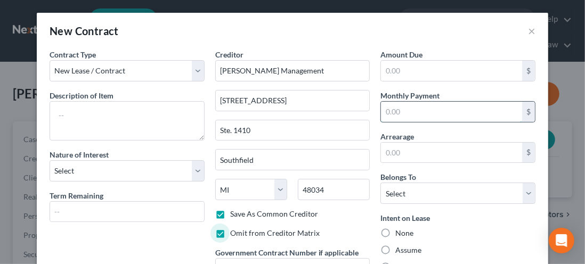
click at [475, 114] on input "text" at bounding box center [451, 112] width 141 height 20
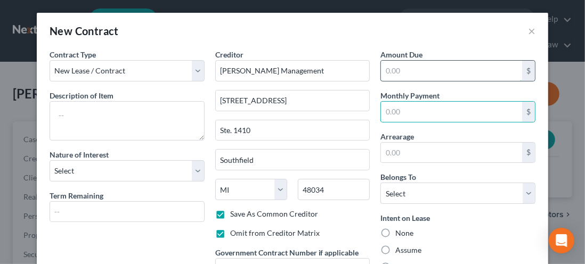
click at [392, 67] on input "text" at bounding box center [451, 71] width 141 height 20
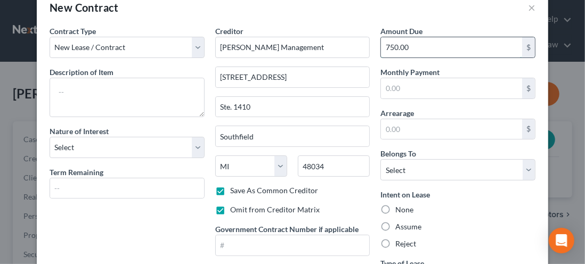
scroll to position [23, 0]
type input "7"
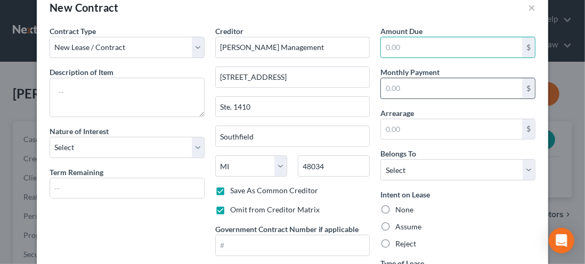
click at [389, 86] on input "text" at bounding box center [451, 88] width 141 height 20
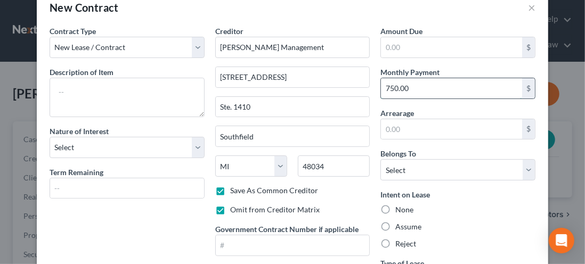
type input "750.00"
click at [517, 170] on select "Select Debtor 1 Only Debtor 2 Only Debtor 1 And Debtor 2 Only At Least One Of T…" at bounding box center [457, 169] width 155 height 21
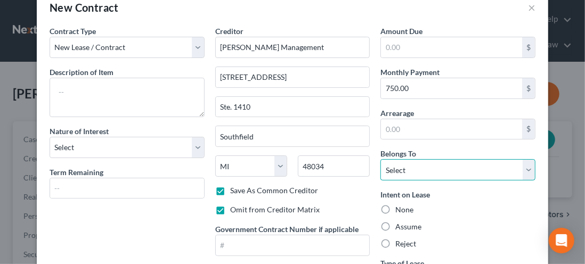
click at [523, 174] on select "Select Debtor 1 Only Debtor 2 Only Debtor 1 And Debtor 2 Only At Least One Of T…" at bounding box center [457, 169] width 155 height 21
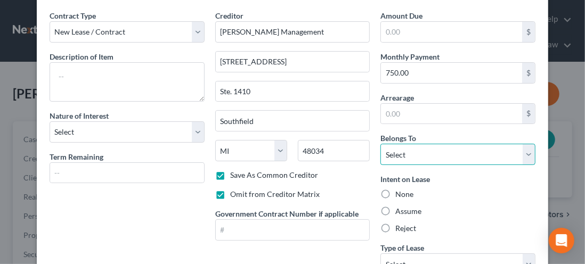
scroll to position [39, 0]
click at [524, 153] on select "Select Debtor 1 Only Debtor 2 Only Debtor 1 And Debtor 2 Only At Least One Of T…" at bounding box center [457, 153] width 155 height 21
select select "2"
click at [380, 143] on select "Select Debtor 1 Only Debtor 2 Only Debtor 1 And Debtor 2 Only At Least One Of T…" at bounding box center [457, 153] width 155 height 21
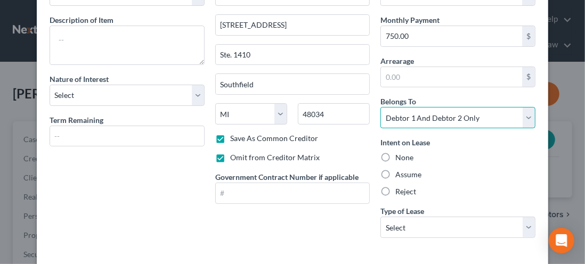
scroll to position [81, 0]
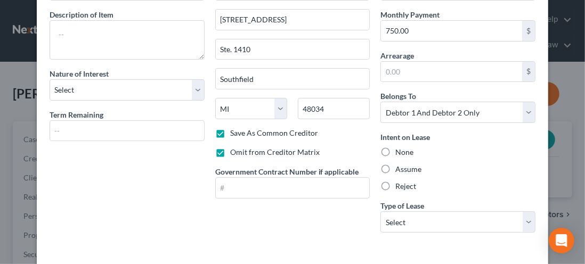
click at [395, 167] on label "Assume" at bounding box center [408, 169] width 26 height 11
click at [399, 167] on input "Assume" at bounding box center [402, 167] width 7 height 7
radio input "true"
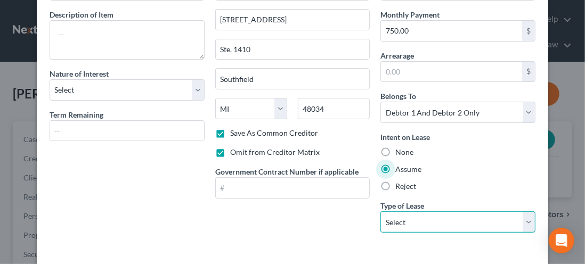
click at [520, 224] on select "Select Real Estate Car Other" at bounding box center [457, 221] width 155 height 21
select select "0"
click at [380, 211] on select "Select Real Estate Car Other" at bounding box center [457, 221] width 155 height 21
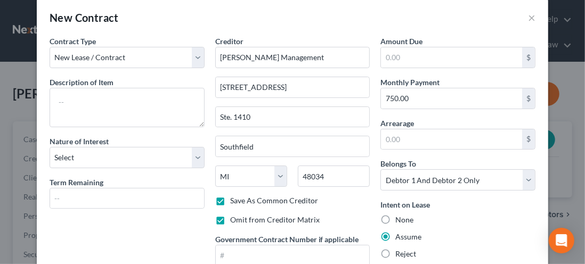
scroll to position [0, 0]
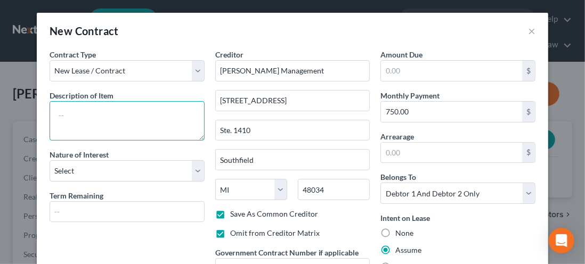
click at [67, 116] on textarea at bounding box center [127, 120] width 155 height 39
type textarea "r"
type textarea "residential rental"
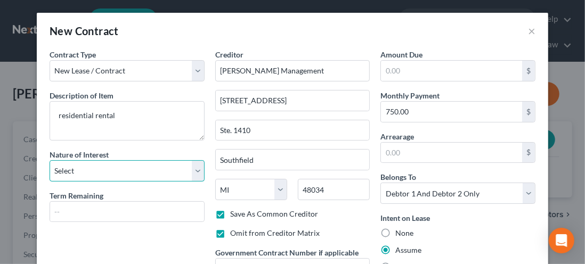
click at [186, 171] on select "Select Purchaser Agent Lessor Lessee" at bounding box center [127, 170] width 155 height 21
click at [50, 160] on select "Select Purchaser Agent Lessor Lessee" at bounding box center [127, 170] width 155 height 21
click at [185, 174] on select "Select Purchaser Agent Lessor Lessee" at bounding box center [127, 170] width 155 height 21
select select "2"
click at [50, 160] on select "Select Purchaser Agent Lessor Lessee" at bounding box center [127, 170] width 155 height 21
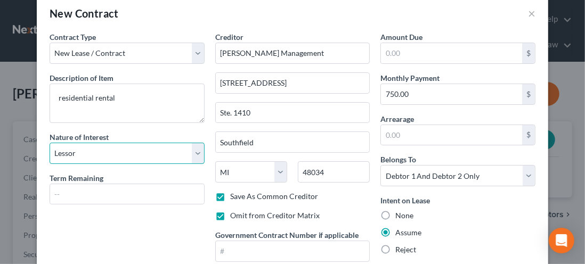
scroll to position [20, 0]
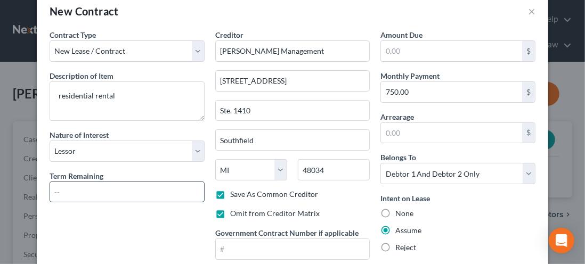
click at [56, 193] on input "text" at bounding box center [127, 192] width 154 height 20
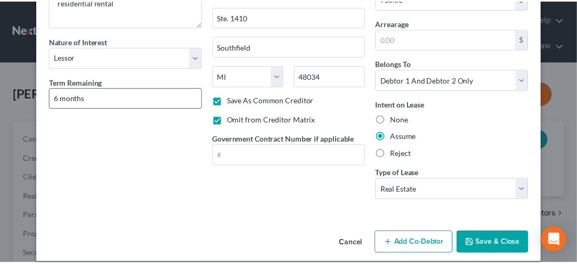
scroll to position [122, 0]
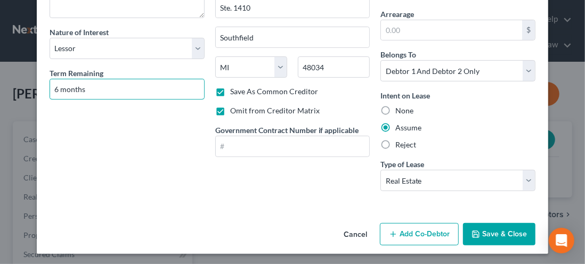
type input "6 months"
click at [494, 239] on button "Save & Close" at bounding box center [499, 234] width 72 height 22
